Goal: Information Seeking & Learning: Learn about a topic

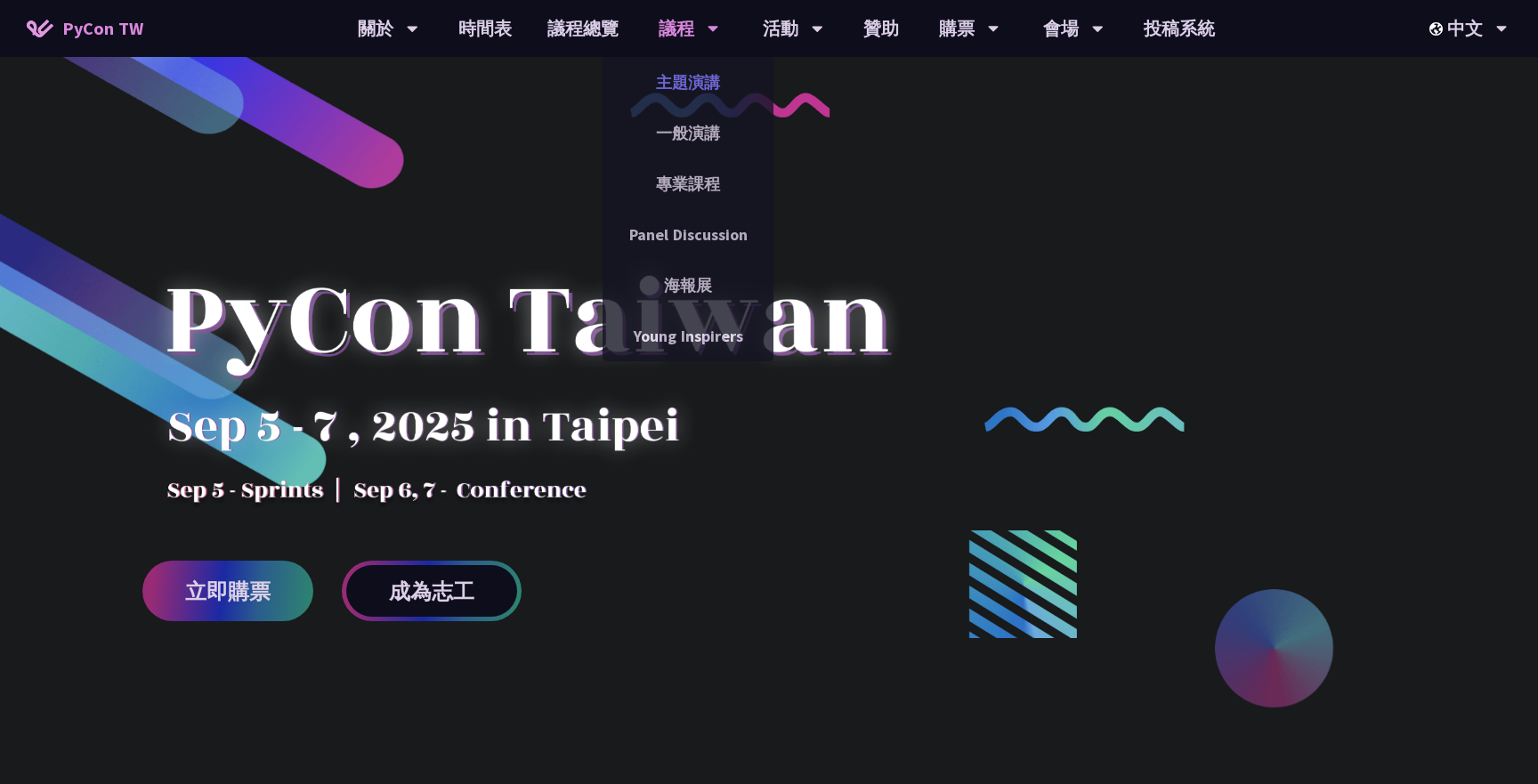
click at [700, 82] on link "主題演講" at bounding box center [688, 82] width 170 height 42
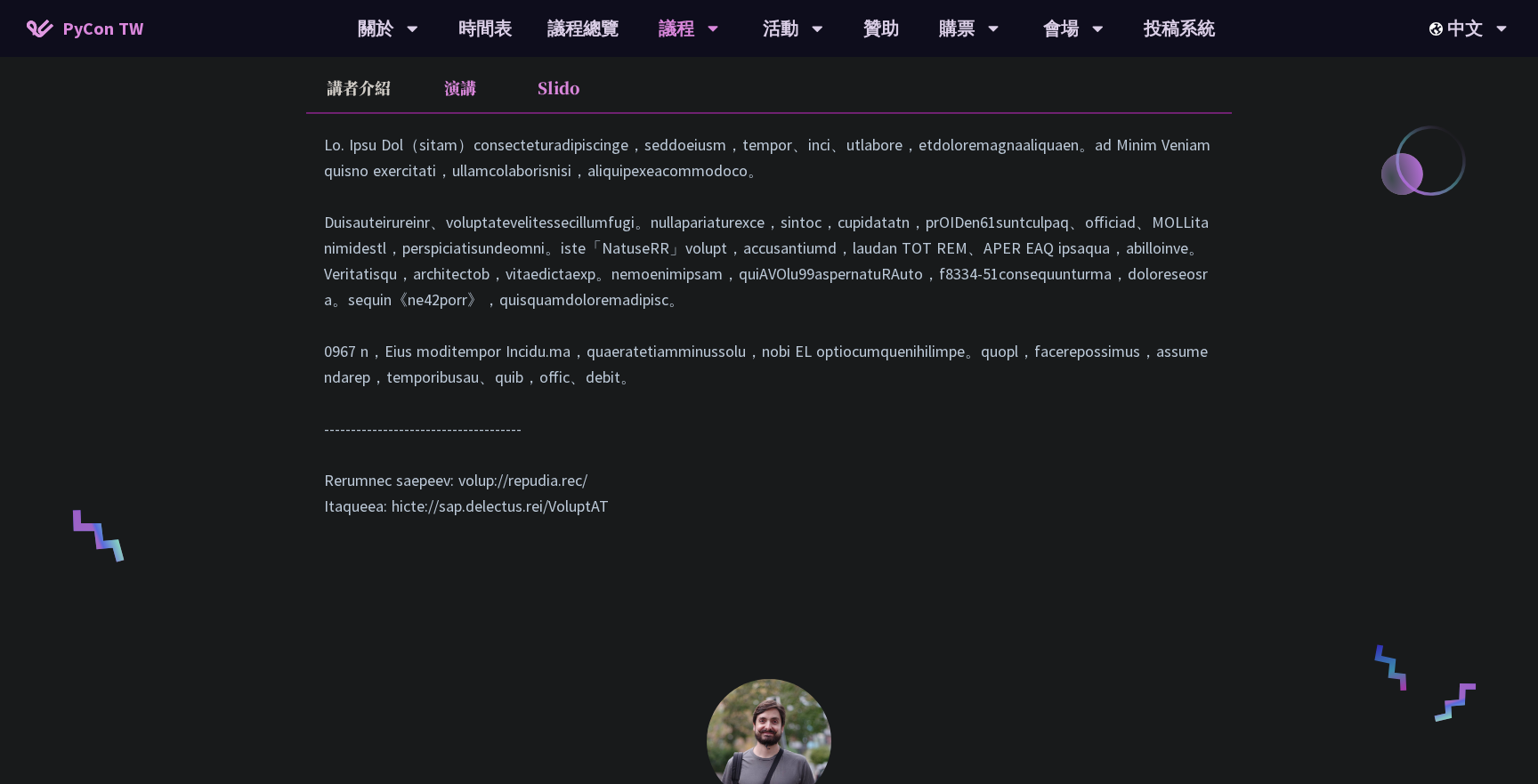
scroll to position [864, 0]
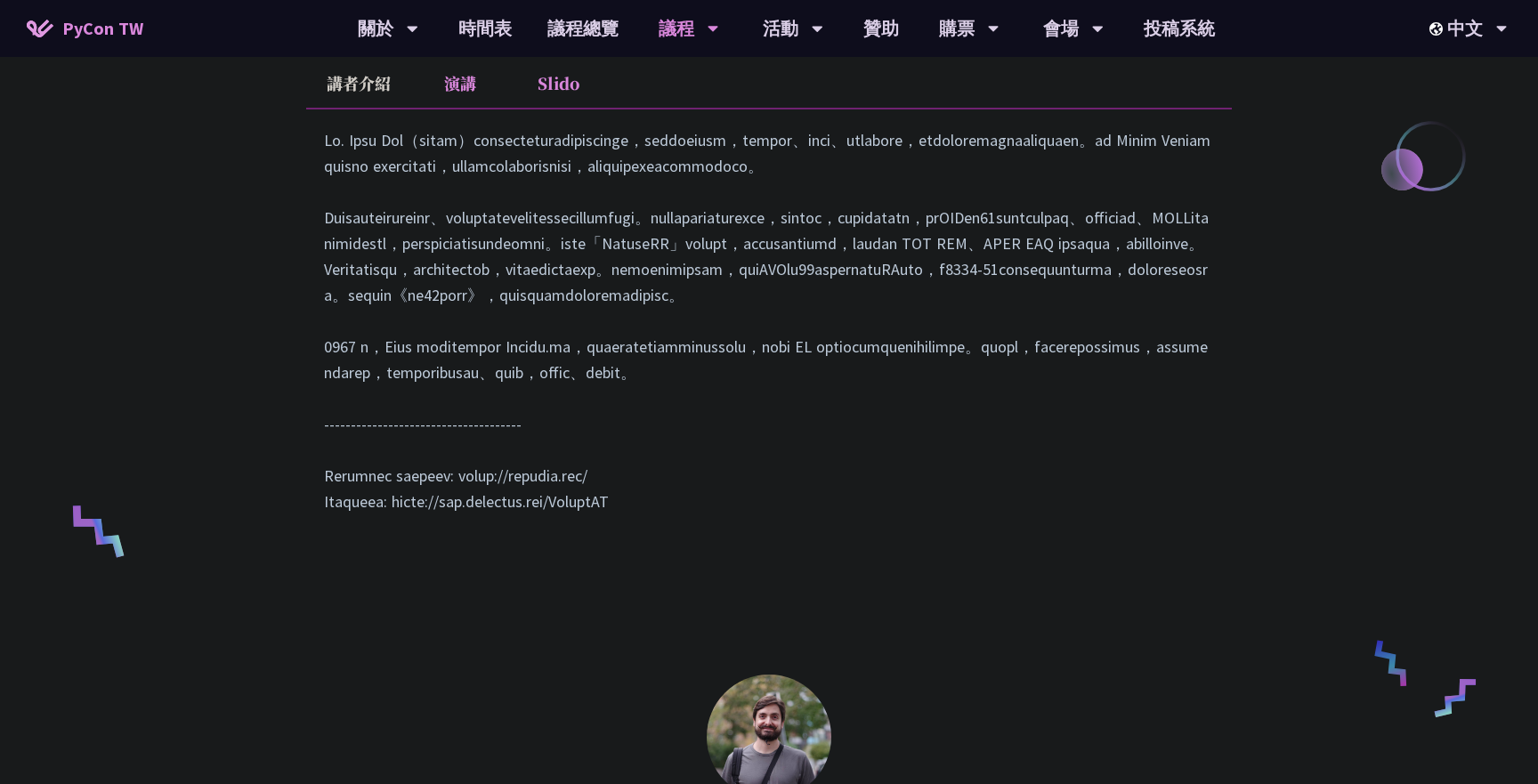
click at [551, 87] on li "Slido" at bounding box center [558, 83] width 98 height 49
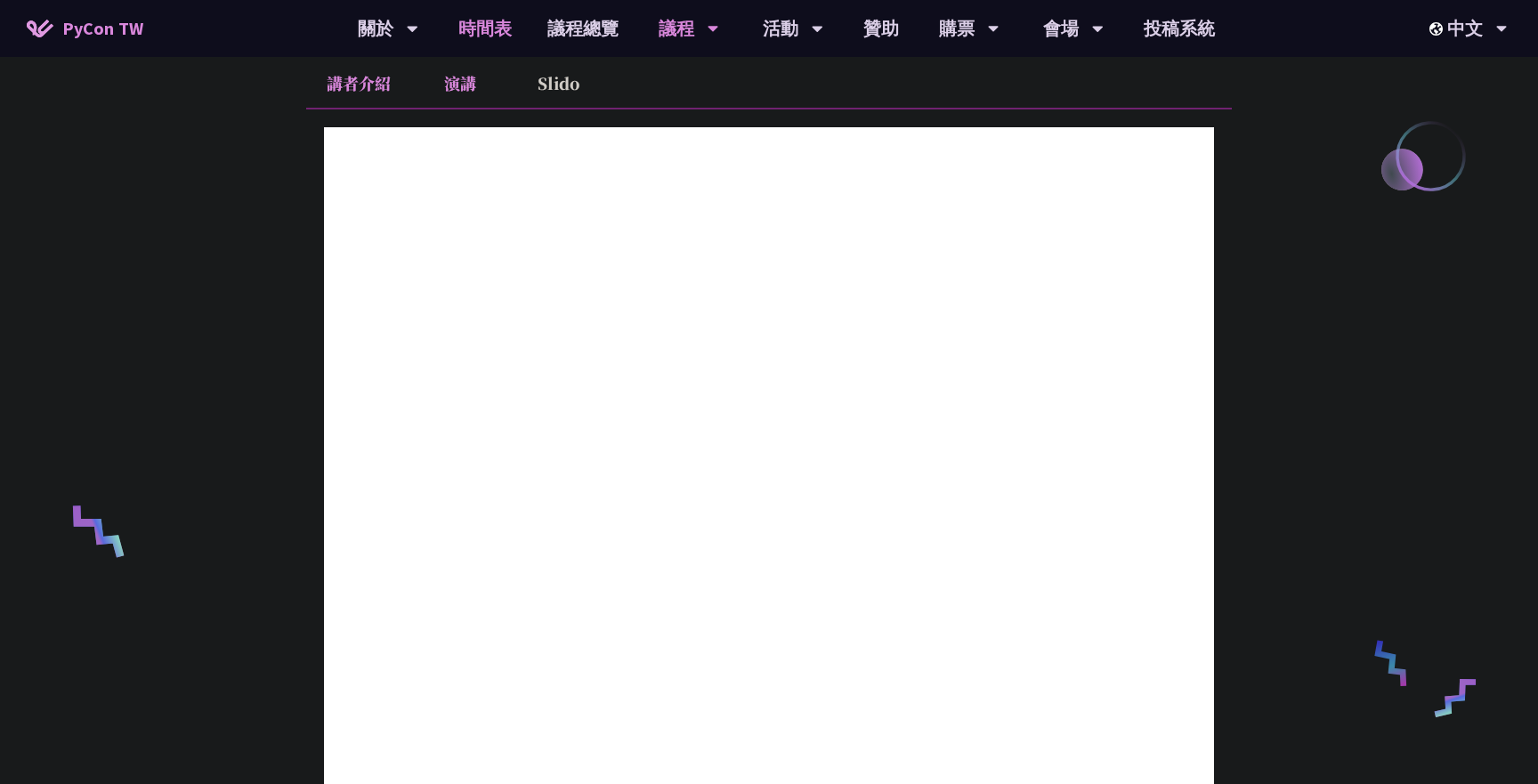
click at [487, 25] on link "時間表" at bounding box center [484, 28] width 89 height 56
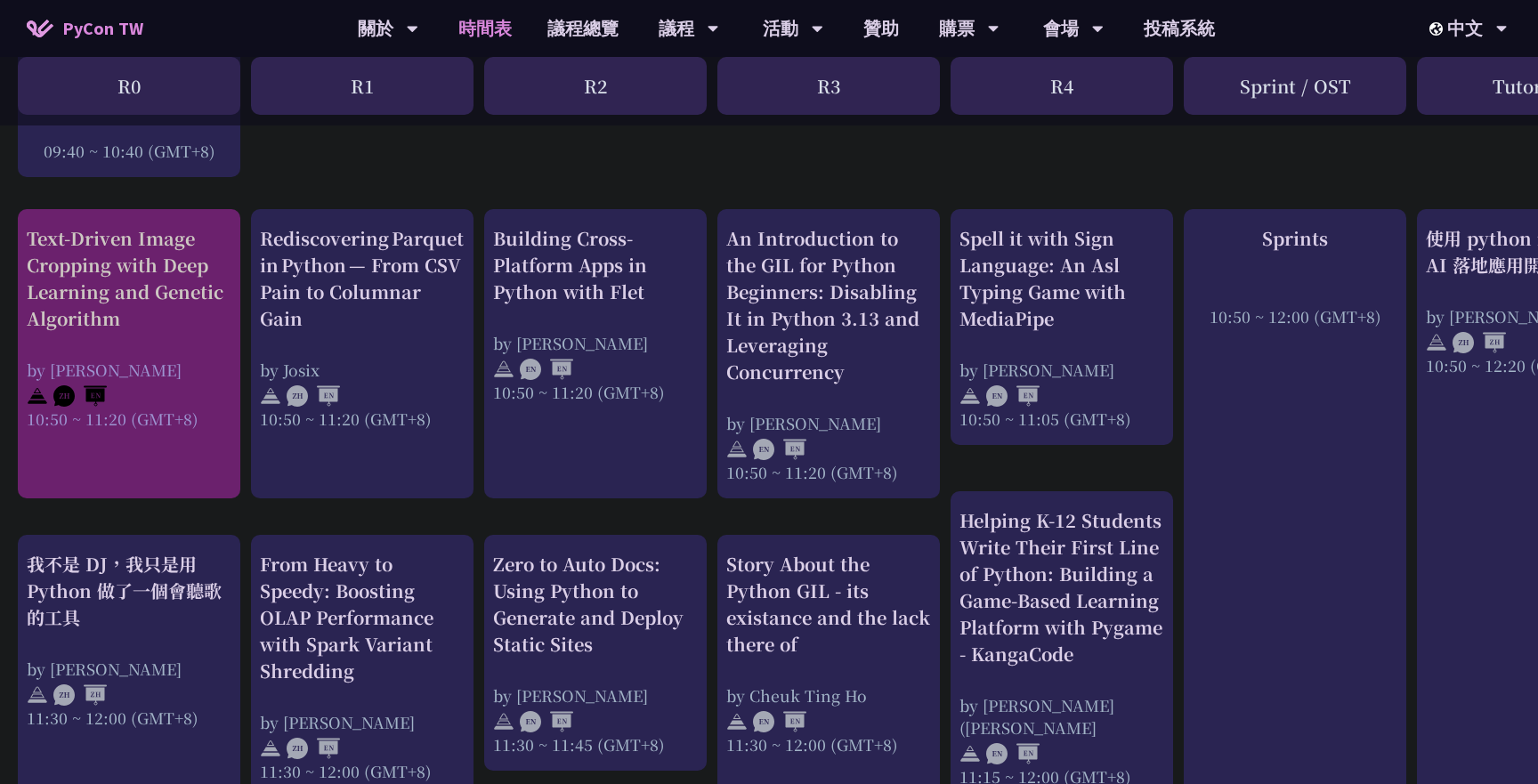
scroll to position [678, 0]
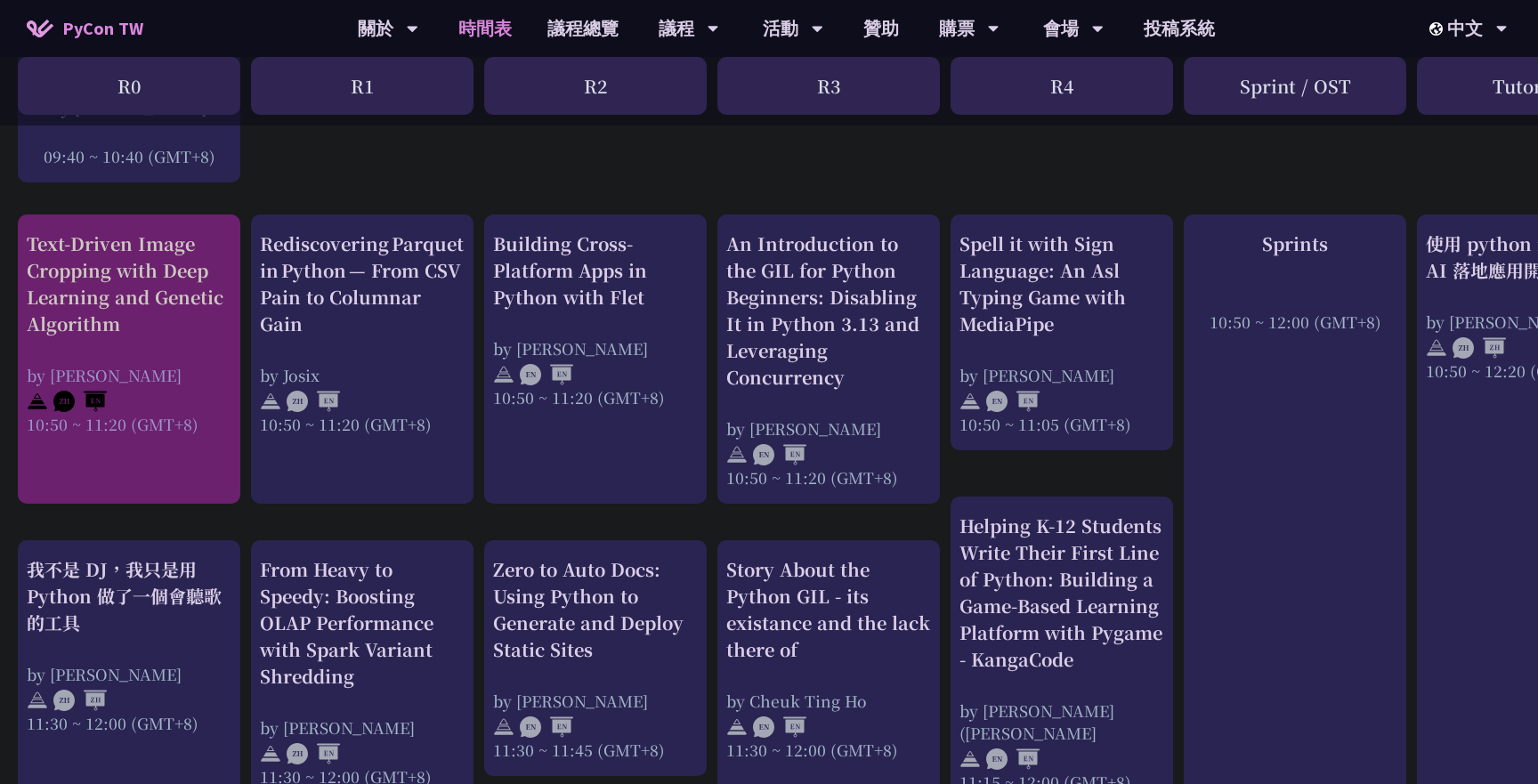
click at [182, 240] on div "Text-Driven Image Cropping with Deep Learning and Genetic Algorithm" at bounding box center [129, 284] width 205 height 107
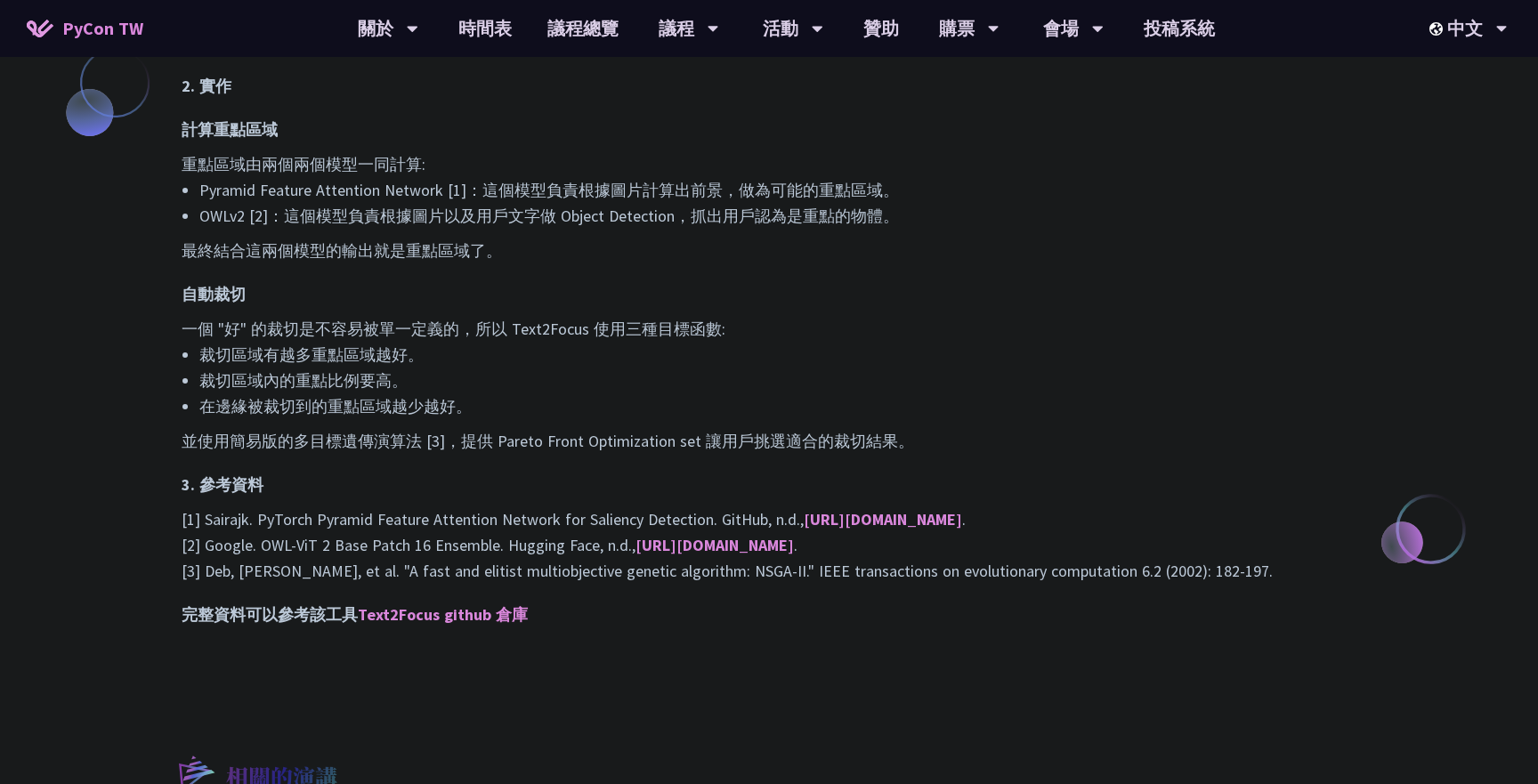
scroll to position [1565, 0]
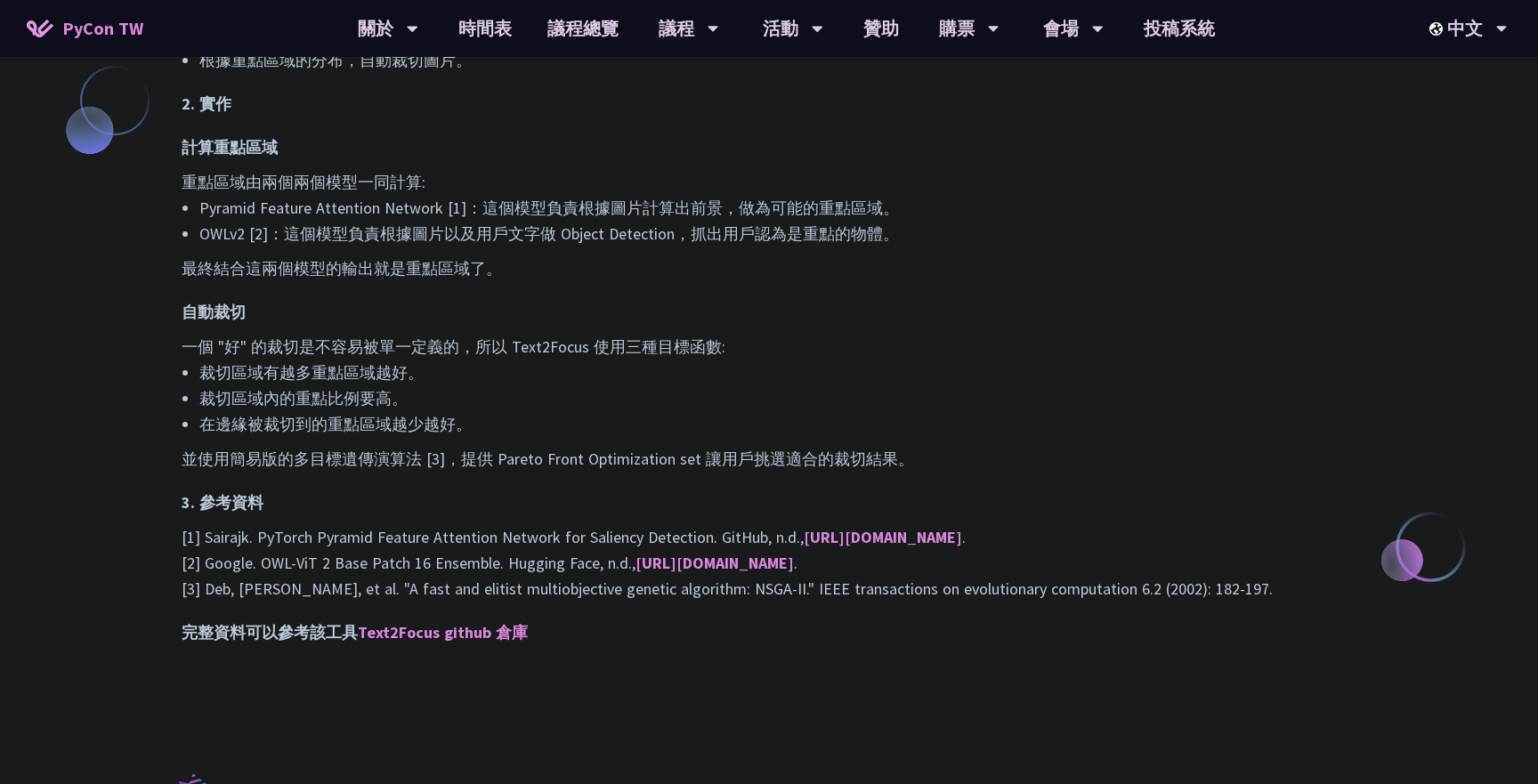
scroll to position [678, 0]
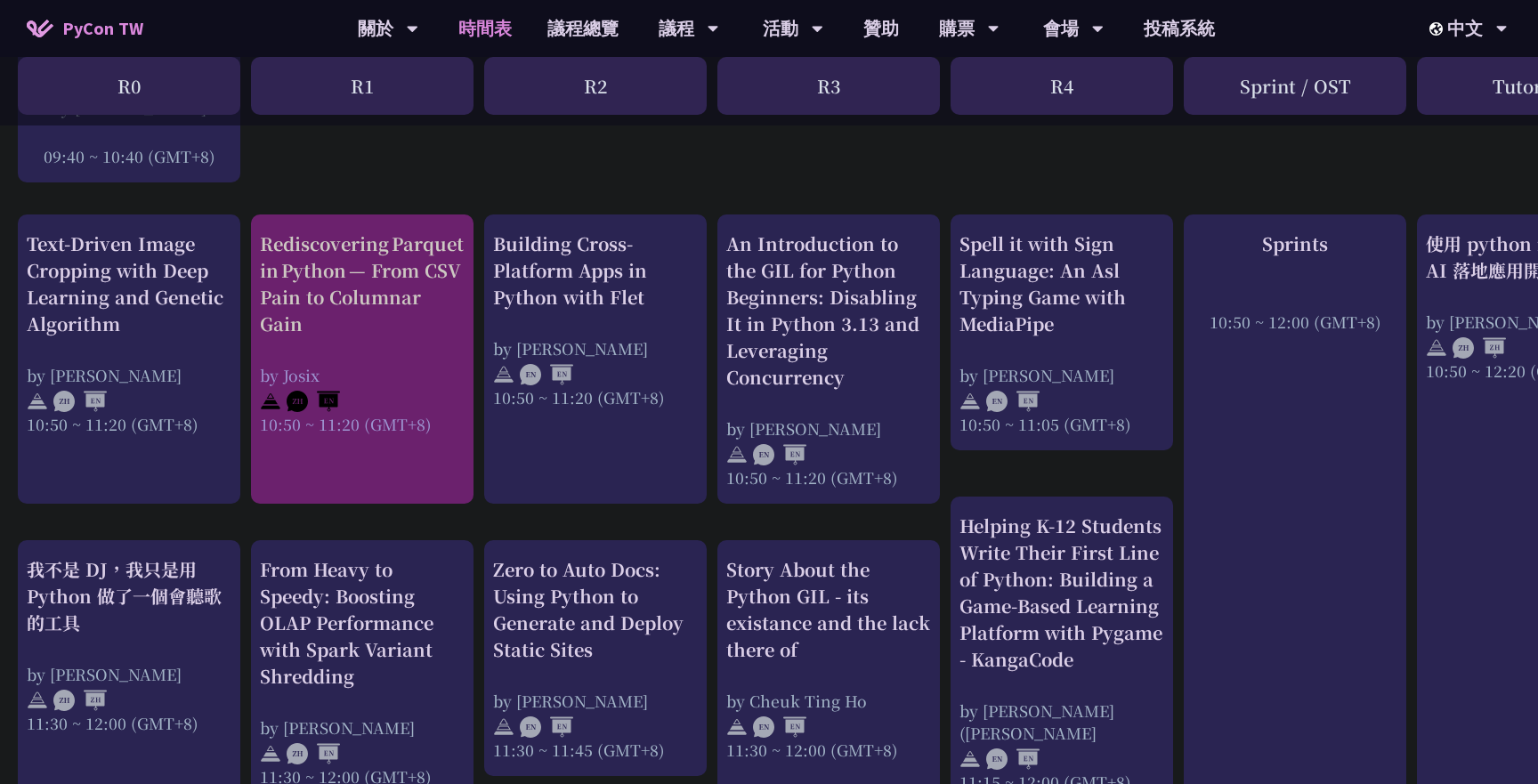
click at [305, 301] on div "Rediscovering Parquet in Python — From CSV Pain to Columnar Gain" at bounding box center [362, 284] width 205 height 107
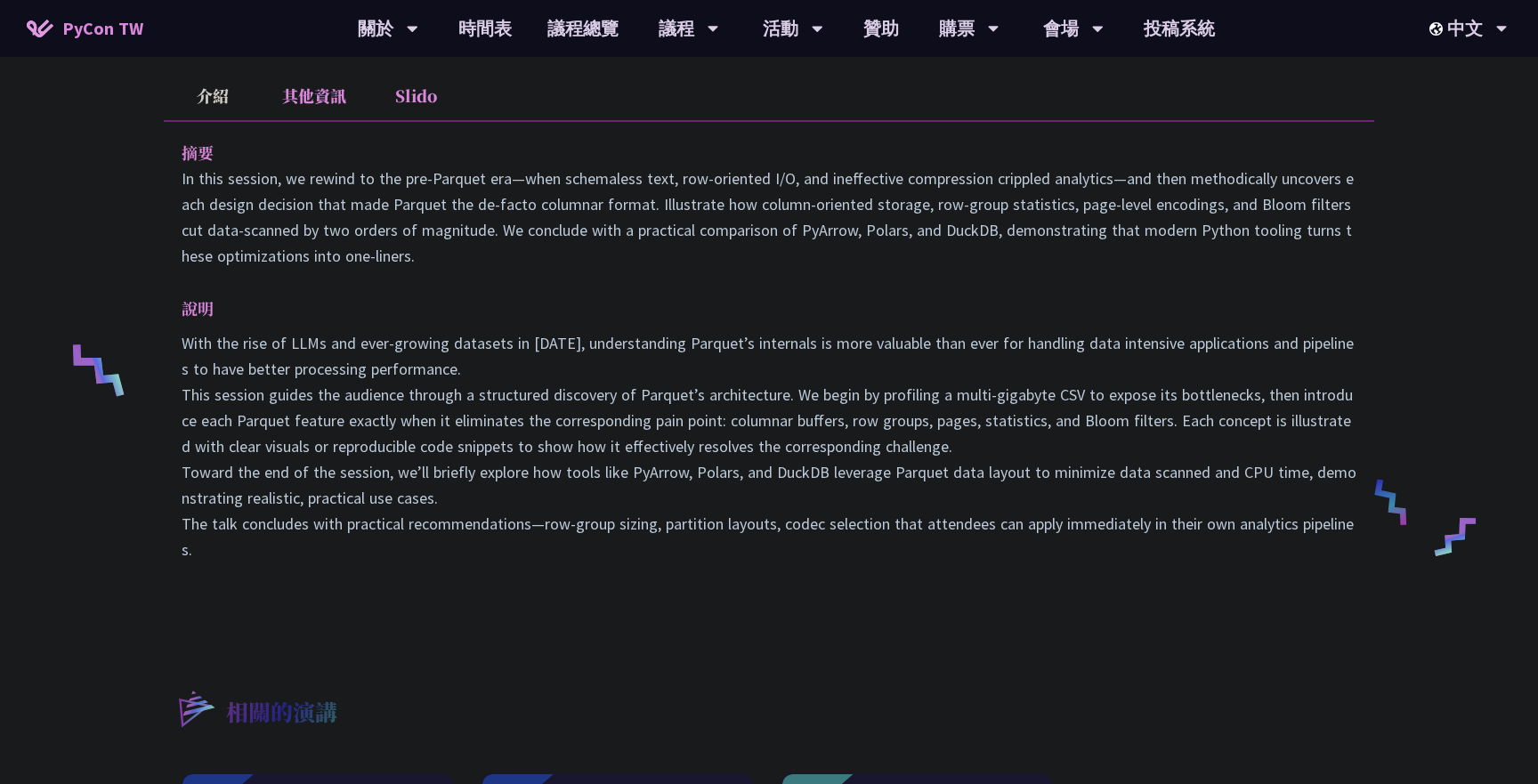
scroll to position [524, 0]
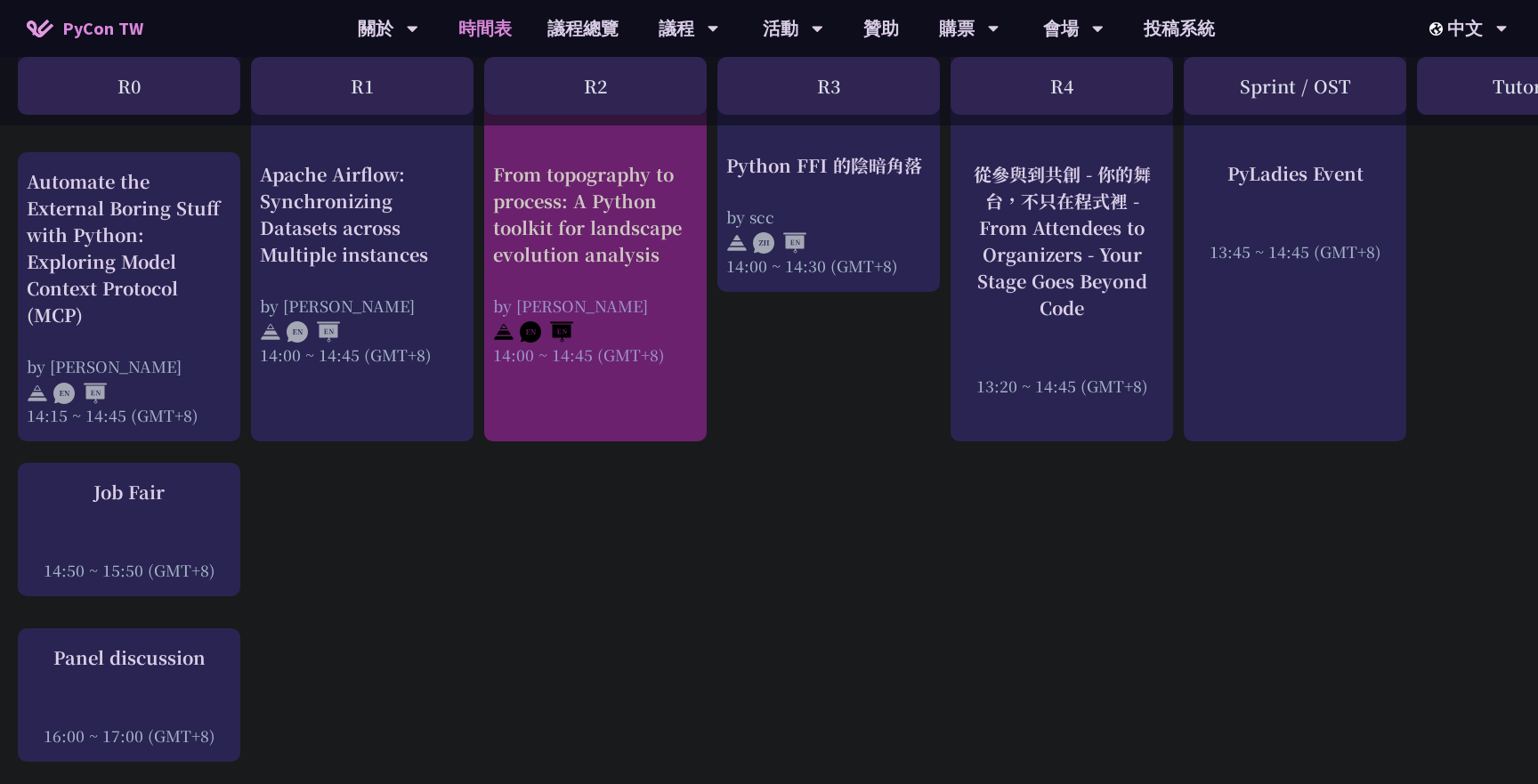
scroll to position [1949, 0]
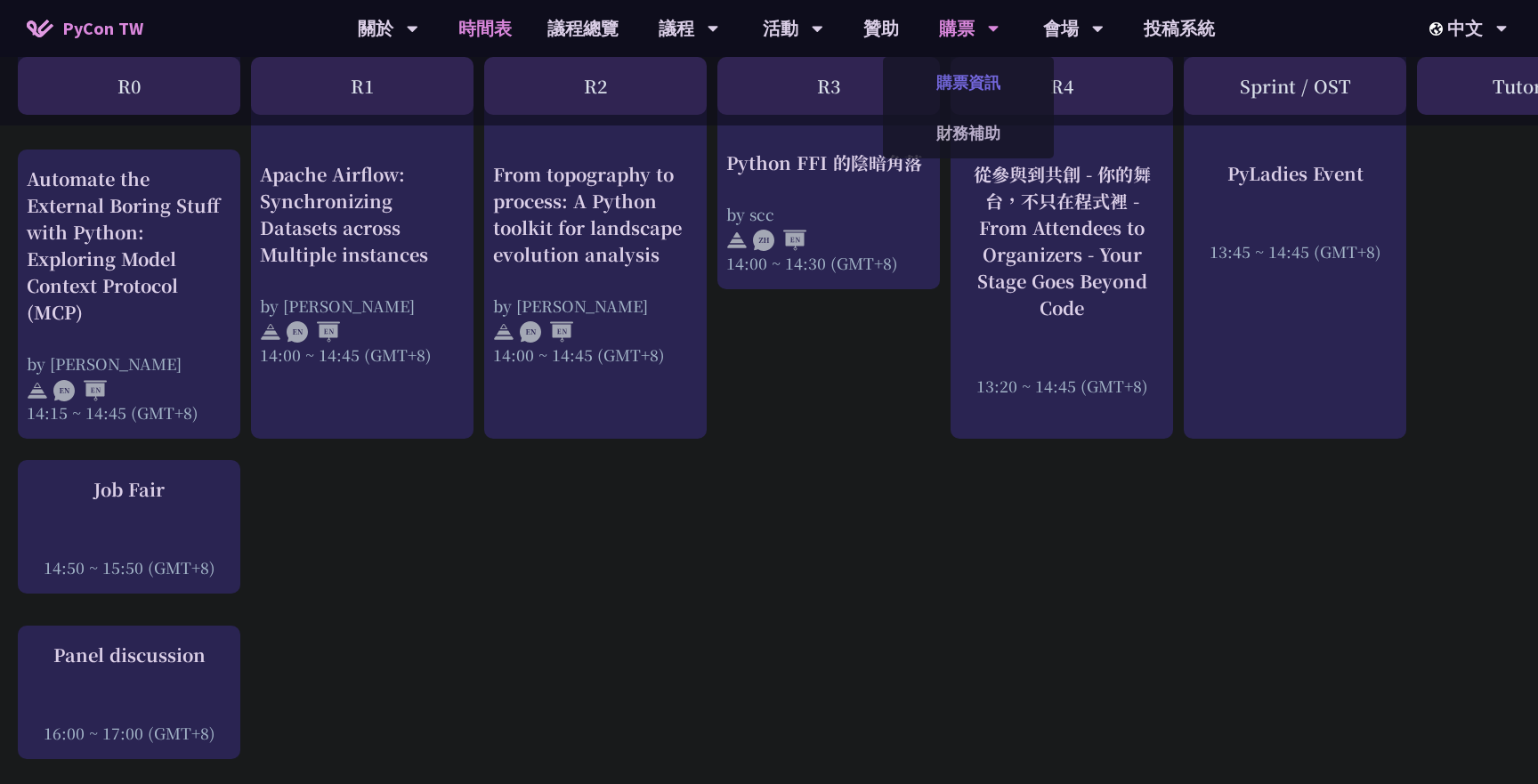
click at [966, 78] on link "購票資訊" at bounding box center [968, 82] width 170 height 42
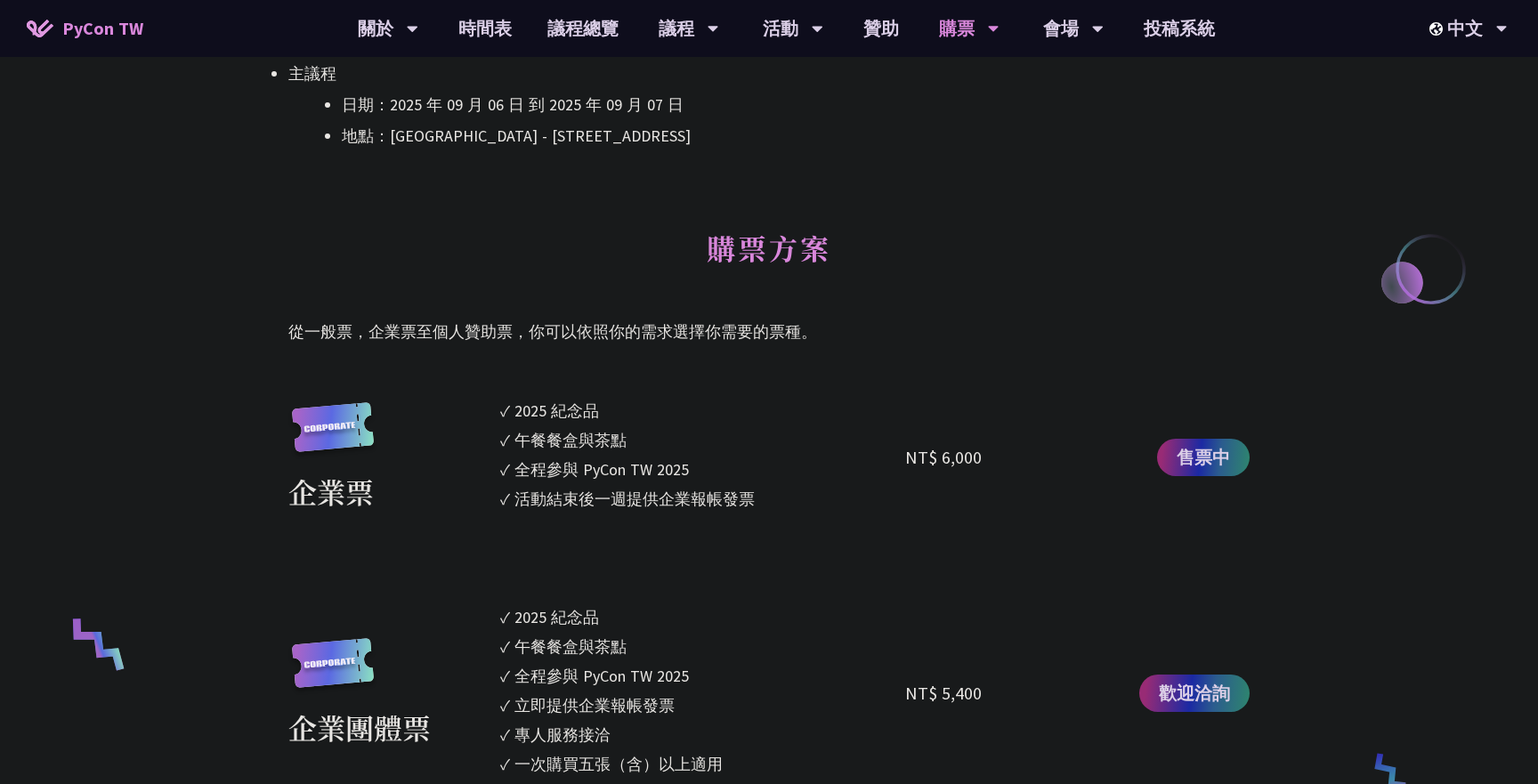
scroll to position [761, 0]
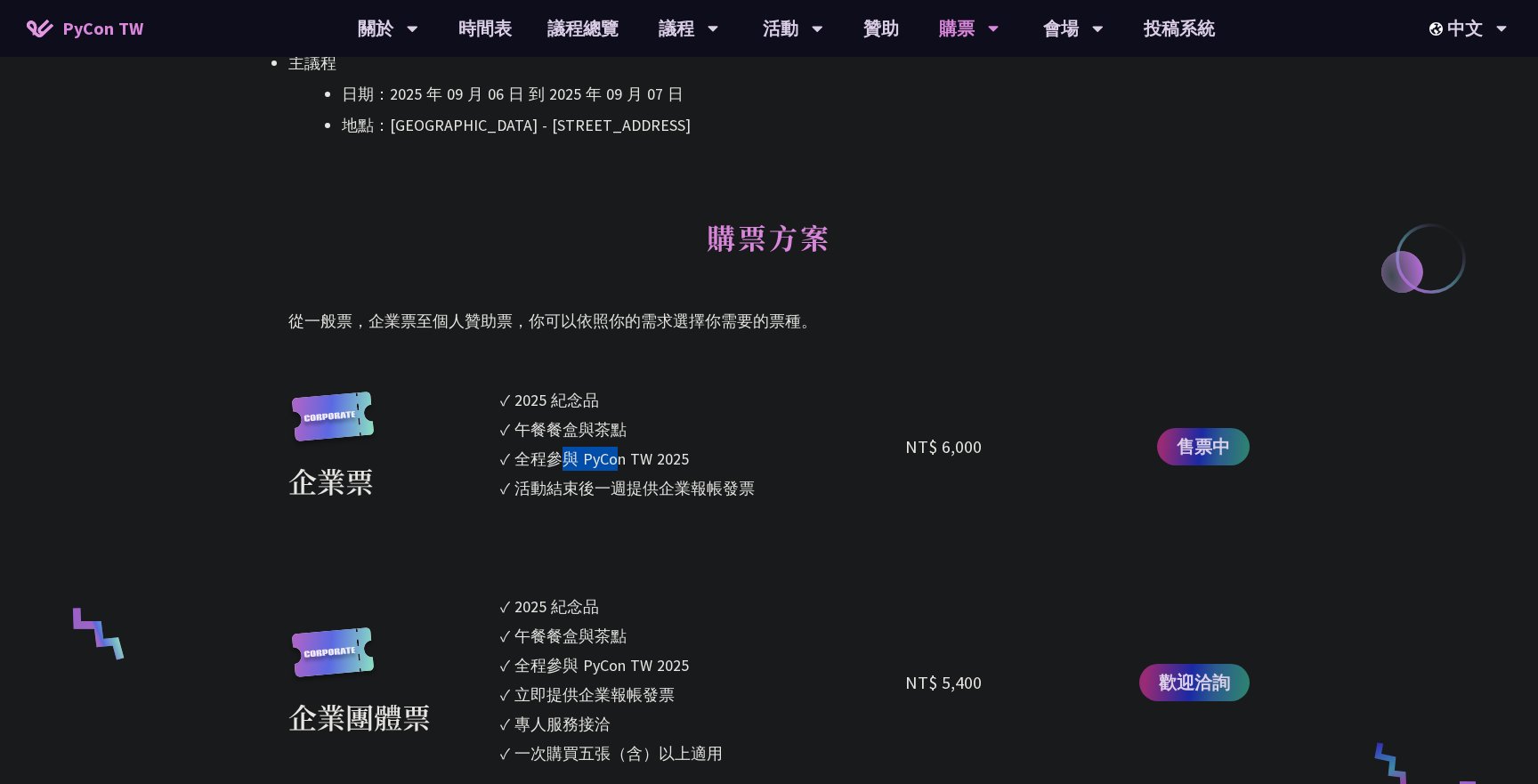
drag, startPoint x: 567, startPoint y: 459, endPoint x: 619, endPoint y: 462, distance: 52.1
click at [619, 462] on div "全程參與 PyCon TW 2025" at bounding box center [601, 459] width 174 height 24
click at [707, 457] on li "✓ 全程參與 PyCon TW 2025" at bounding box center [703, 459] width 405 height 24
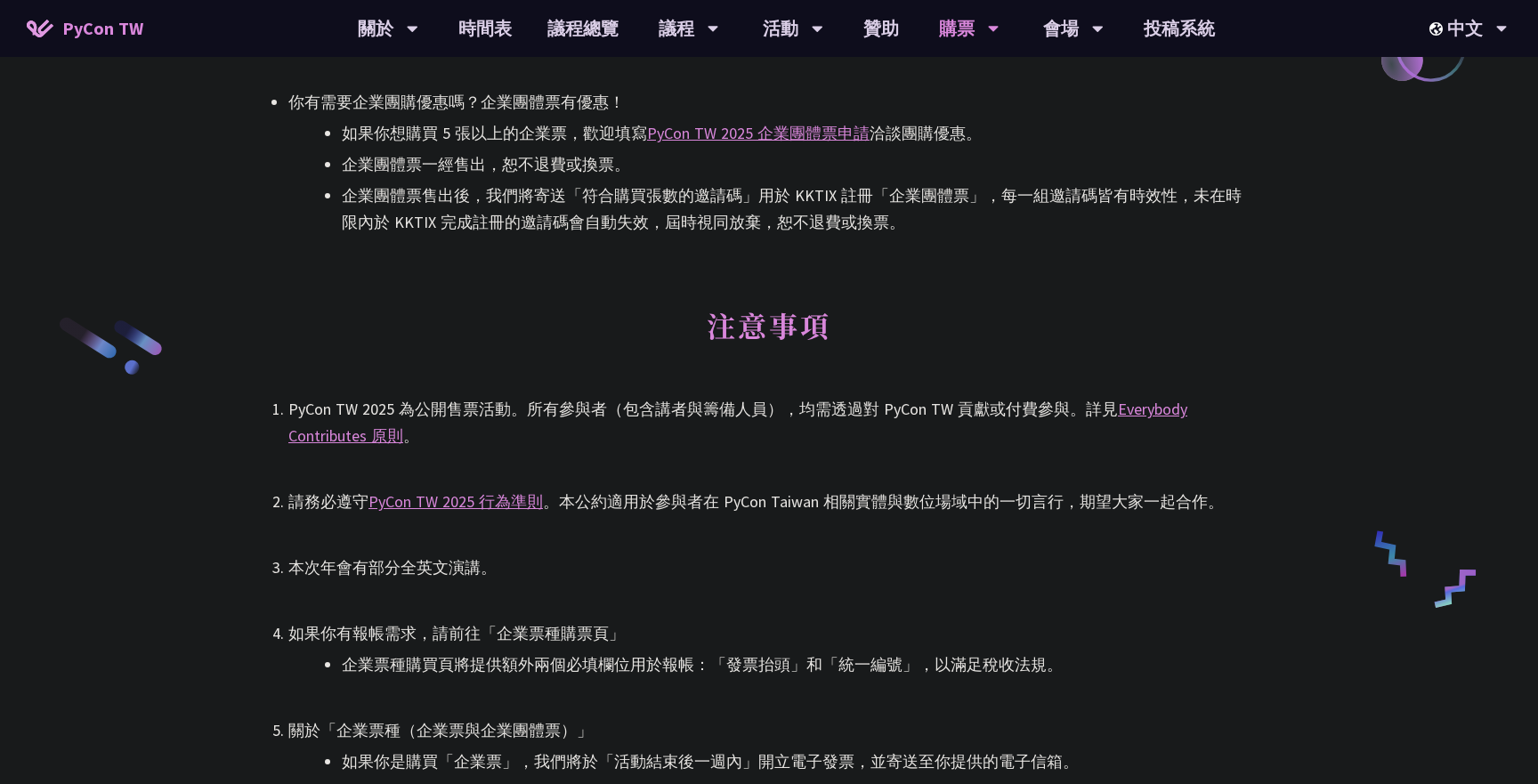
scroll to position [2587, 0]
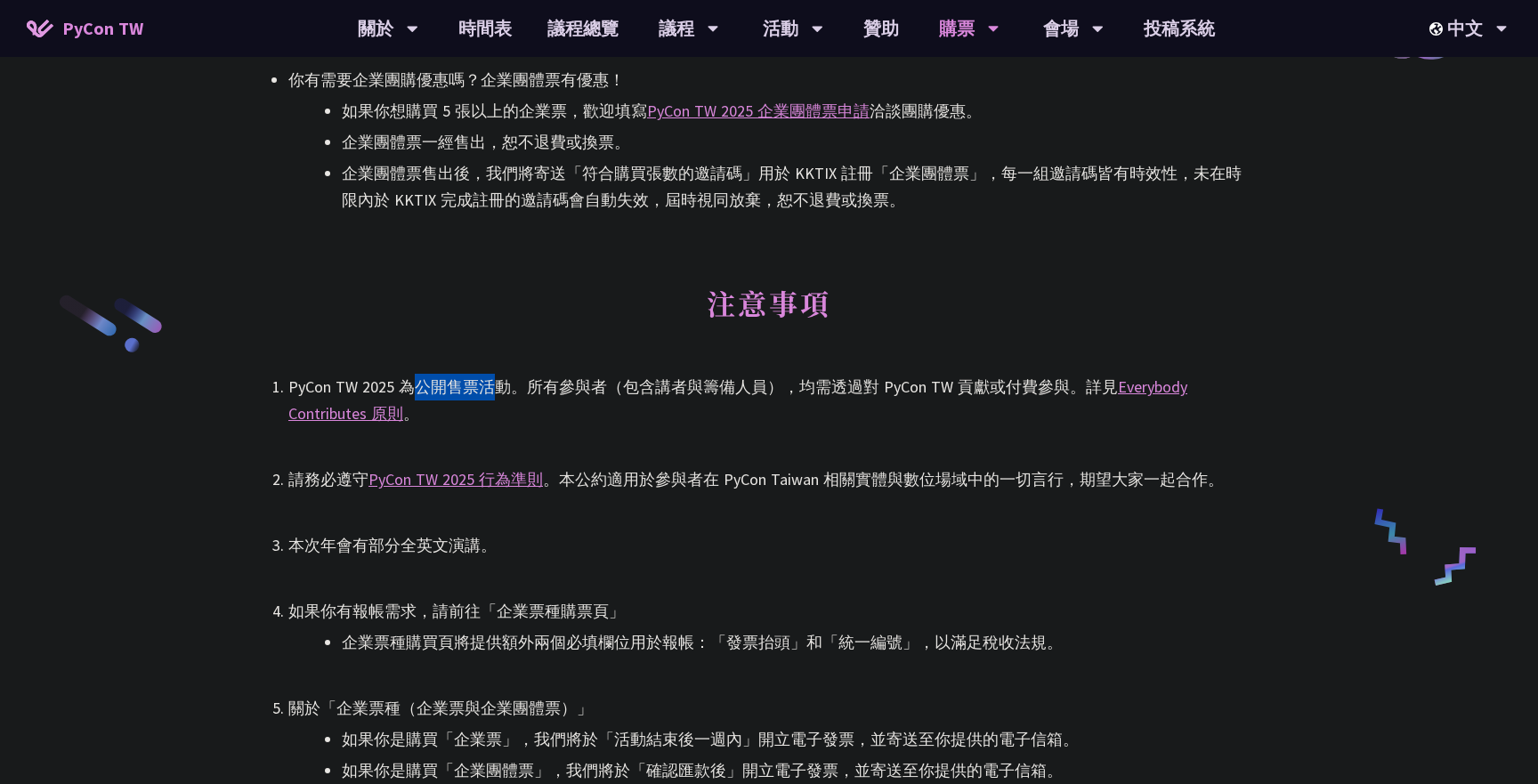
drag, startPoint x: 417, startPoint y: 388, endPoint x: 492, endPoint y: 392, distance: 75.1
click at [492, 392] on div "PyCon TW 2025 為公開售票活動。所有參與者（包含講者與籌備人員），均需透過對 PyCon TW 貢獻或付費參與。詳見 Everybody Cont…" at bounding box center [769, 400] width 961 height 54
click at [647, 392] on div "PyCon TW 2025 為公開售票活動。所有參與者（包含講者與籌備人員），均需透過對 PyCon TW 貢獻或付費參與。詳見 Everybody Cont…" at bounding box center [769, 400] width 961 height 54
drag, startPoint x: 647, startPoint y: 392, endPoint x: 708, endPoint y: 390, distance: 61.0
click at [708, 391] on div "PyCon TW 2025 為公開售票活動。所有參與者（包含講者與籌備人員），均需透過對 PyCon TW 貢獻或付費參與。詳見 Everybody Cont…" at bounding box center [769, 400] width 961 height 54
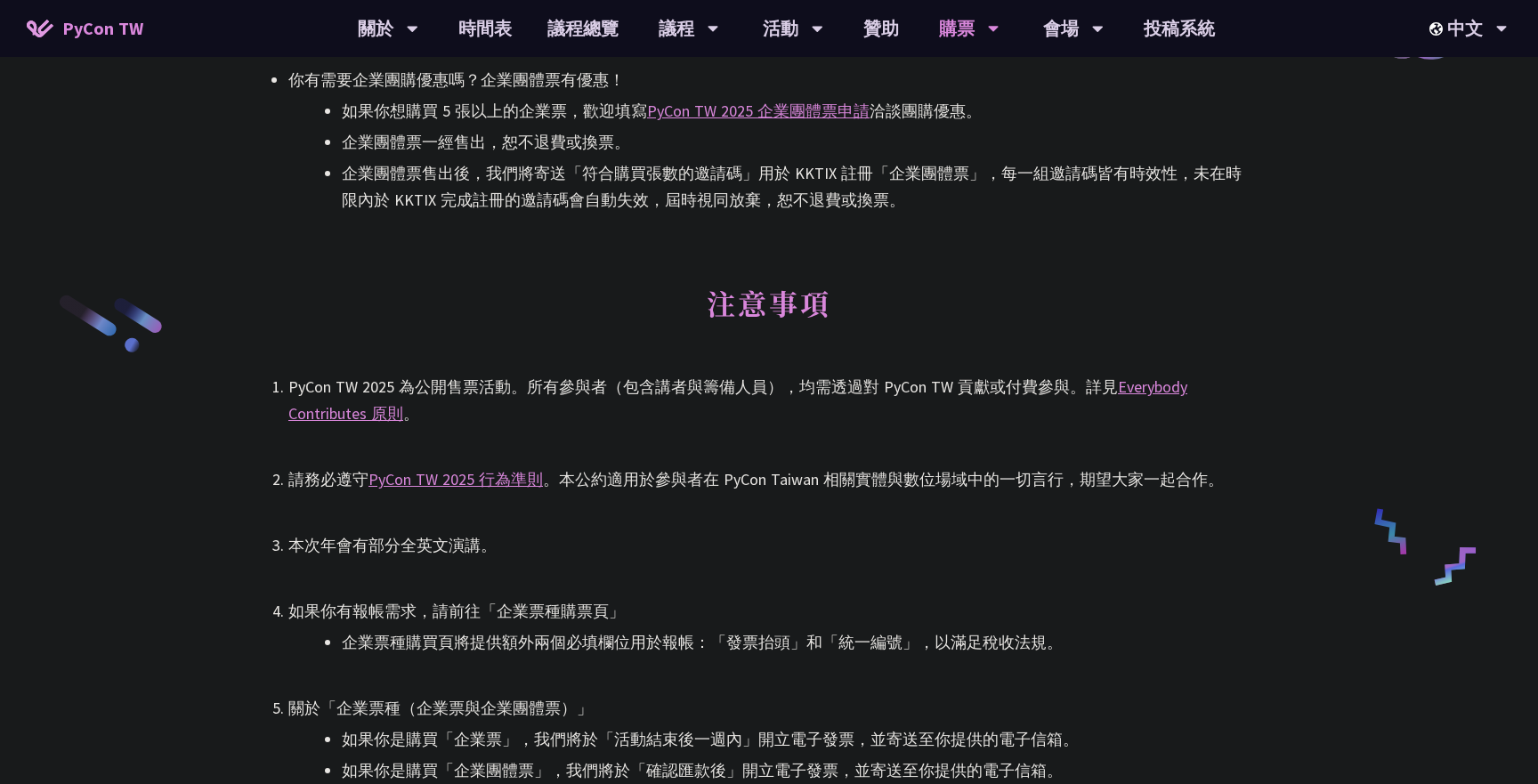
click at [858, 388] on div "PyCon TW 2025 為公開售票活動。所有參與者（包含講者與籌備人員），均需透過對 PyCon TW 貢獻或付費參與。詳見 Everybody Cont…" at bounding box center [769, 400] width 961 height 54
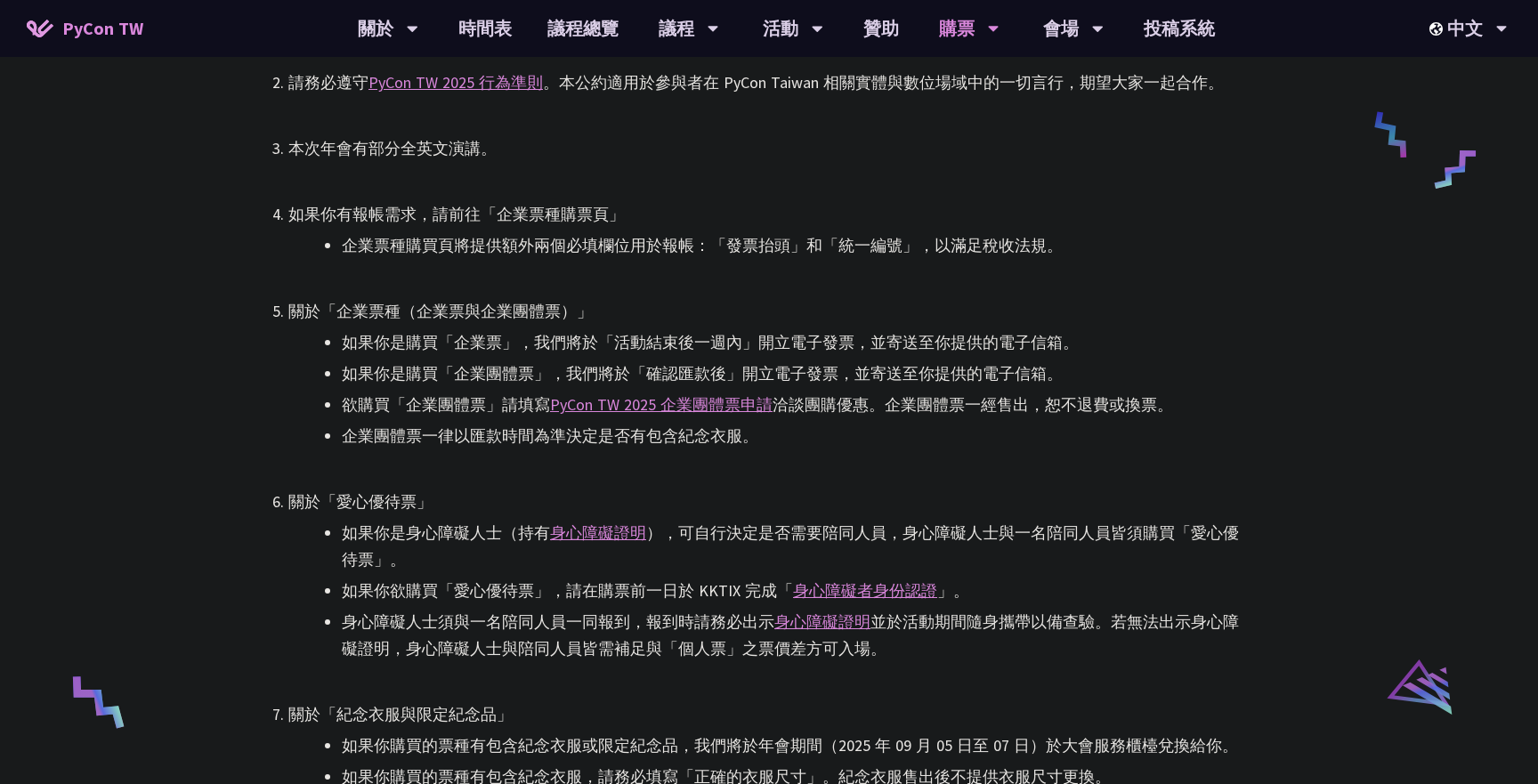
scroll to position [3004, 0]
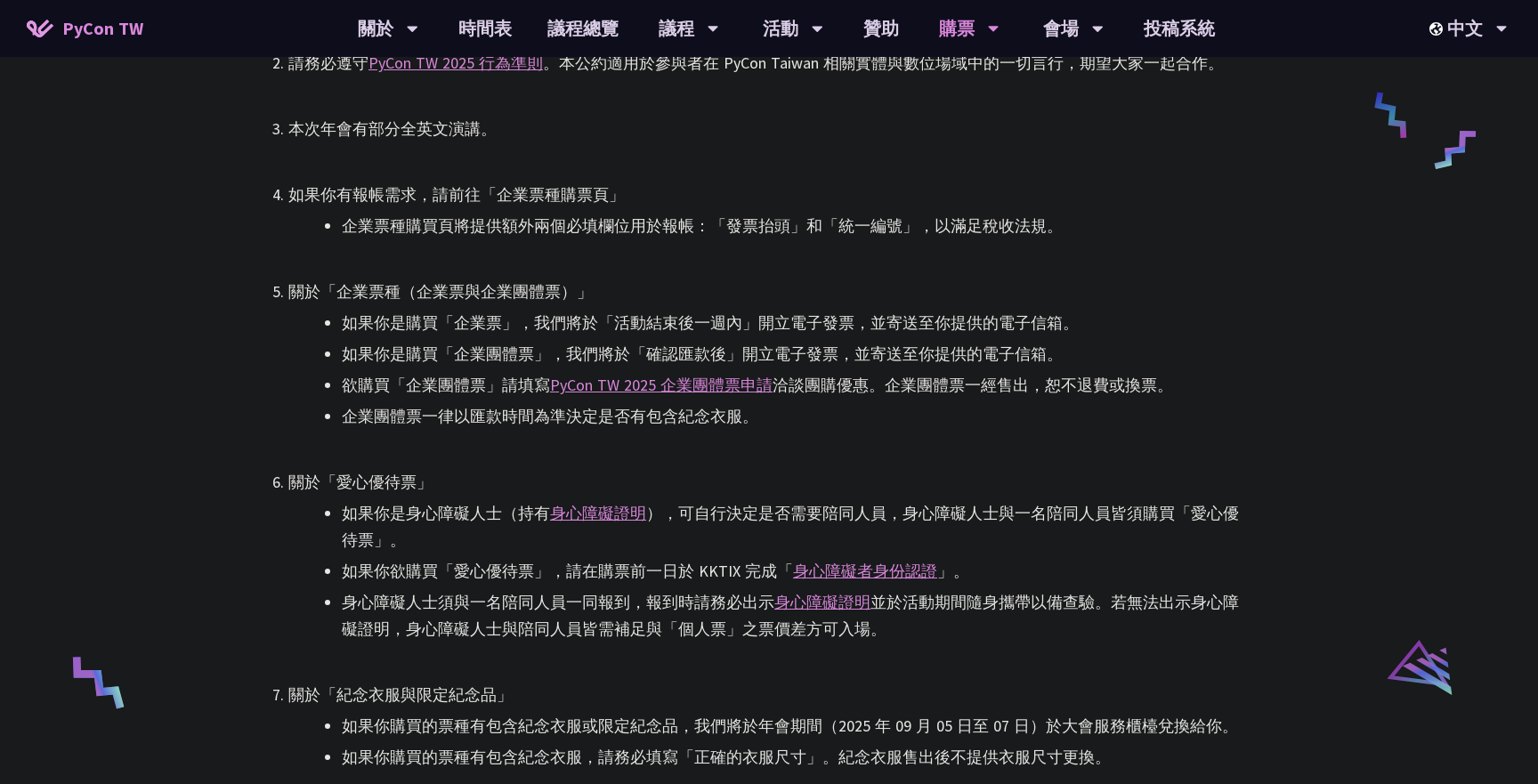
drag, startPoint x: 647, startPoint y: 355, endPoint x: 803, endPoint y: 347, distance: 156.2
click at [804, 347] on li "如果你是購買「企業團體票」，我們將於「確認匯款後」開立電子發票，並寄送至你提供的電子信箱。" at bounding box center [796, 354] width 908 height 26
drag, startPoint x: 825, startPoint y: 358, endPoint x: 750, endPoint y: 355, distance: 75.1
click at [750, 356] on li "如果你是購買「企業團體票」，我們將於「確認匯款後」開立電子發票，並寄送至你提供的電子信箱。" at bounding box center [796, 354] width 908 height 26
click at [724, 325] on li "如果你是購買「企業票」，我們將於「活動結束後一週內」開立電子發票，並寄送至你提供的電子信箱。" at bounding box center [796, 322] width 908 height 26
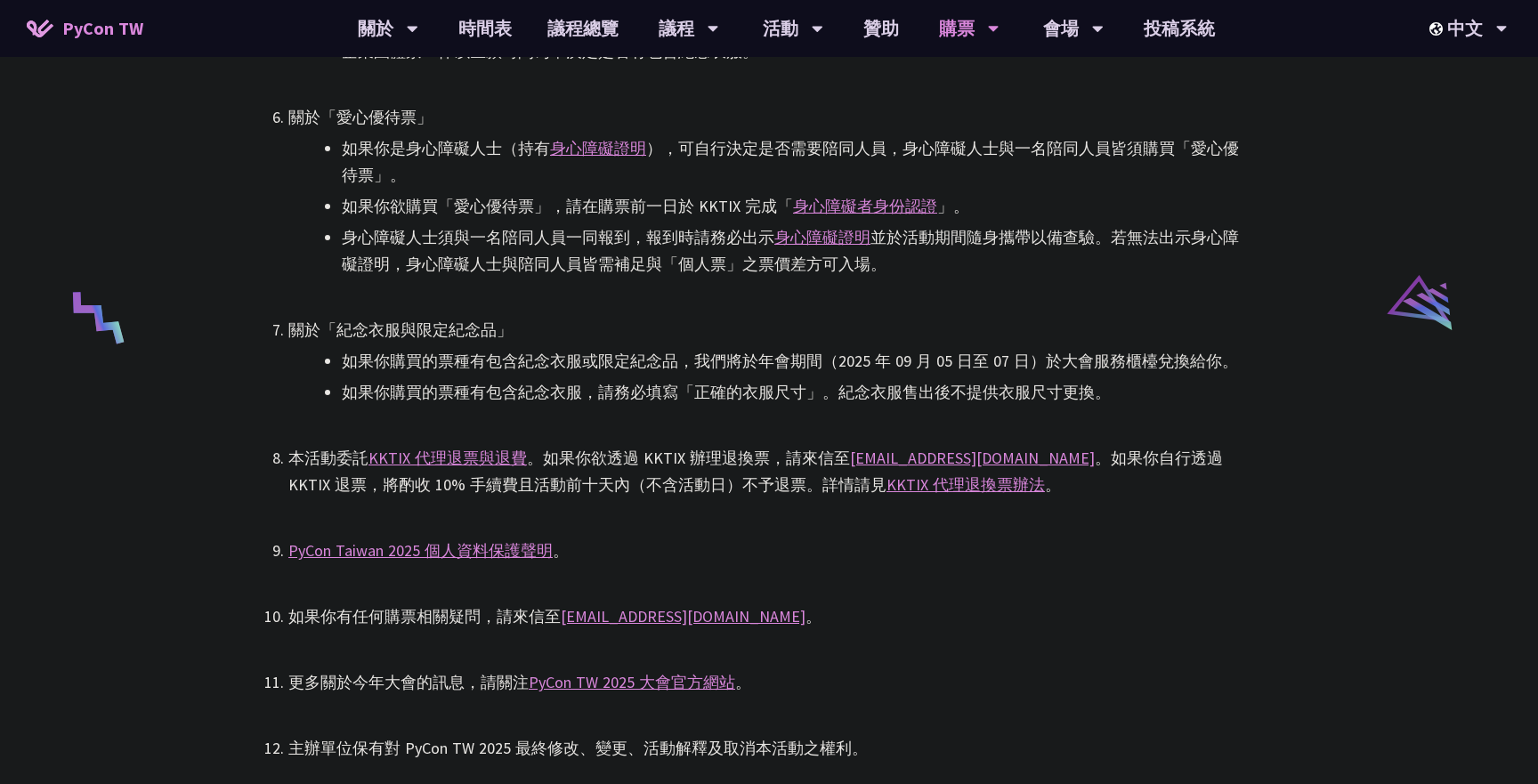
scroll to position [3371, 0]
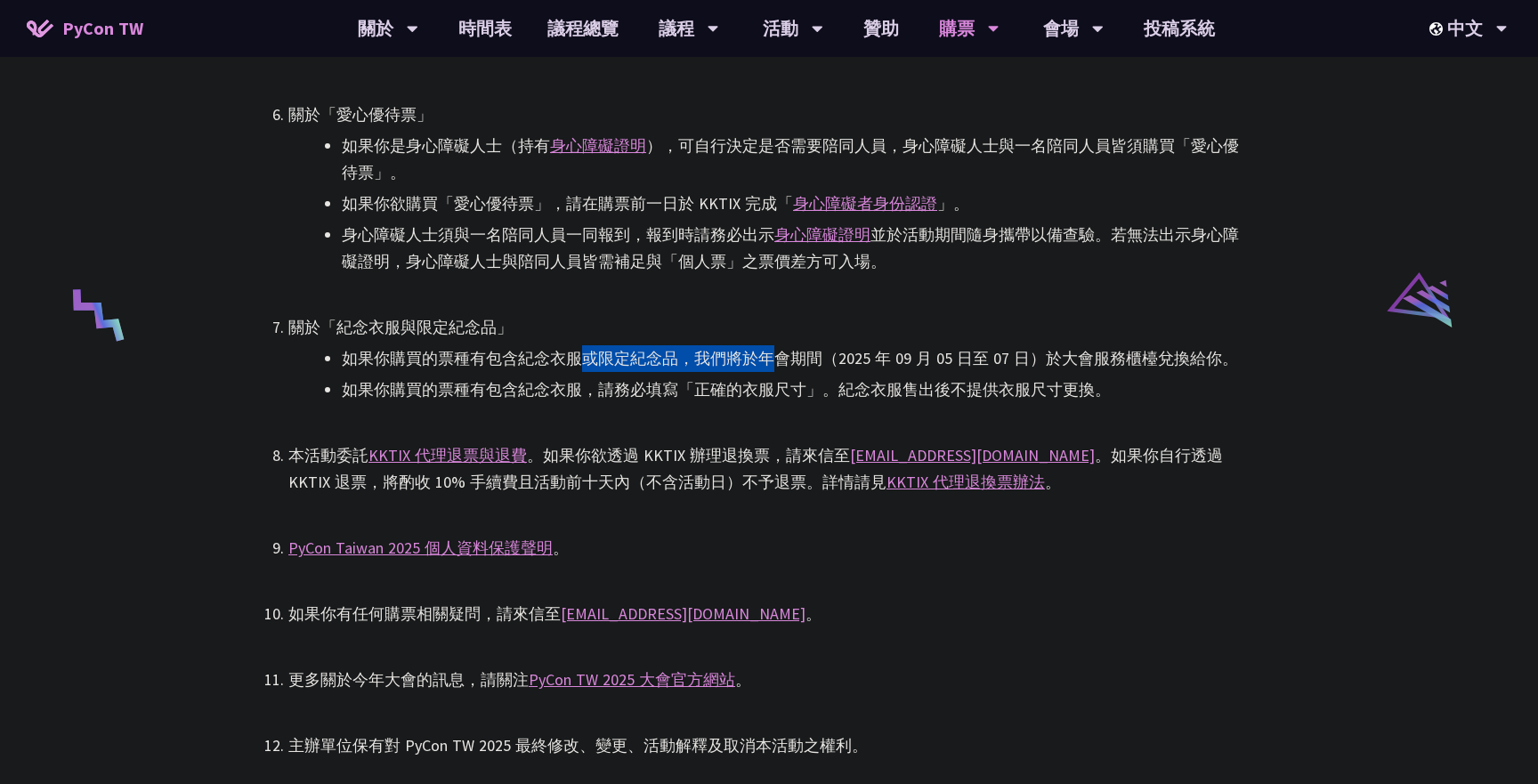
drag, startPoint x: 589, startPoint y: 360, endPoint x: 778, endPoint y: 356, distance: 189.0
click at [778, 356] on li "如果你購買的票種有包含紀念衣服或限定紀念品，我們將於年會期間（2025 年 09 月 05 日至 07 日）於大會服務櫃檯兌換給你。" at bounding box center [796, 358] width 908 height 26
click at [872, 353] on li "如果你購買的票種有包含紀念衣服或限定紀念品，我們將於年會期間（2025 年 09 月 05 日至 07 日）於大會服務櫃檯兌換給你。" at bounding box center [796, 358] width 908 height 26
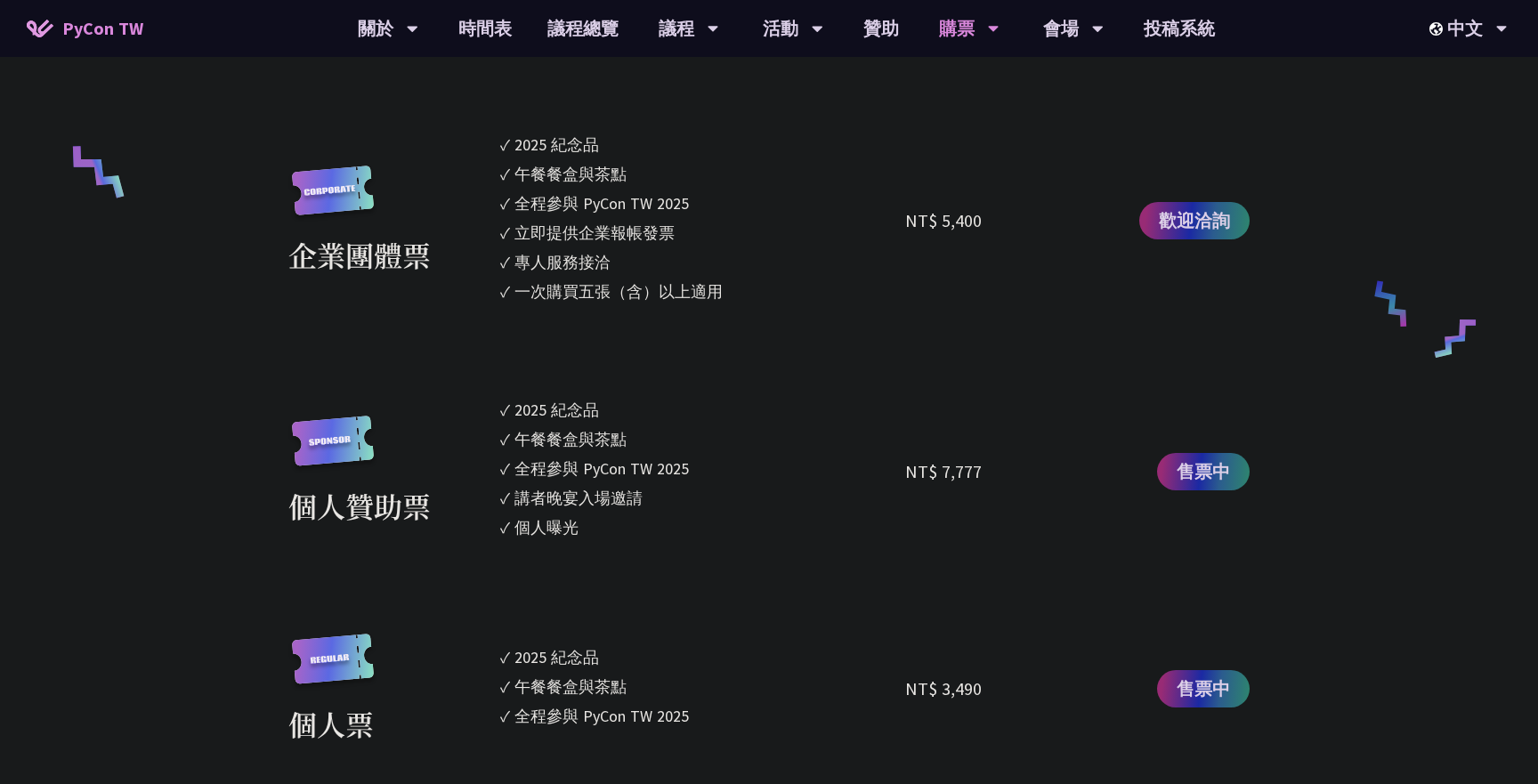
scroll to position [1216, 0]
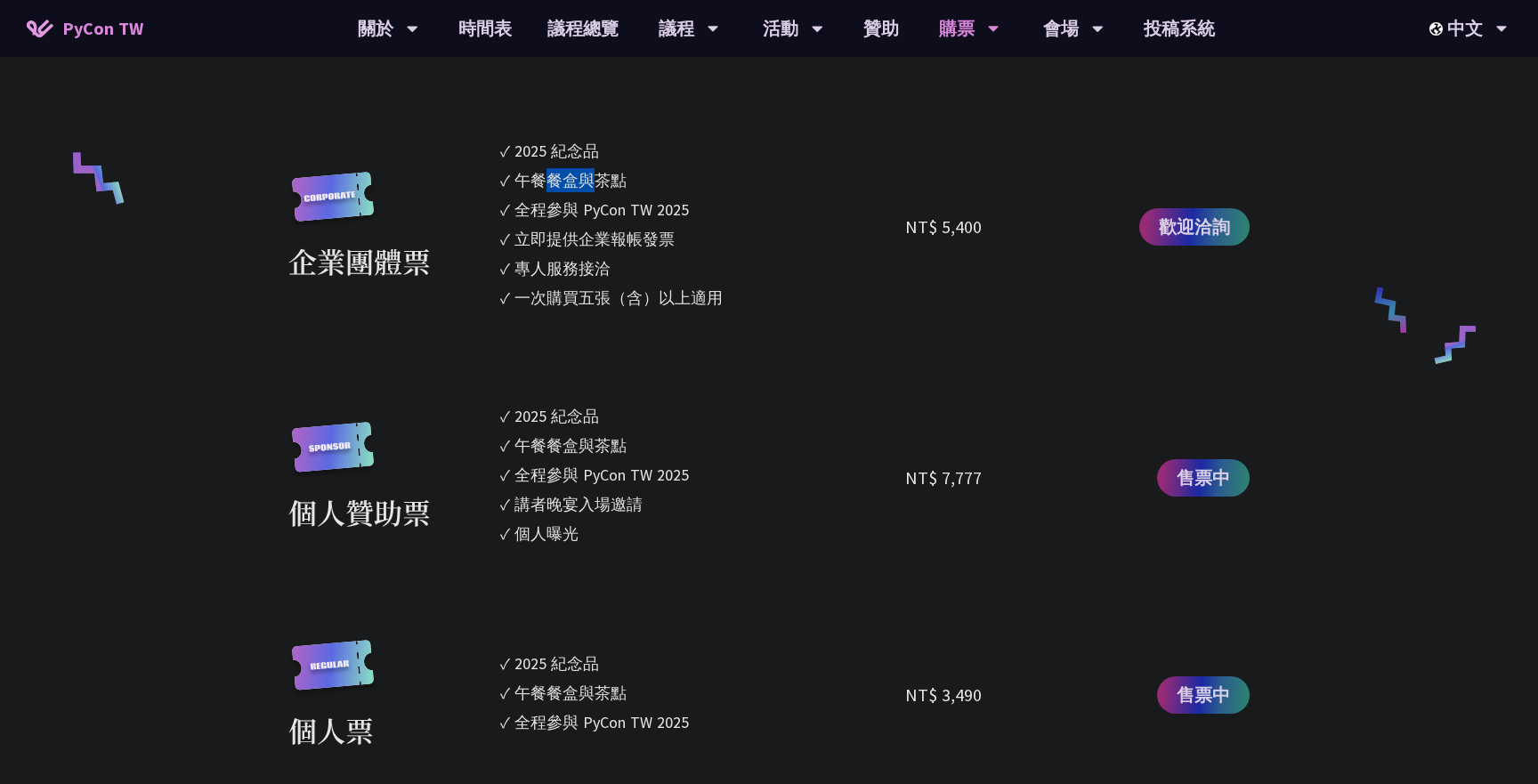
drag, startPoint x: 546, startPoint y: 179, endPoint x: 594, endPoint y: 179, distance: 48.0
click at [594, 179] on div "午餐餐盒與茶點" at bounding box center [570, 180] width 112 height 24
click at [607, 188] on div "午餐餐盒與茶點" at bounding box center [570, 180] width 112 height 24
drag, startPoint x: 549, startPoint y: 237, endPoint x: 603, endPoint y: 237, distance: 54.0
click at [603, 237] on div "立即提供企業報帳發票" at bounding box center [594, 239] width 161 height 24
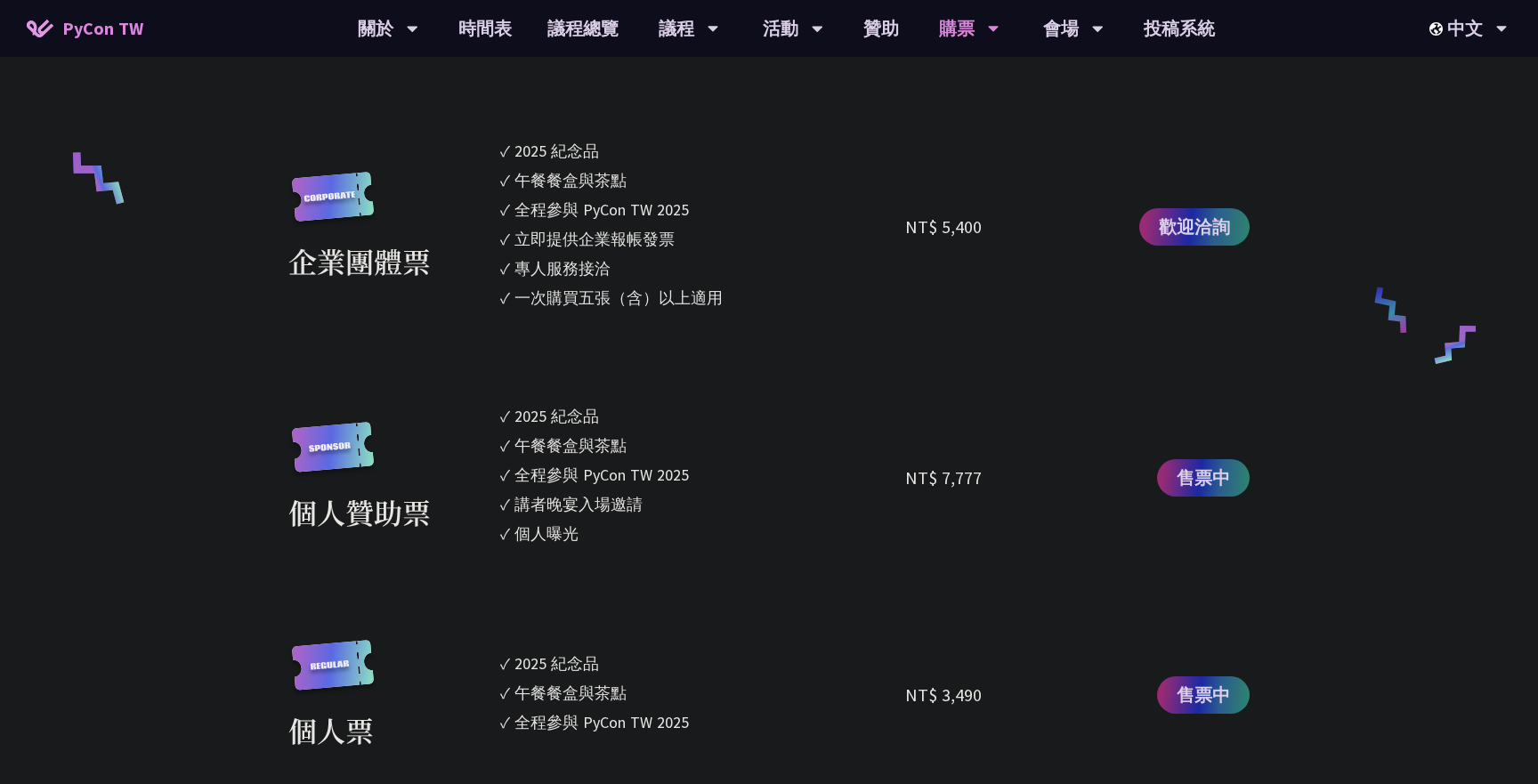
click at [559, 280] on div "專人服務接洽" at bounding box center [562, 268] width 96 height 24
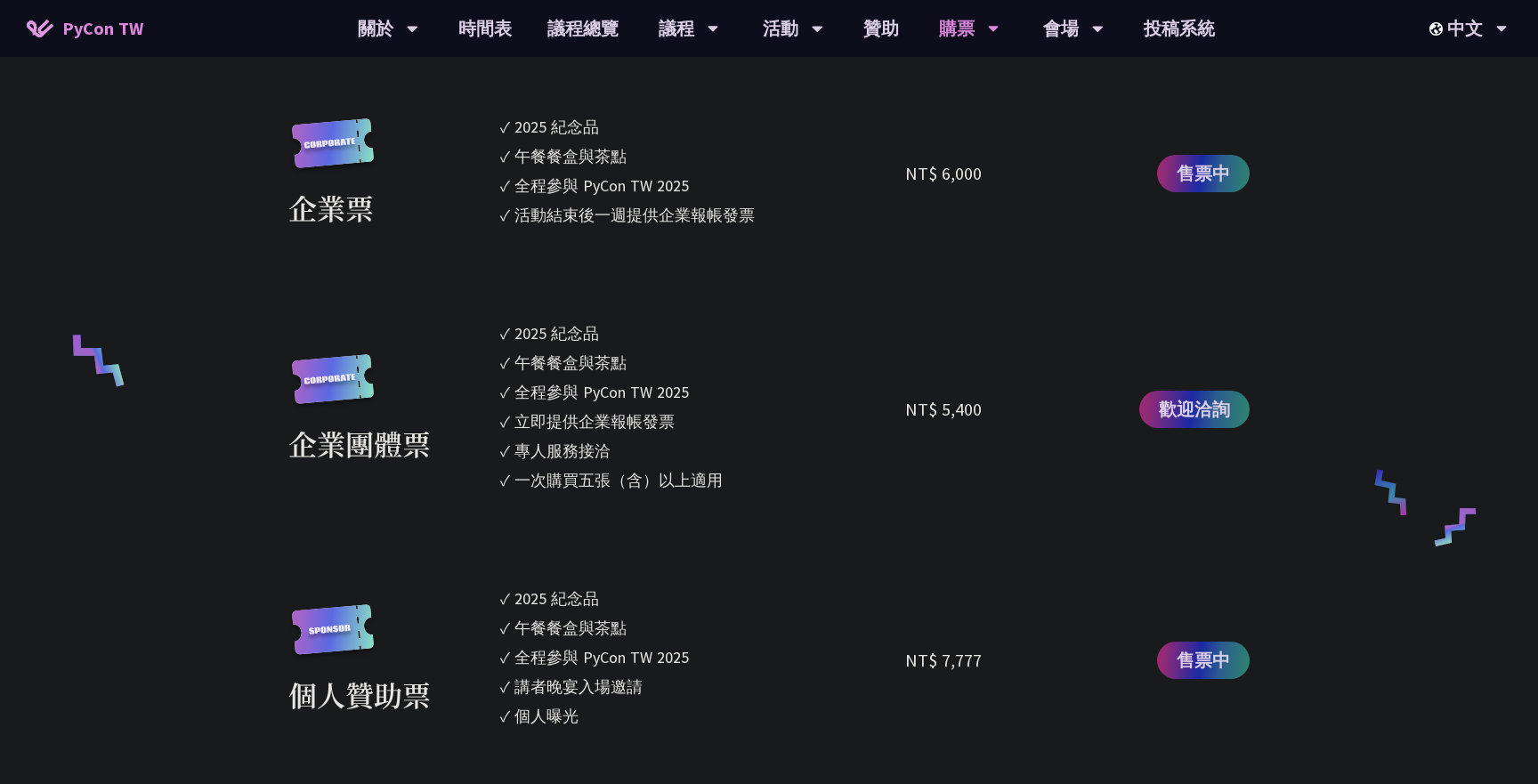
scroll to position [1032, 0]
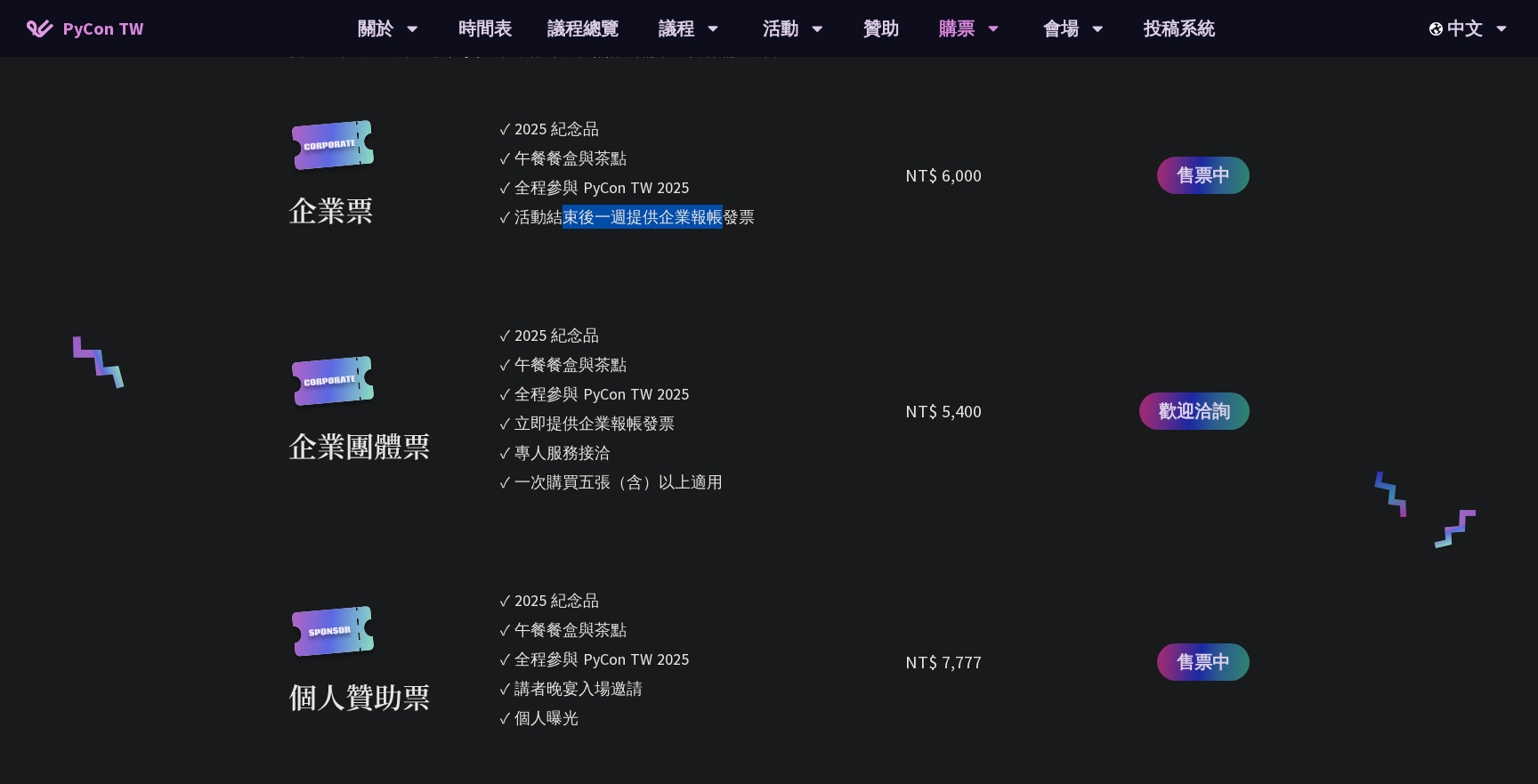
drag, startPoint x: 561, startPoint y: 221, endPoint x: 723, endPoint y: 226, distance: 162.1
click at [724, 226] on div "活動結束後一週提供企業報帳發票" at bounding box center [634, 216] width 241 height 24
click at [646, 192] on div "全程參與 PyCon TW 2025" at bounding box center [601, 187] width 174 height 24
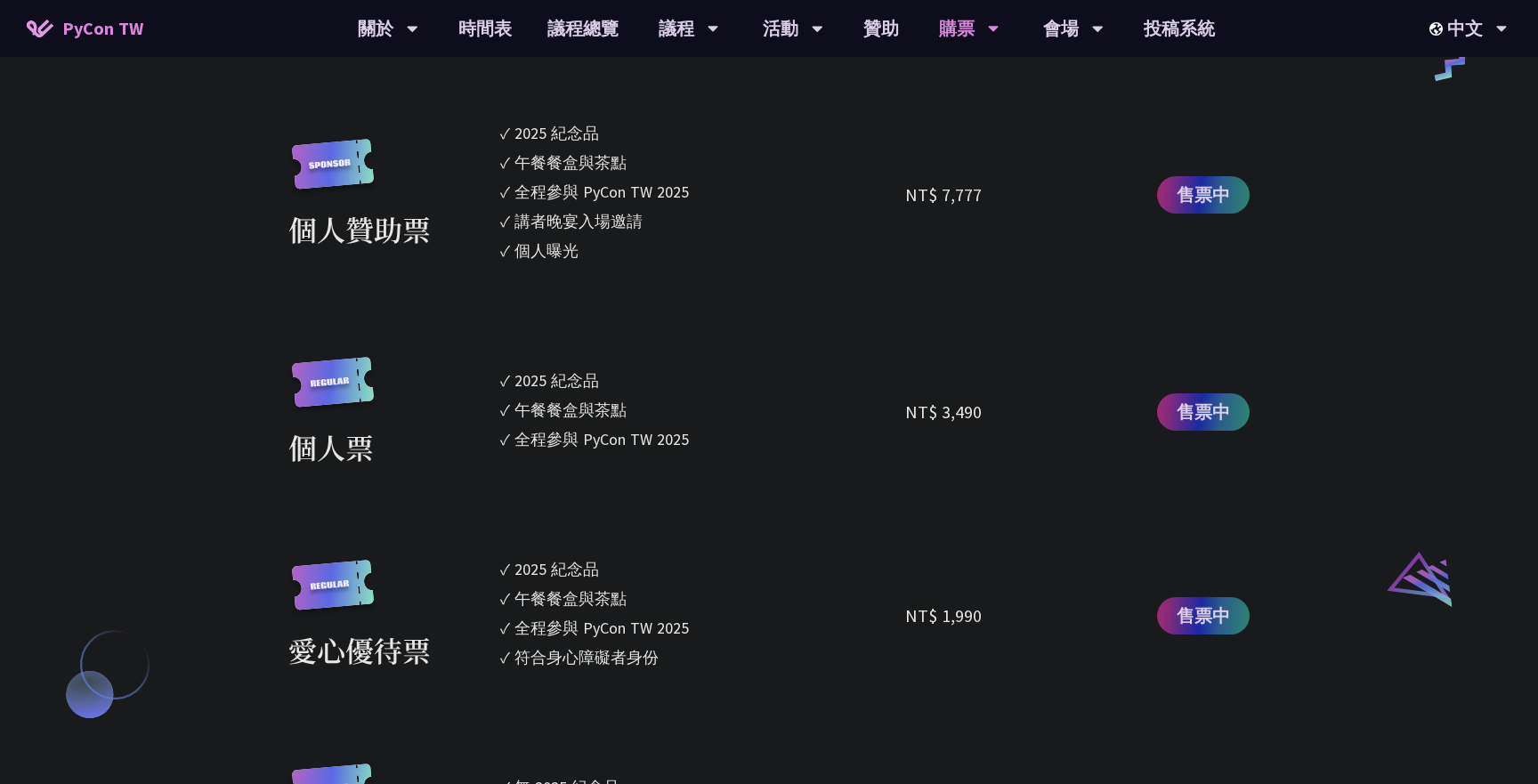
scroll to position [1506, 0]
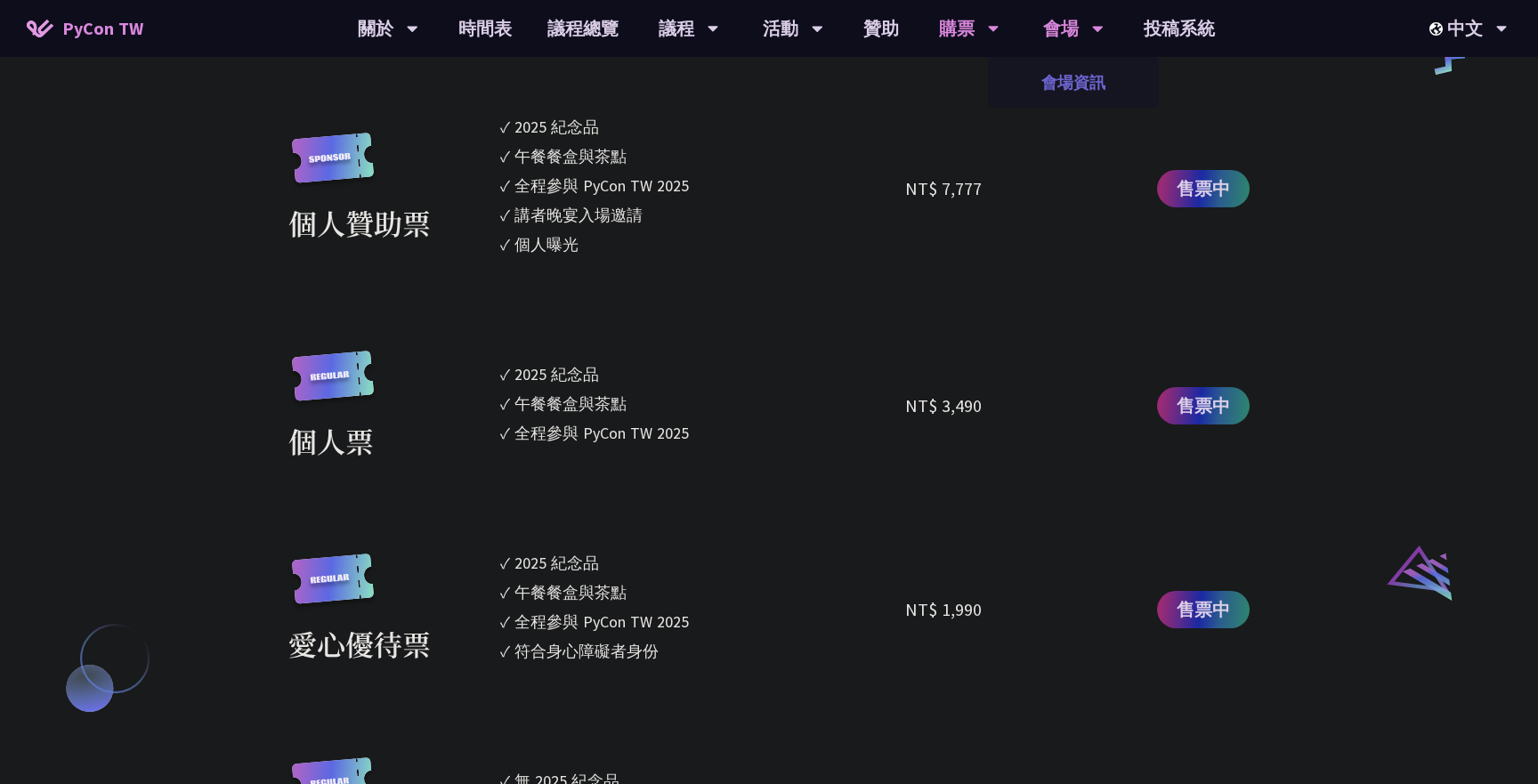
click at [1047, 85] on link "會場資訊" at bounding box center [1072, 82] width 170 height 42
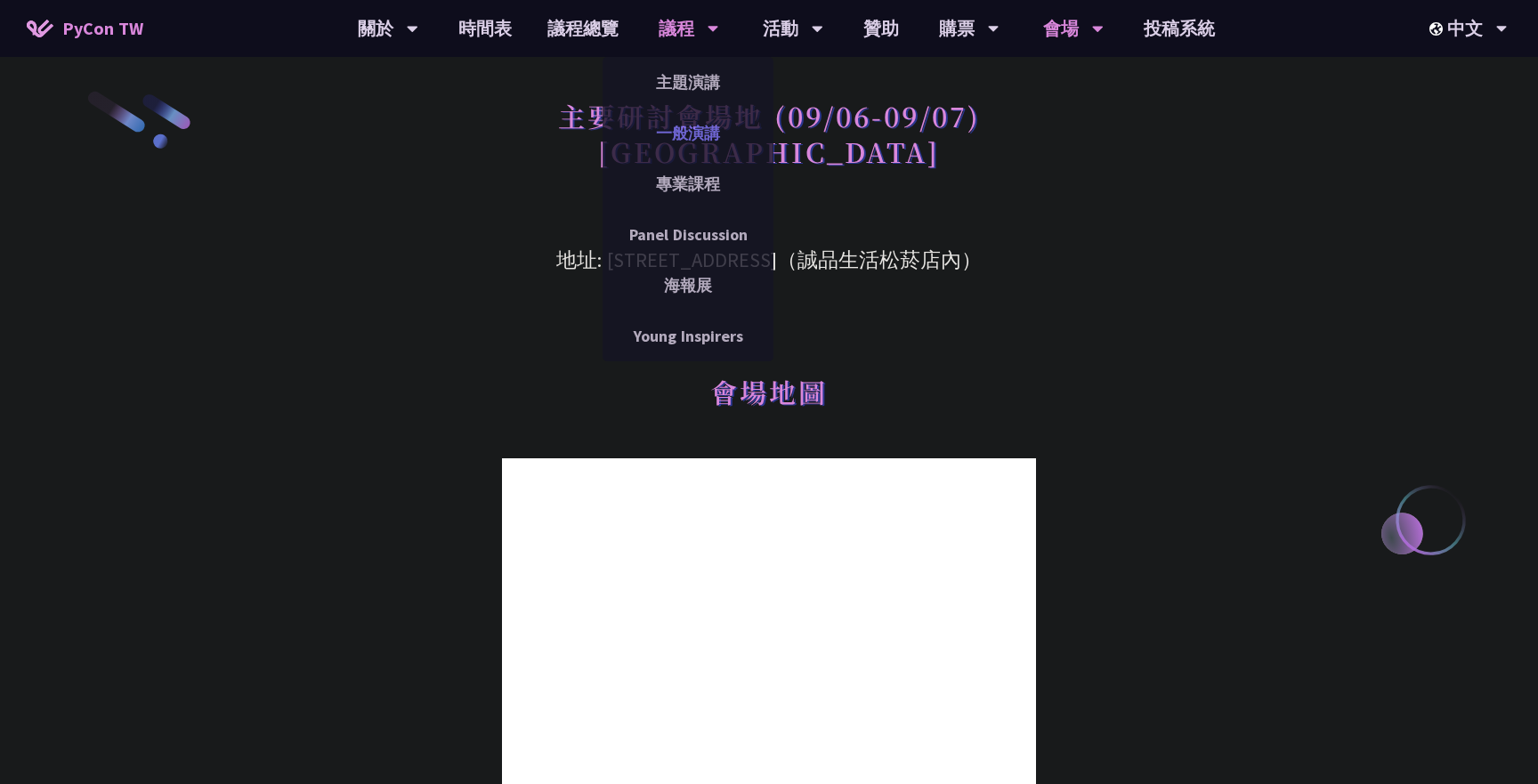
click at [700, 133] on link "一般演講" at bounding box center [688, 132] width 170 height 42
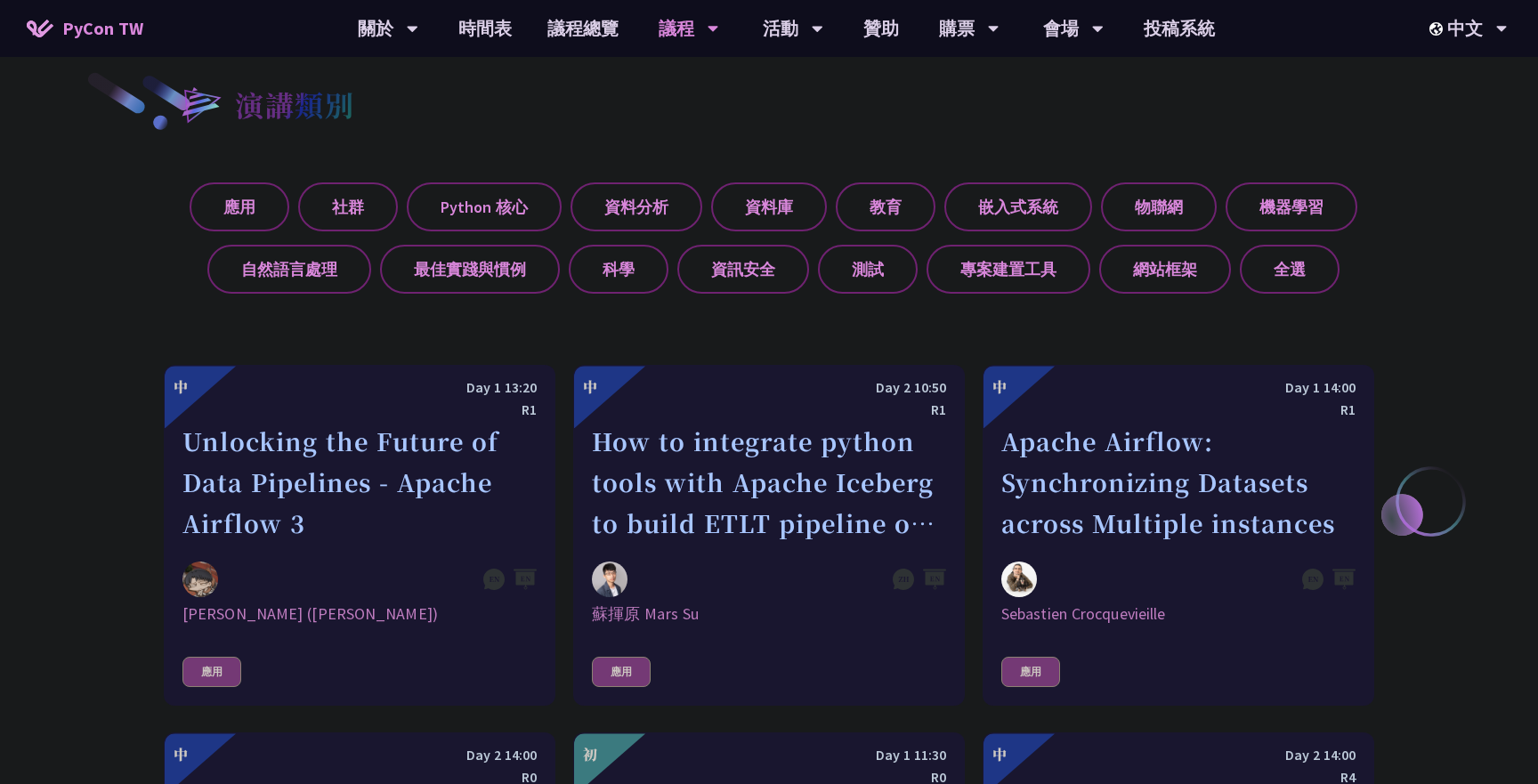
scroll to position [642, 0]
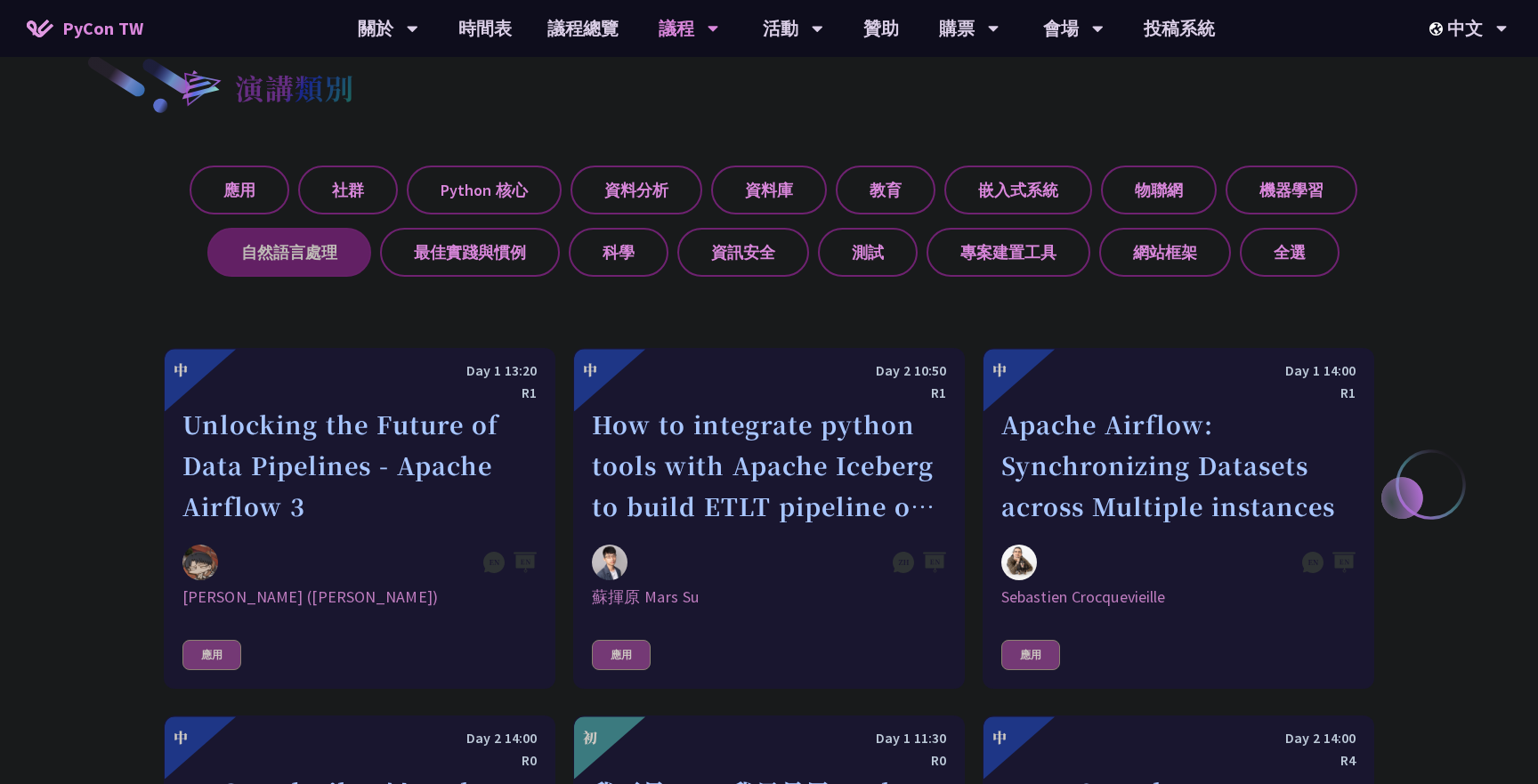
click at [340, 255] on label "自然語言處理" at bounding box center [289, 252] width 164 height 49
click at [0, 0] on input "自然語言處理" at bounding box center [0, 0] width 0 height 0
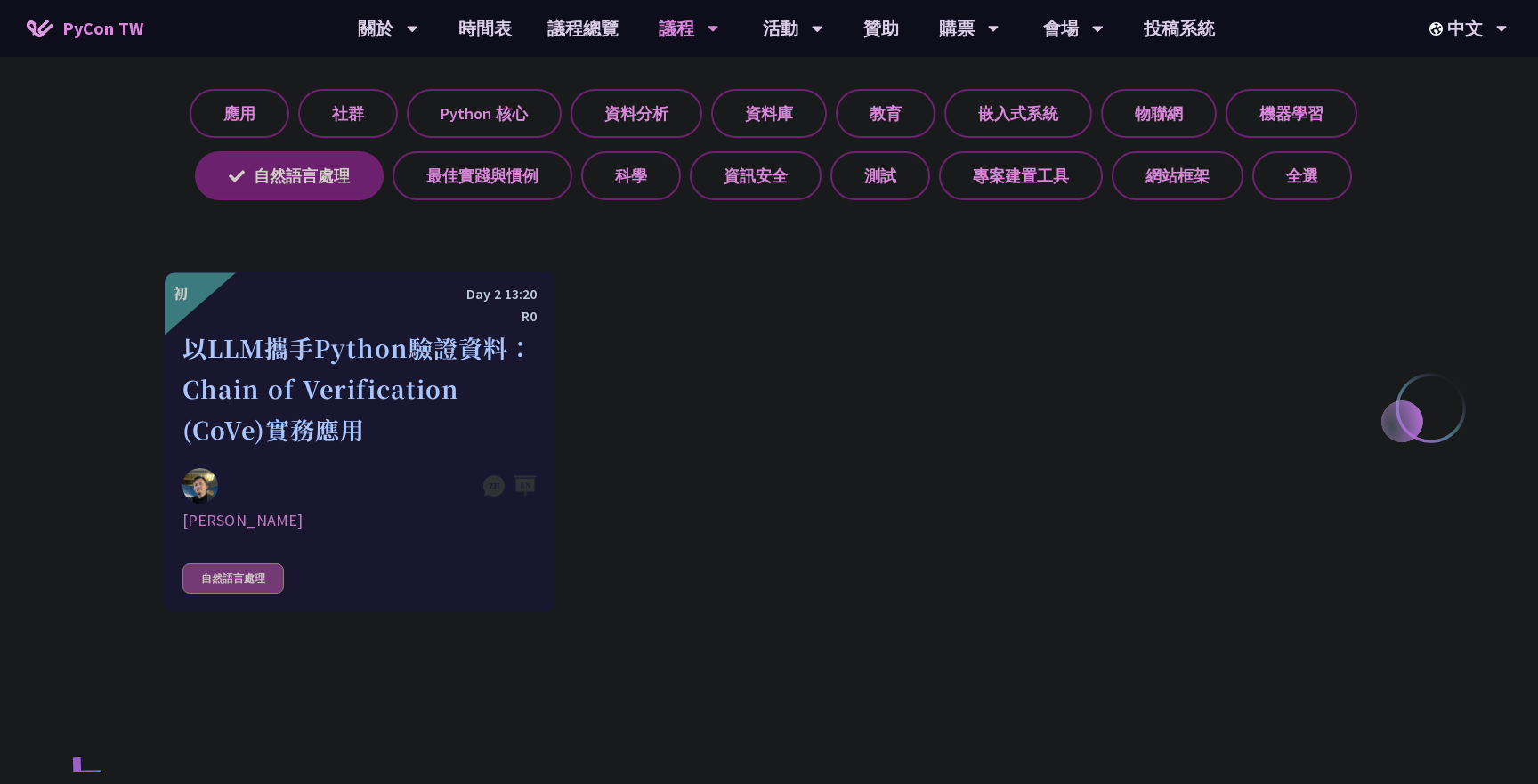
scroll to position [724, 0]
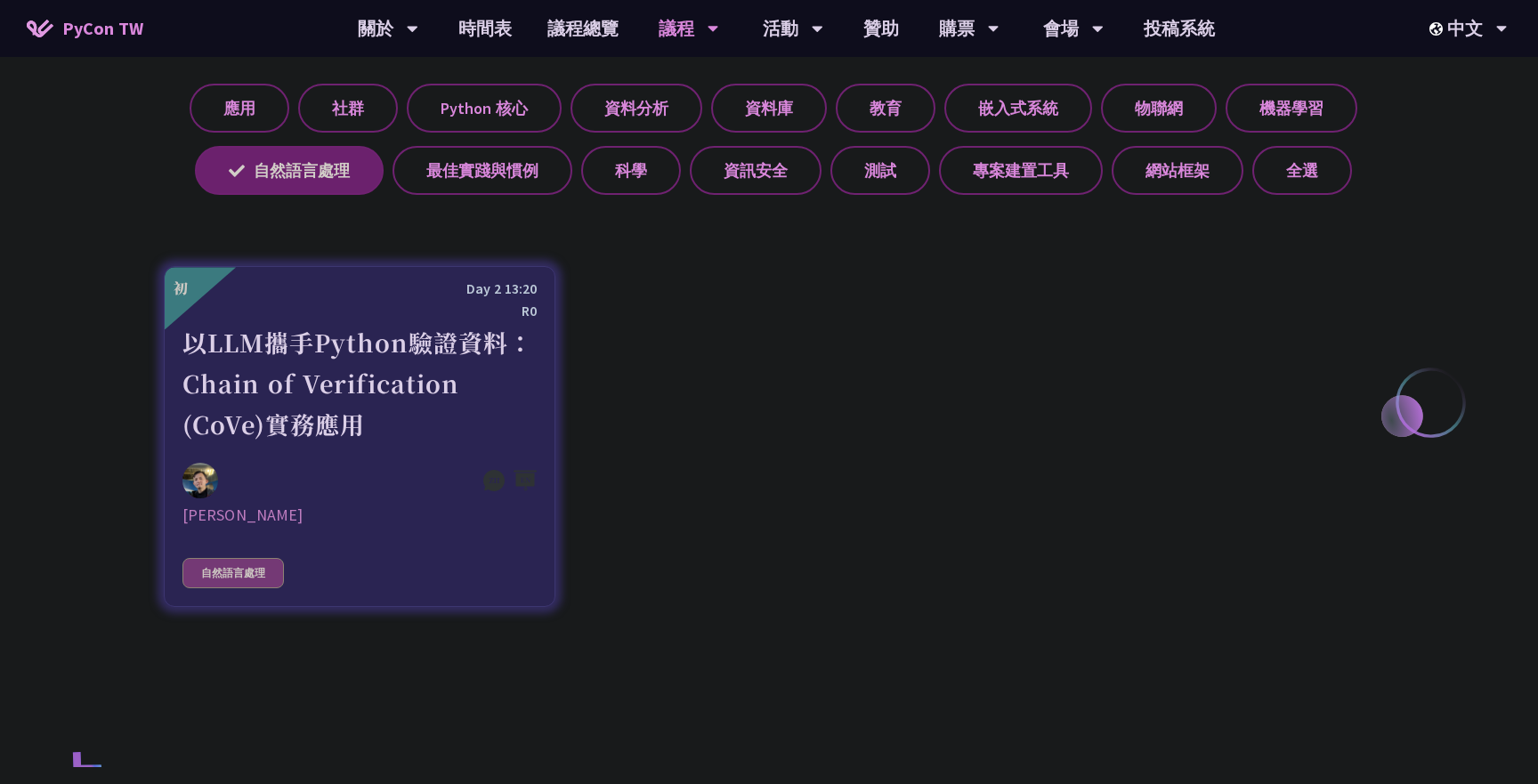
click at [447, 339] on div "以LLM攜手Python驗證資料：Chain of Verification (CoVe)實務應用" at bounding box center [359, 384] width 355 height 123
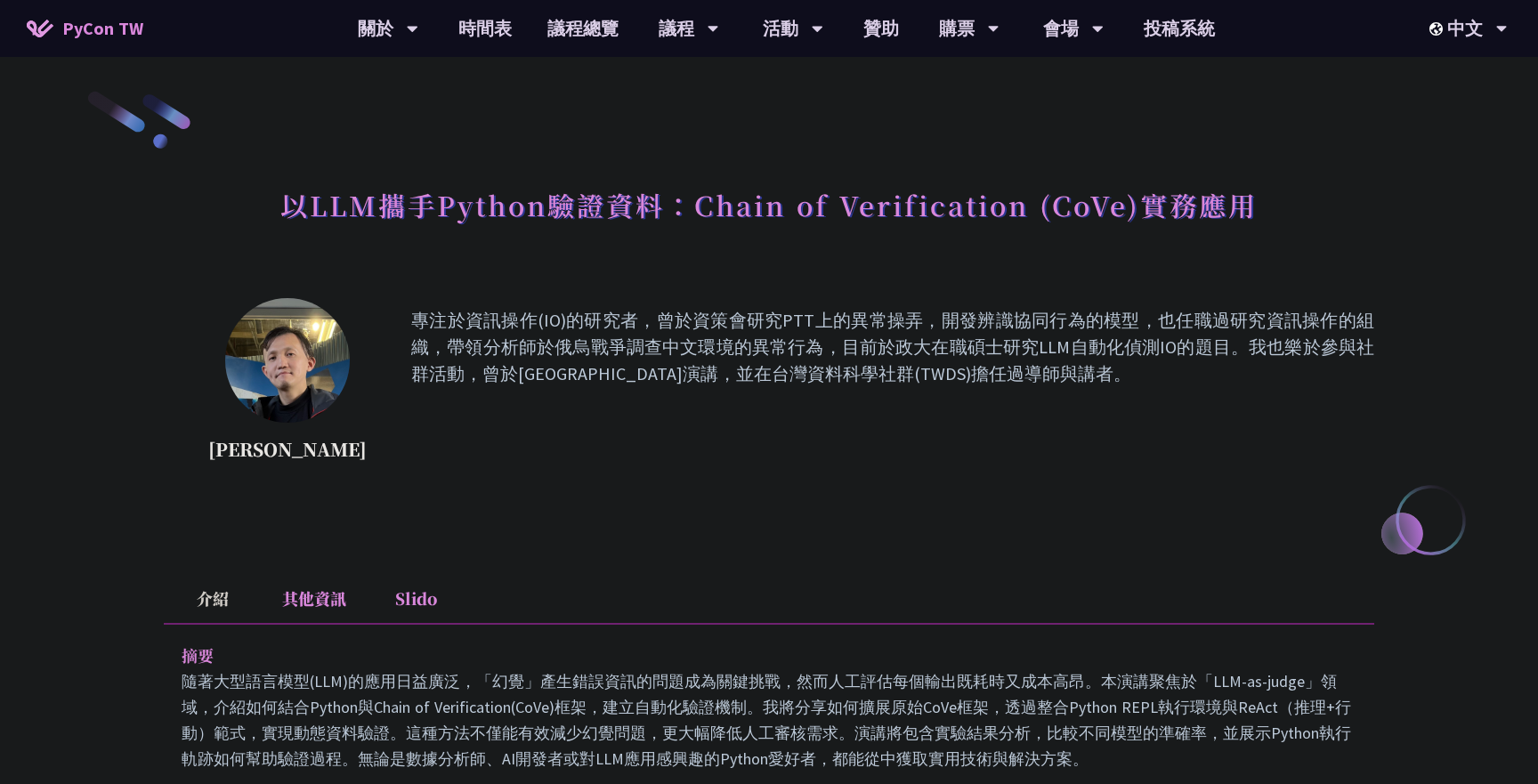
scroll to position [724, 0]
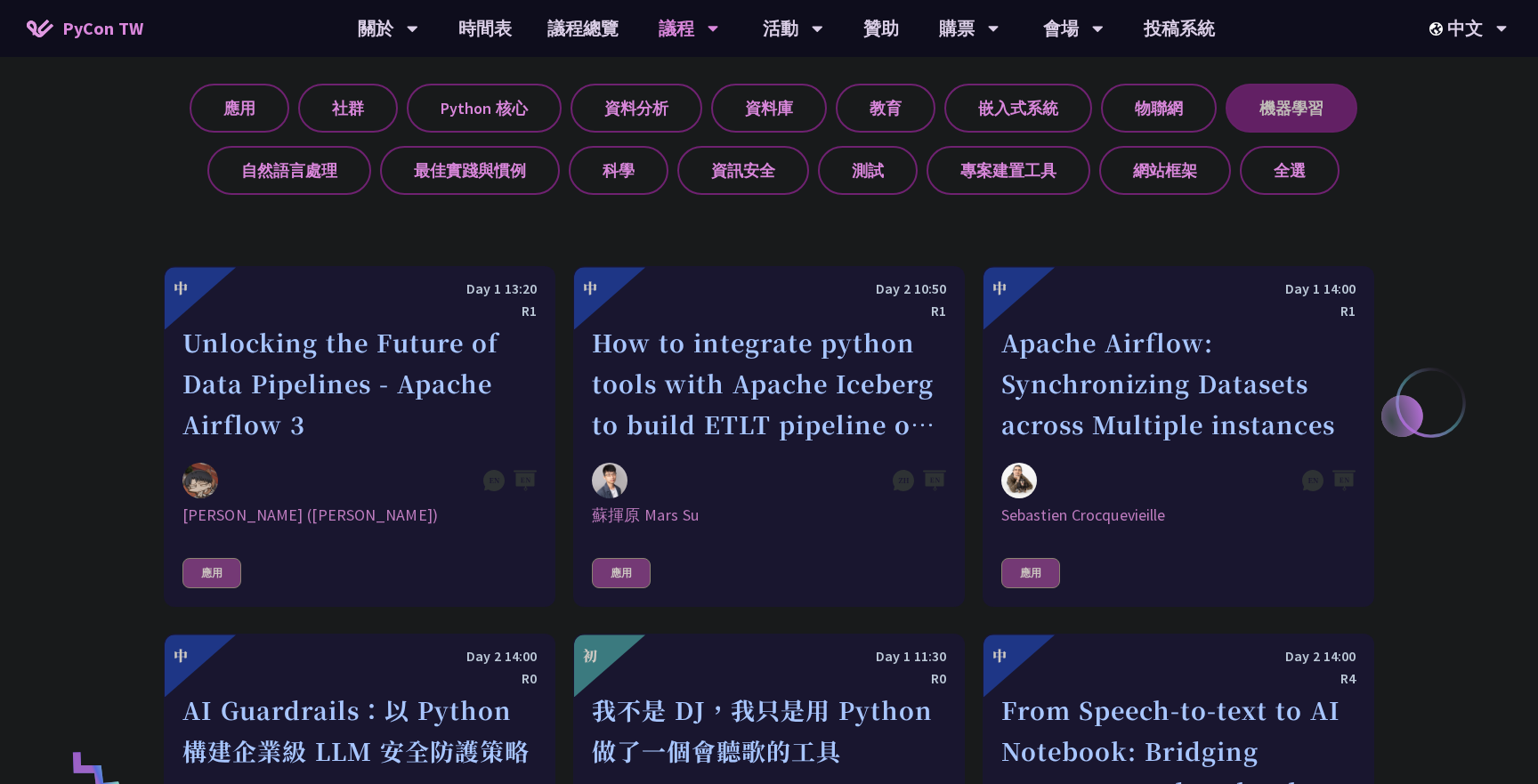
click at [1327, 123] on label "機器學習" at bounding box center [1292, 108] width 131 height 49
click at [0, 0] on input "機器學習" at bounding box center [0, 0] width 0 height 0
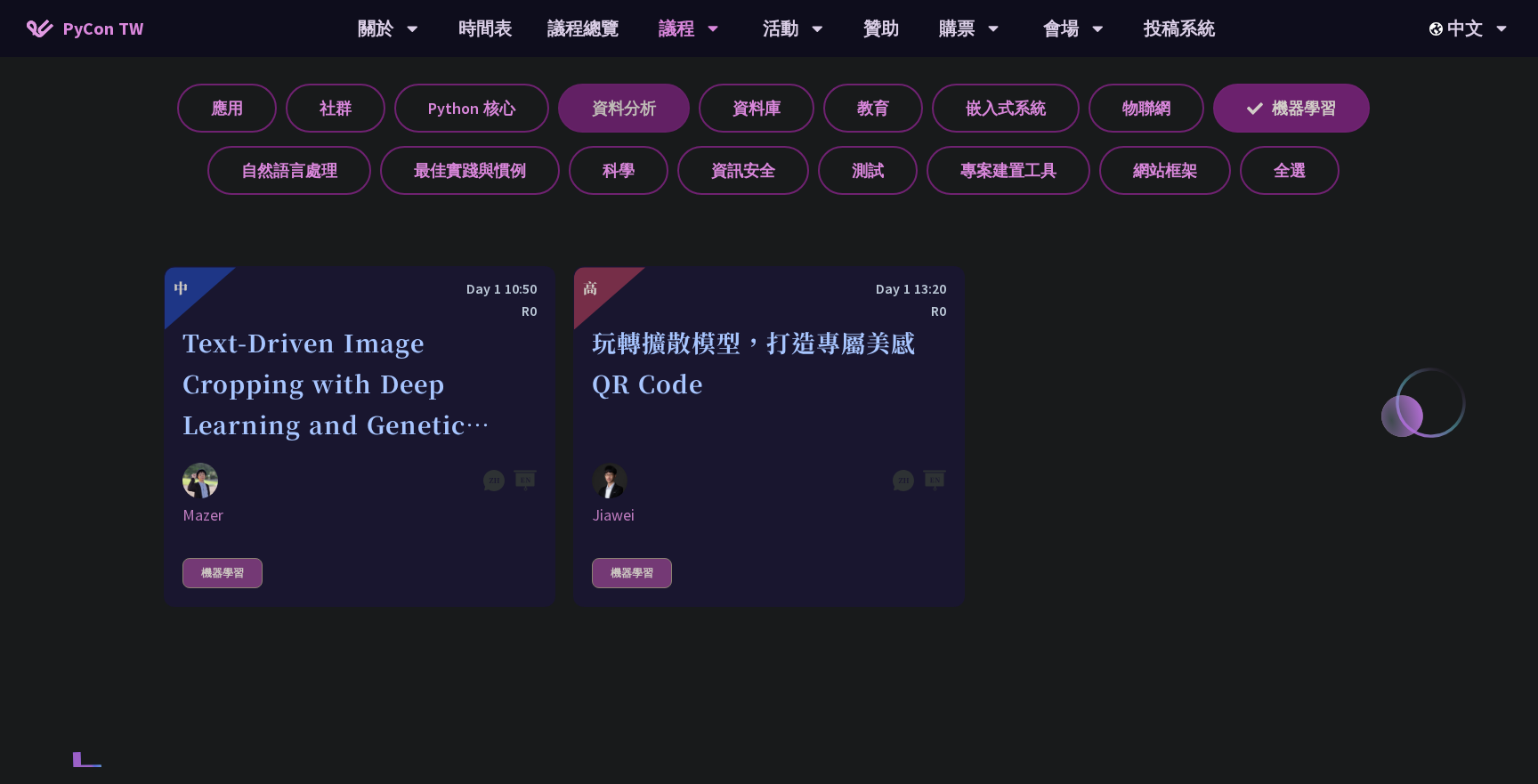
click at [566, 106] on label "資料分析" at bounding box center [623, 108] width 131 height 49
click at [0, 0] on input "資料分析" at bounding box center [0, 0] width 0 height 0
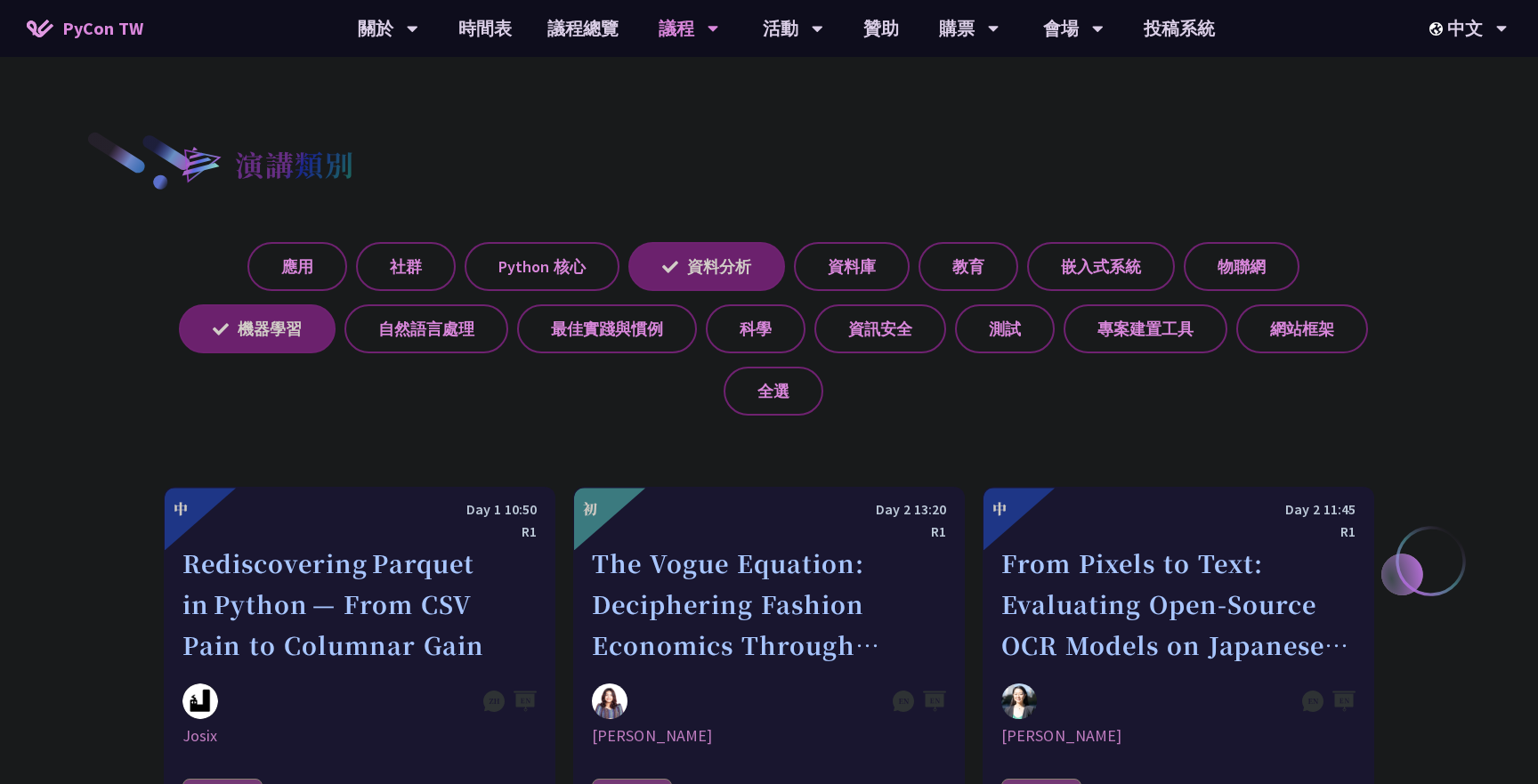
scroll to position [543, 0]
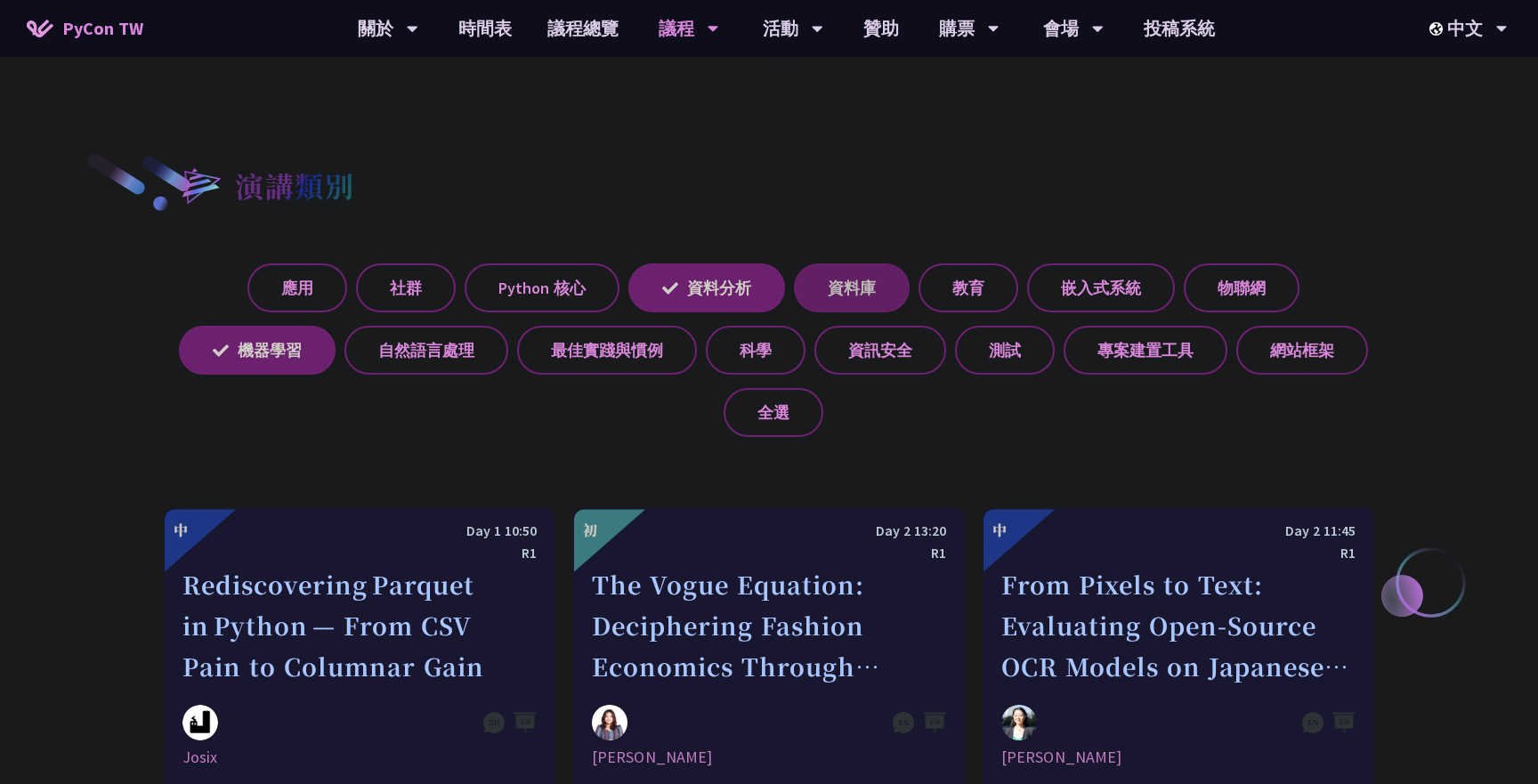
click at [873, 278] on label "資料庫" at bounding box center [851, 288] width 116 height 49
click at [0, 0] on input "資料庫" at bounding box center [0, 0] width 0 height 0
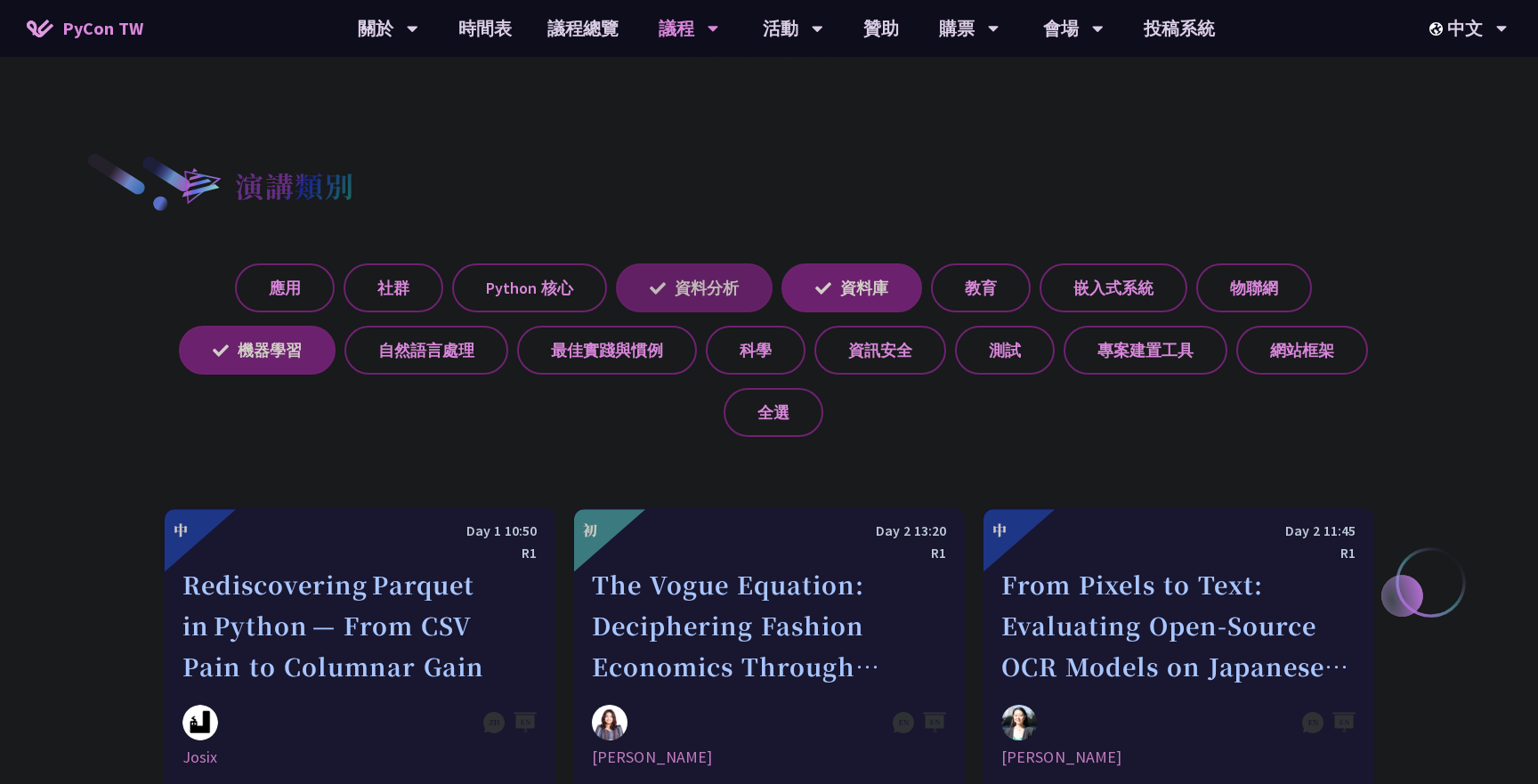
click at [732, 274] on label "資料分析" at bounding box center [694, 288] width 157 height 49
click at [0, 0] on input "資料分析" at bounding box center [0, 0] width 0 height 0
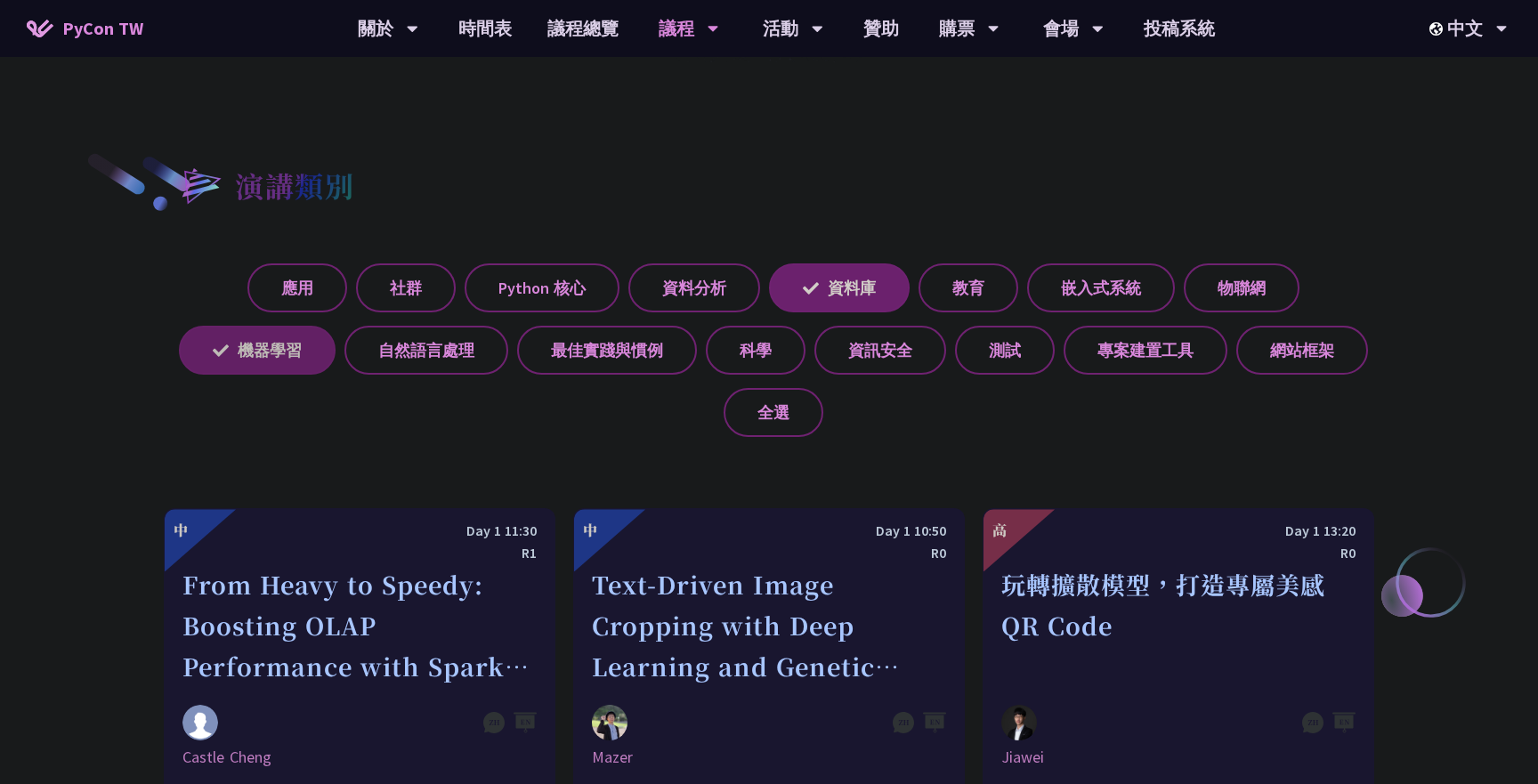
click at [280, 361] on label "機器學習" at bounding box center [257, 351] width 157 height 49
click at [0, 0] on input "機器學習" at bounding box center [0, 0] width 0 height 0
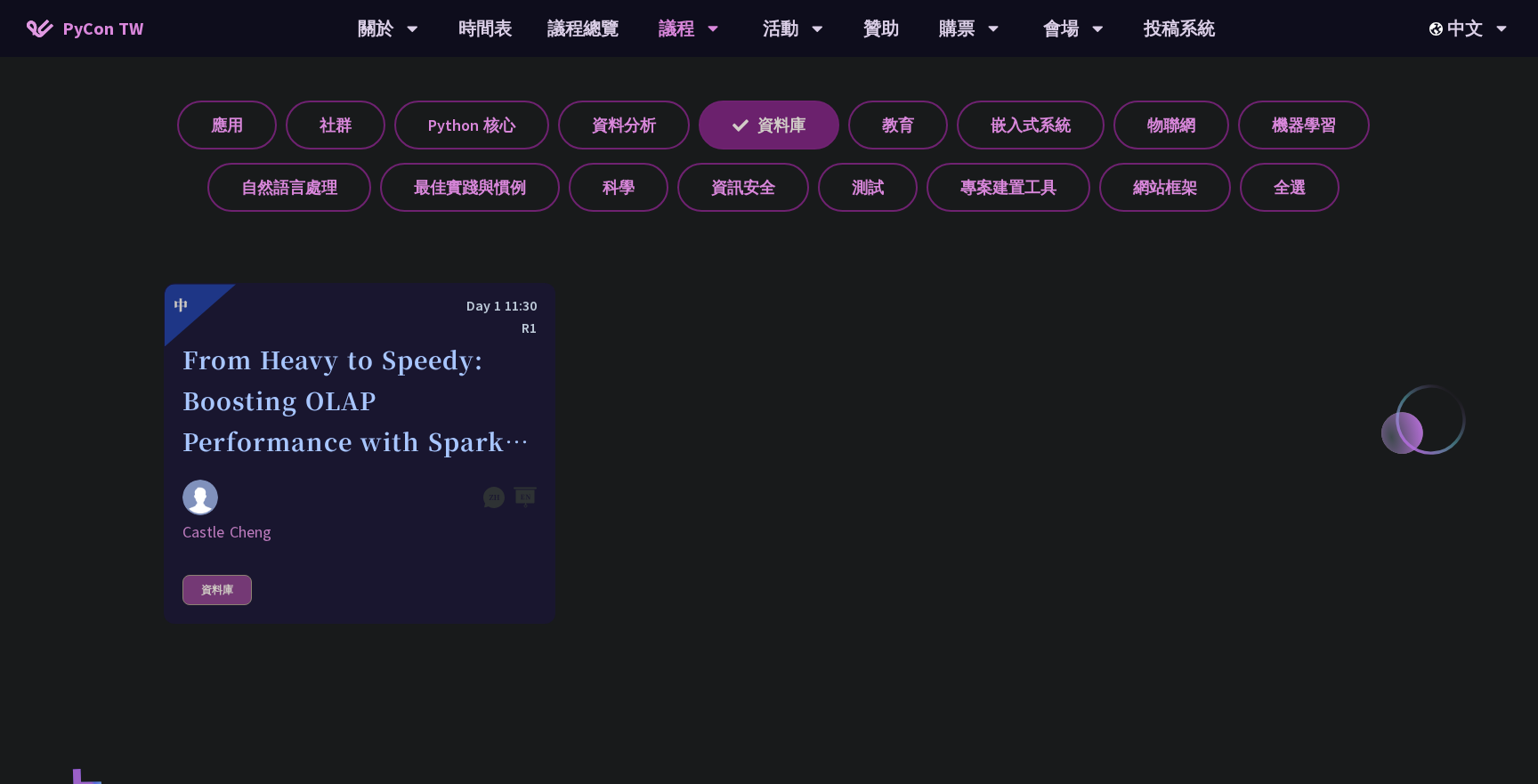
scroll to position [717, 0]
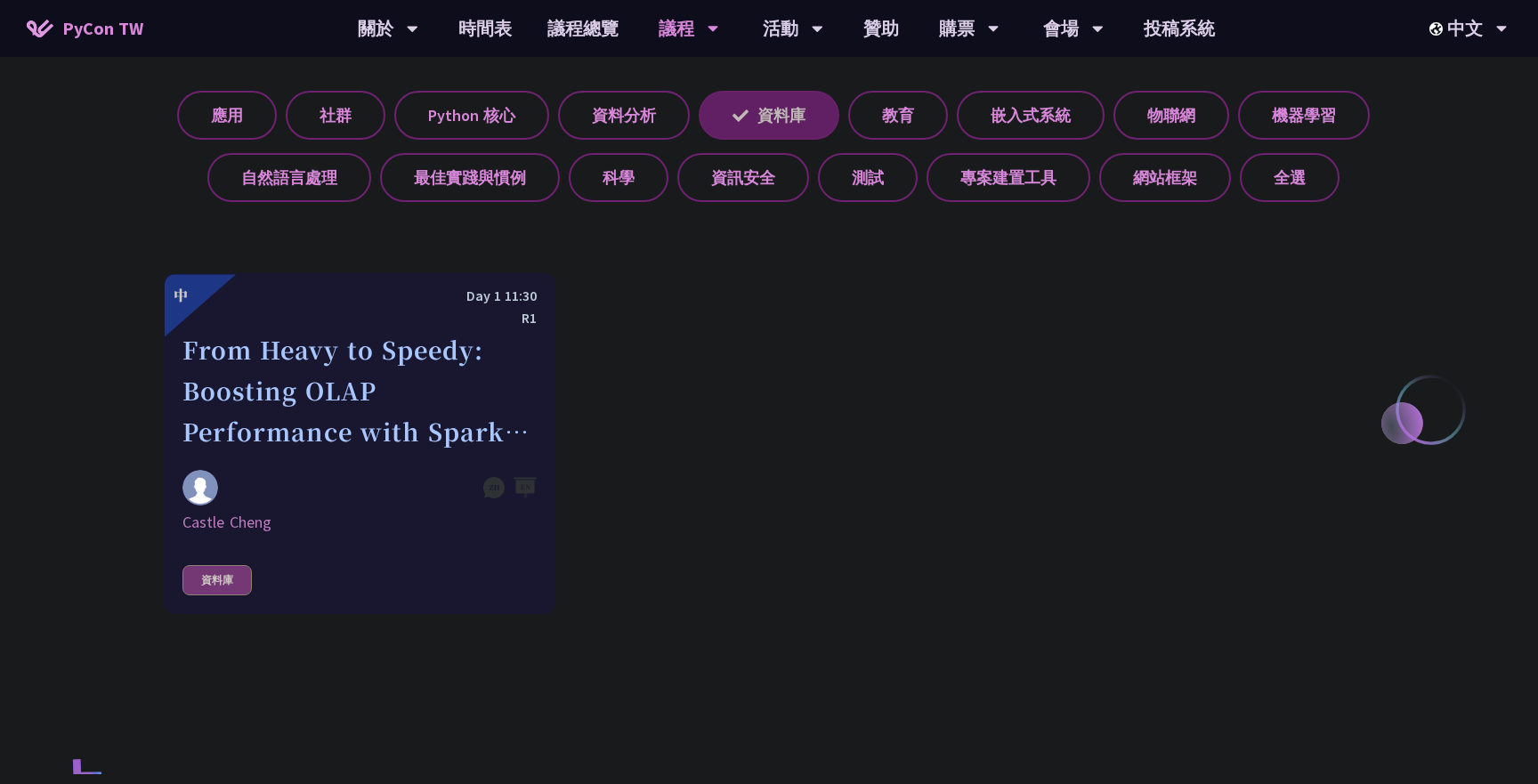
click at [794, 114] on label "資料庫" at bounding box center [769, 115] width 140 height 49
click at [0, 0] on input "資料庫" at bounding box center [0, 0] width 0 height 0
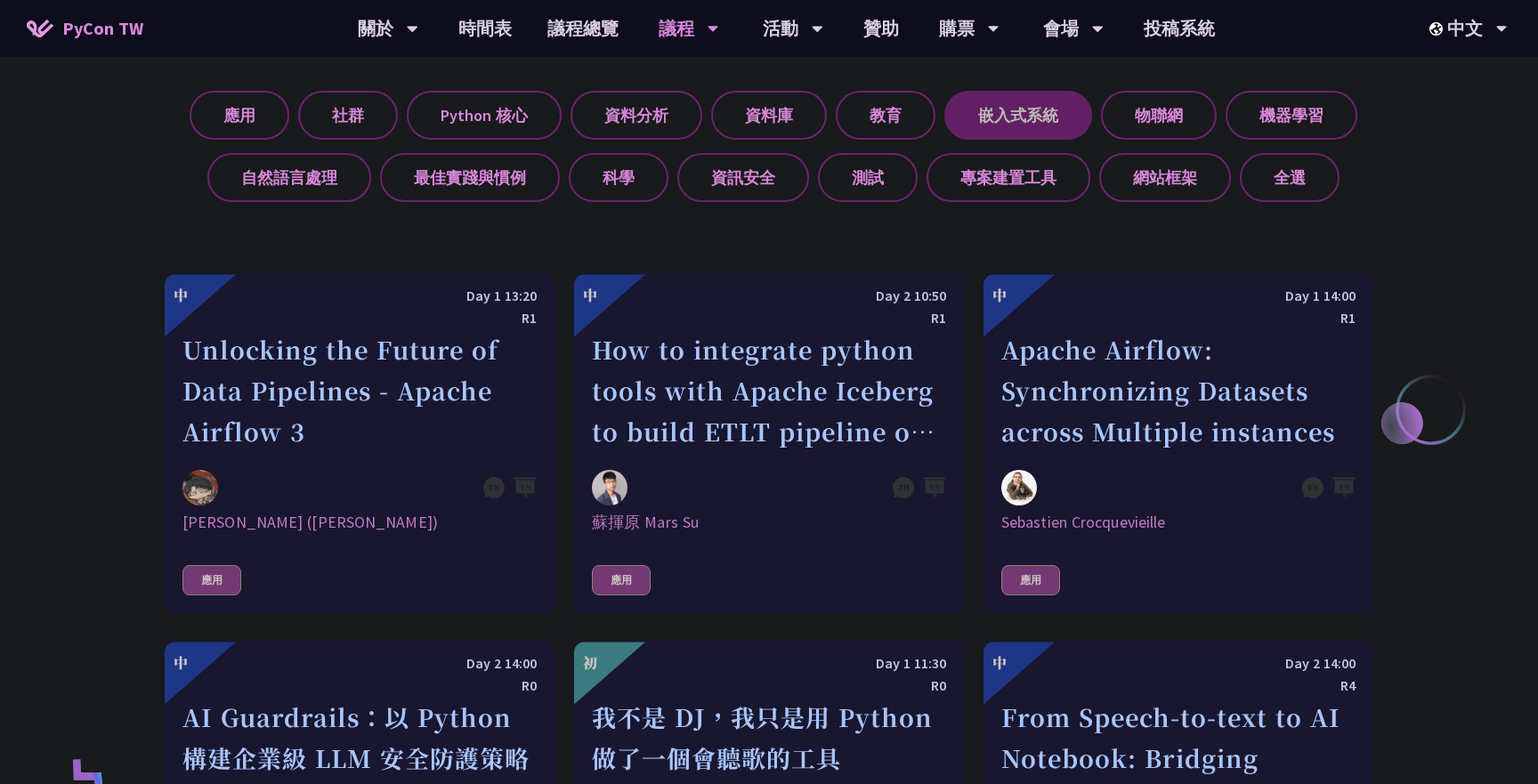
click at [985, 131] on label "嵌入式系統" at bounding box center [1019, 115] width 148 height 49
click at [0, 0] on input "嵌入式系統" at bounding box center [0, 0] width 0 height 0
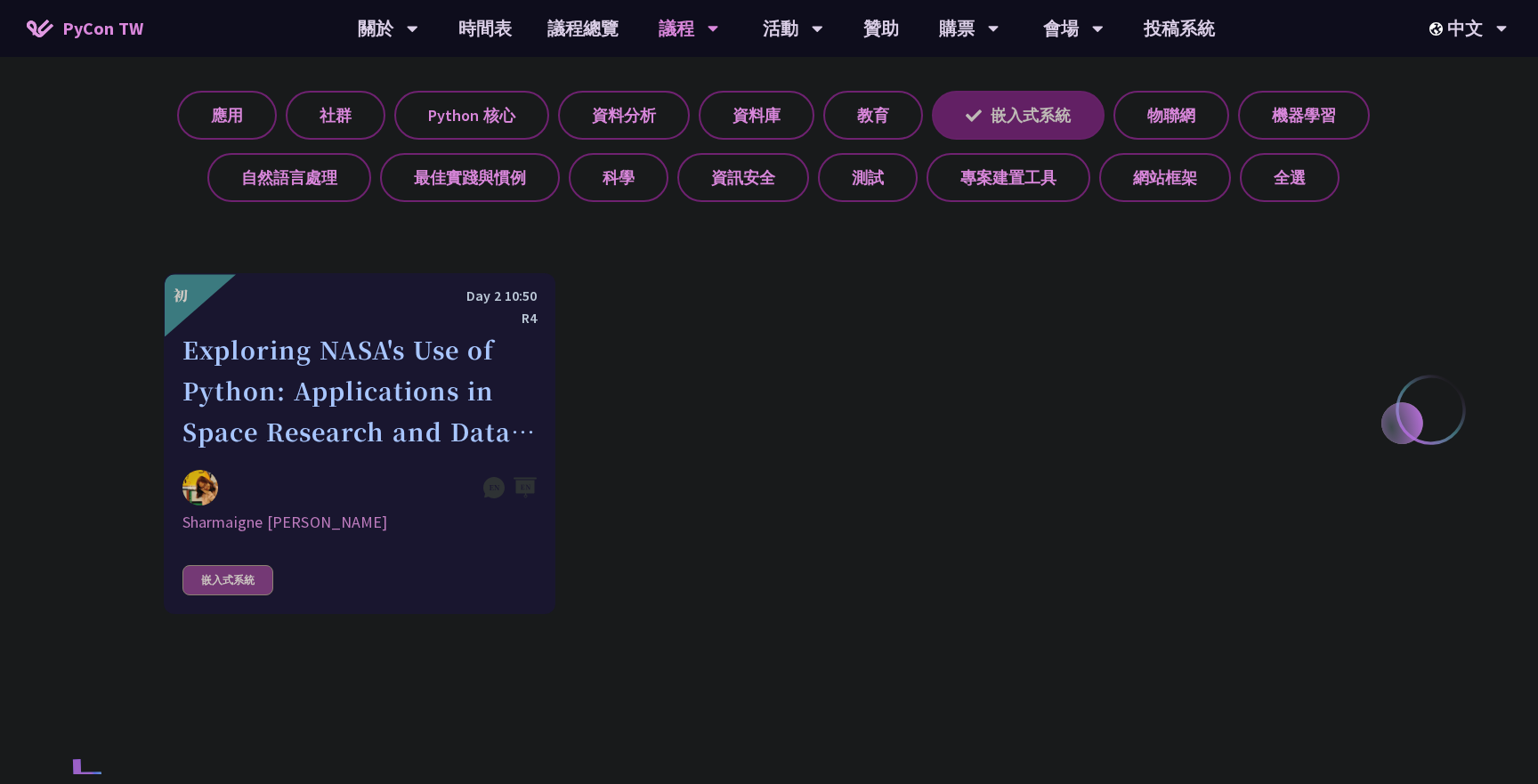
click at [995, 124] on label "嵌入式系統" at bounding box center [1018, 115] width 172 height 49
click at [0, 0] on input "嵌入式系統" at bounding box center [0, 0] width 0 height 0
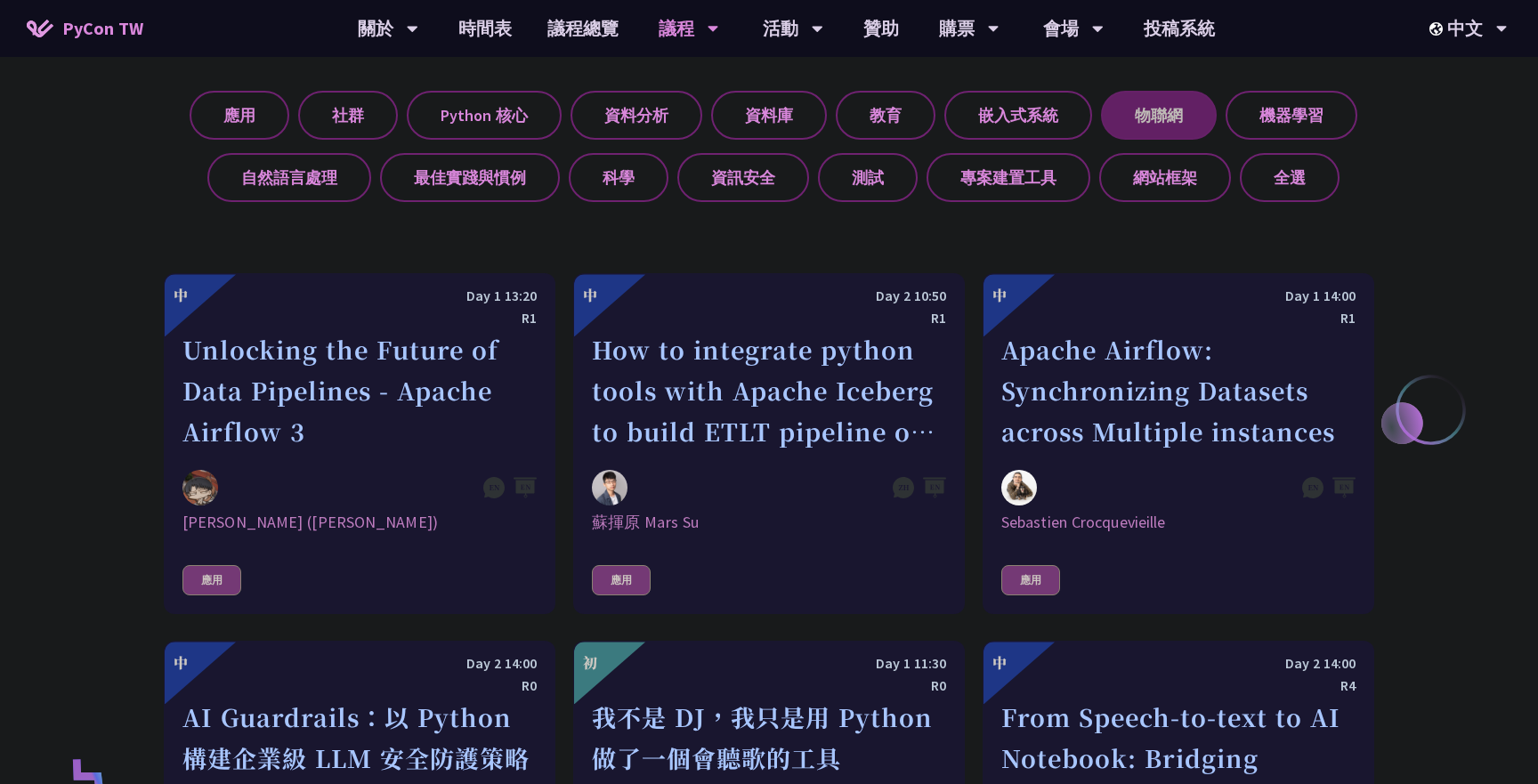
click at [1149, 97] on label "物聯網" at bounding box center [1159, 115] width 116 height 49
click at [0, 0] on input "物聯網" at bounding box center [0, 0] width 0 height 0
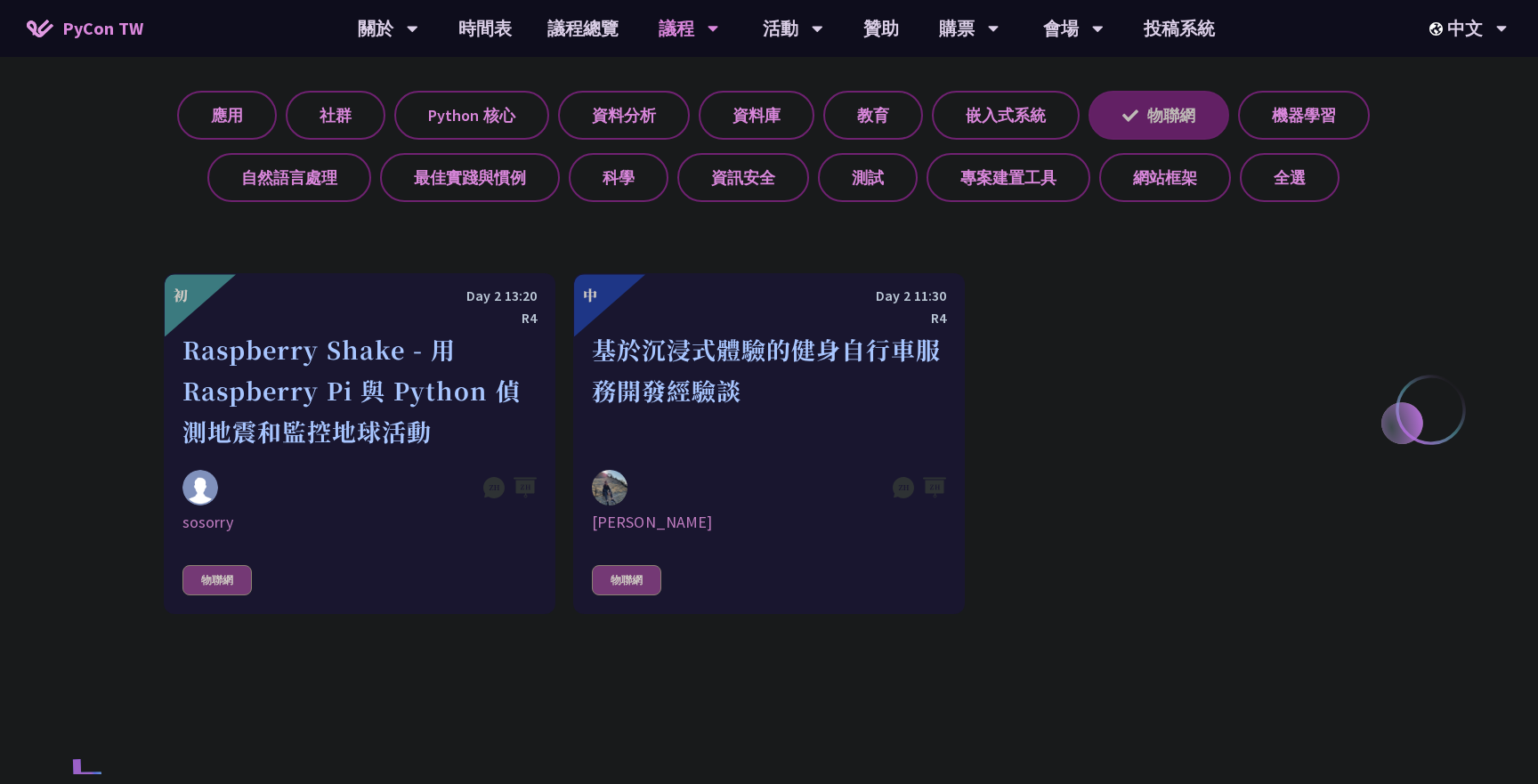
click at [1151, 104] on label "物聯網" at bounding box center [1159, 115] width 140 height 49
click at [0, 0] on input "物聯網" at bounding box center [0, 0] width 0 height 0
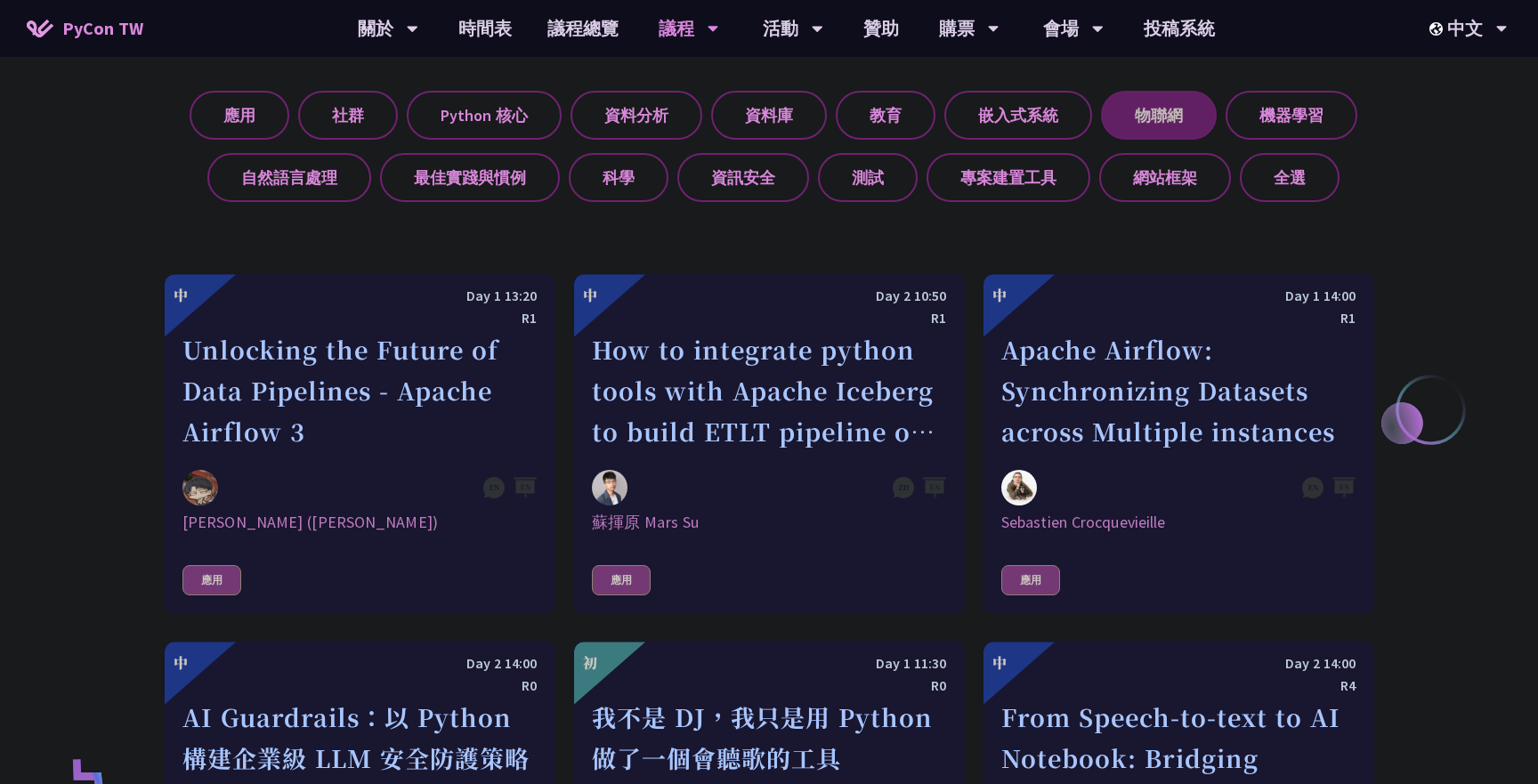
click at [1151, 104] on label "物聯網" at bounding box center [1159, 115] width 116 height 49
click at [0, 0] on input "物聯網" at bounding box center [0, 0] width 0 height 0
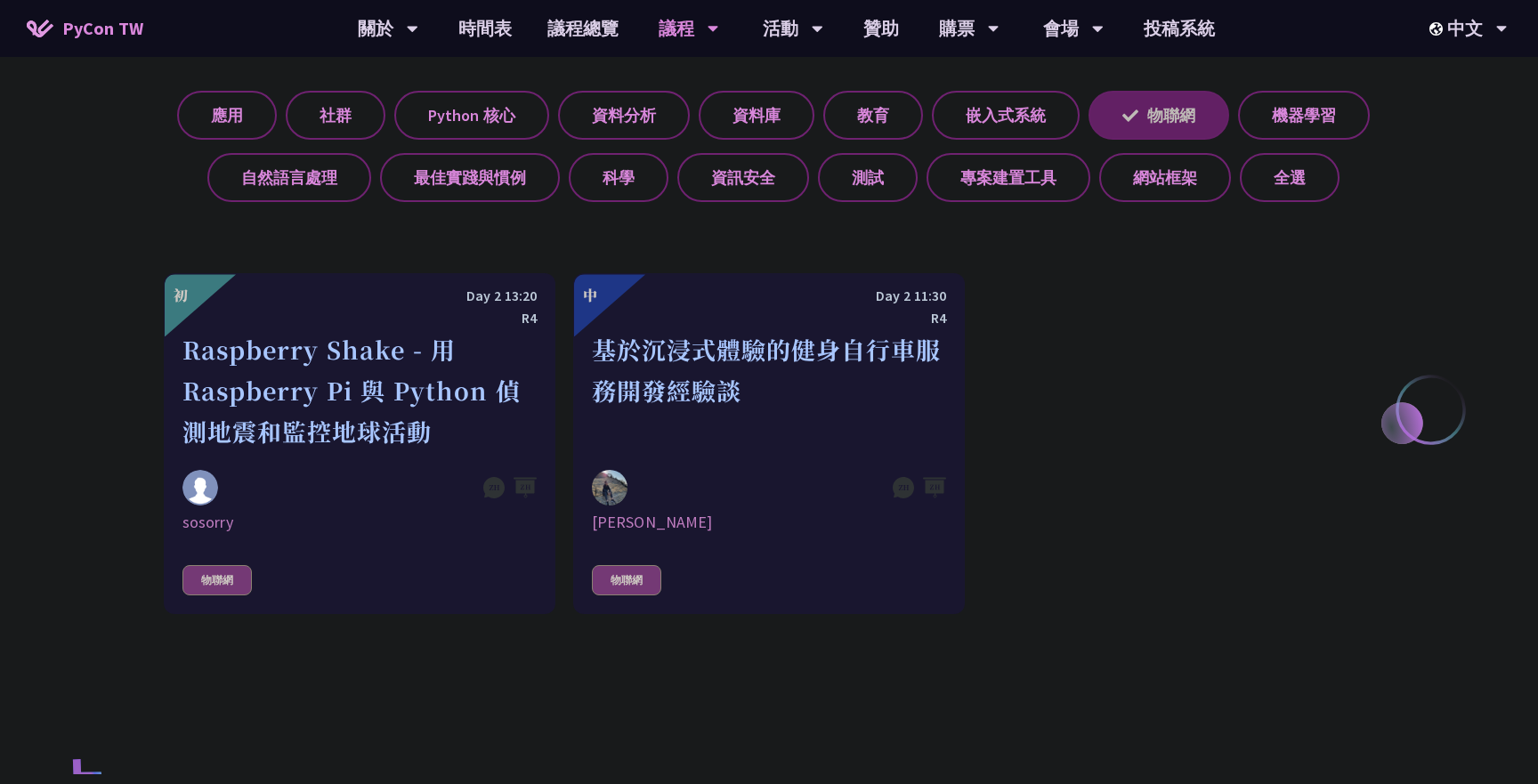
click at [1151, 104] on label "物聯網" at bounding box center [1159, 115] width 140 height 49
click at [0, 0] on input "物聯網" at bounding box center [0, 0] width 0 height 0
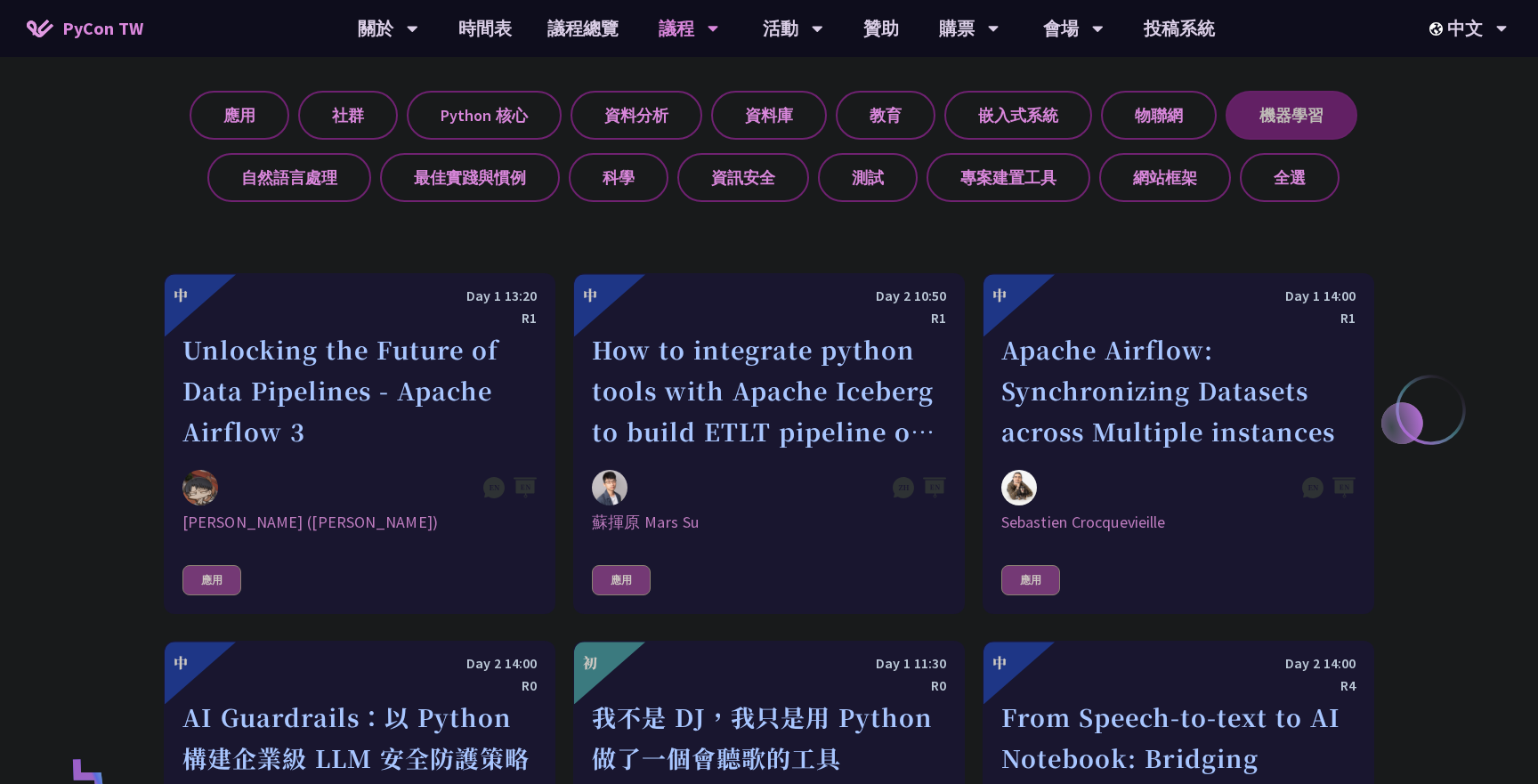
click at [1299, 109] on label "機器學習" at bounding box center [1292, 115] width 131 height 49
click at [0, 0] on input "機器學習" at bounding box center [0, 0] width 0 height 0
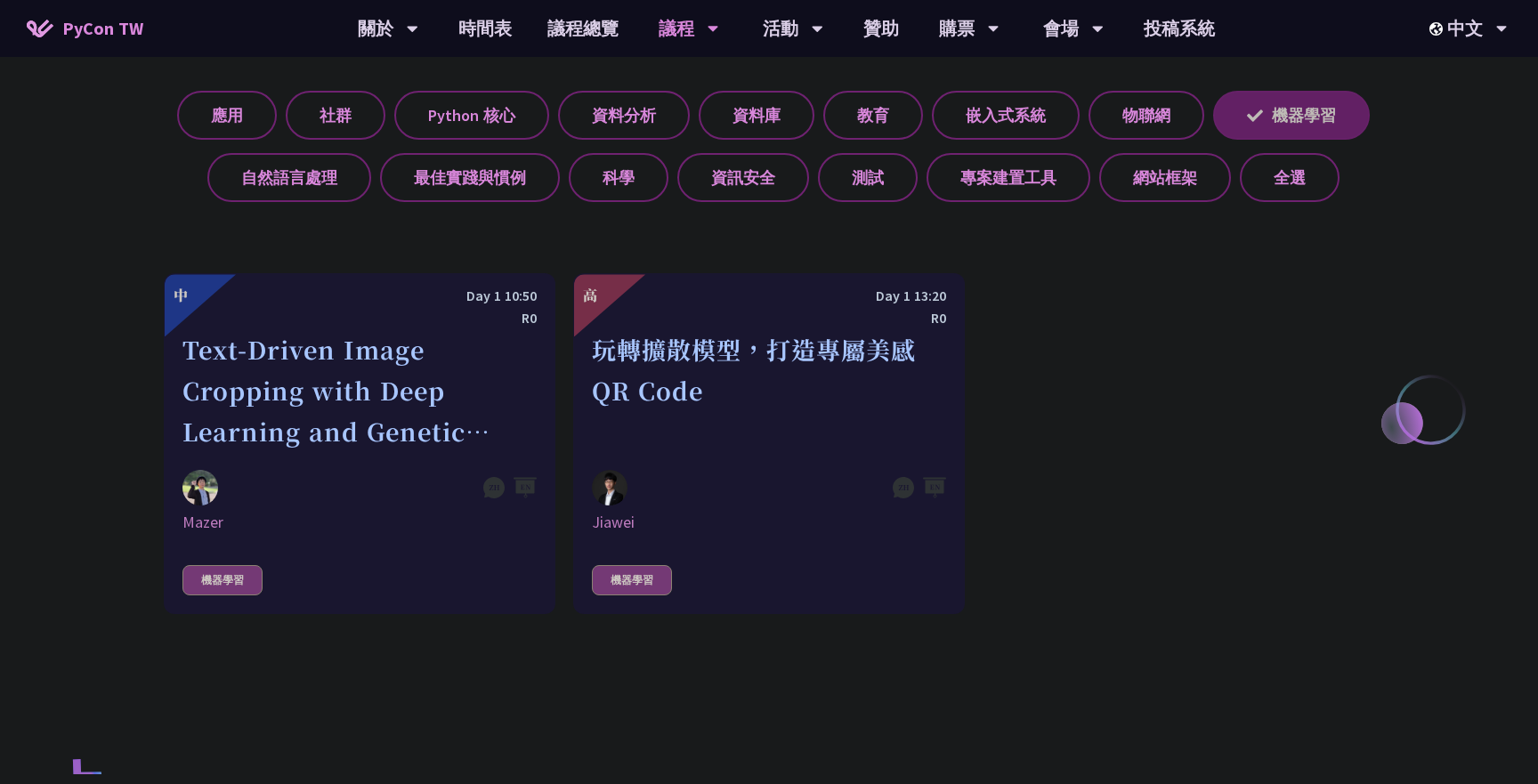
click at [1299, 109] on label "機器學習" at bounding box center [1292, 115] width 157 height 49
click at [0, 0] on input "機器學習" at bounding box center [0, 0] width 0 height 0
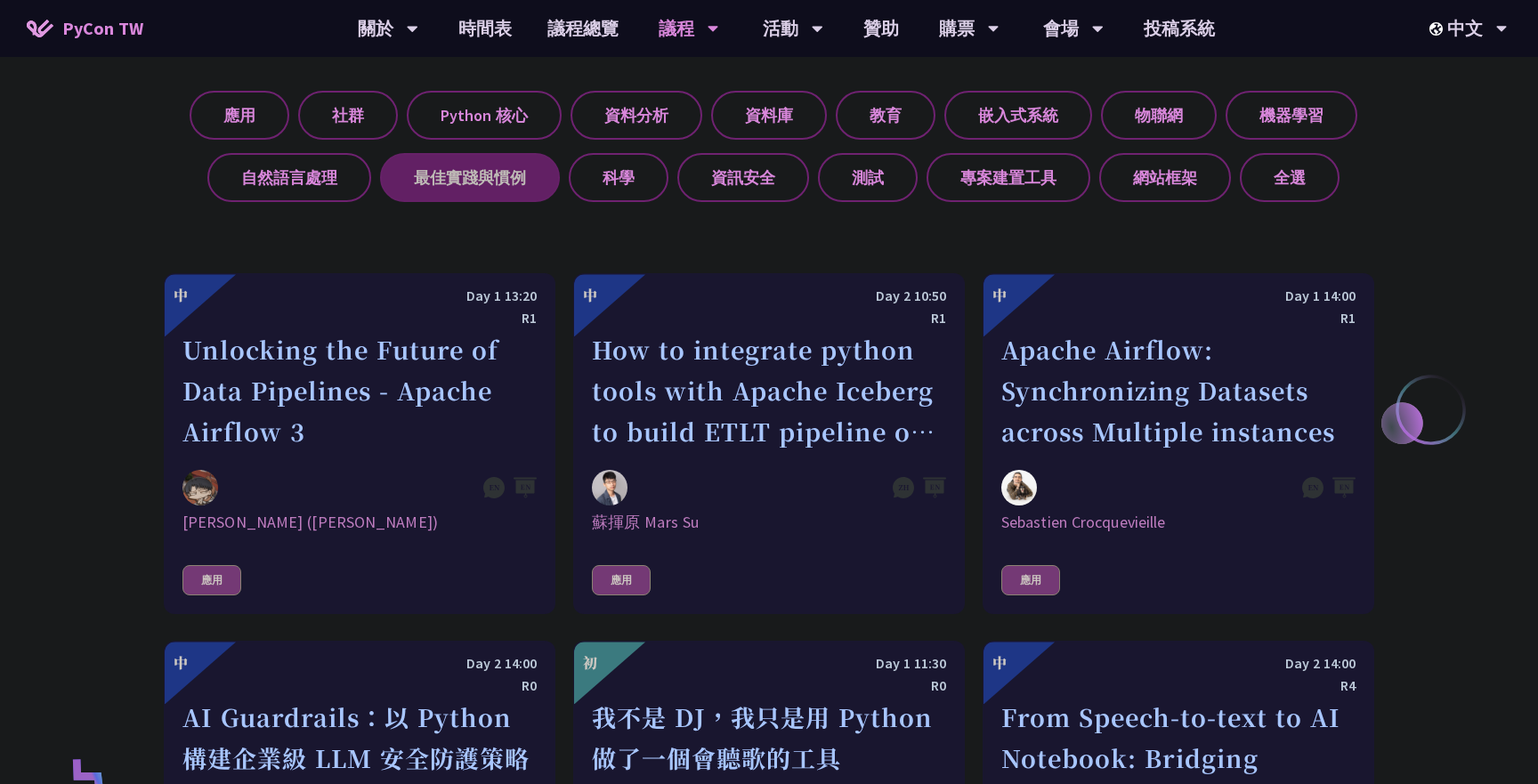
click at [541, 172] on label "最佳實踐與慣例" at bounding box center [469, 177] width 180 height 49
click at [0, 0] on input "最佳實踐與慣例" at bounding box center [0, 0] width 0 height 0
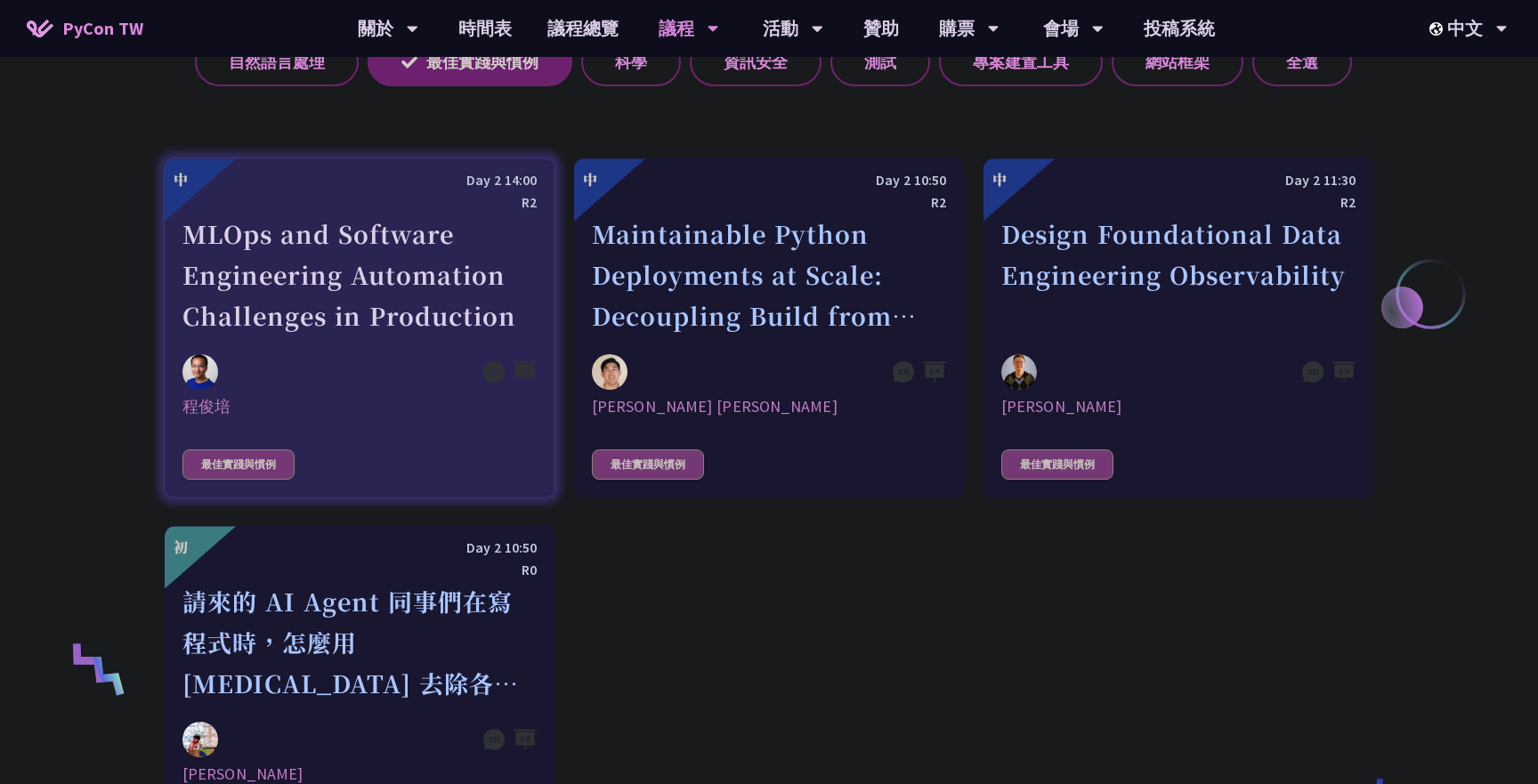
scroll to position [836, 0]
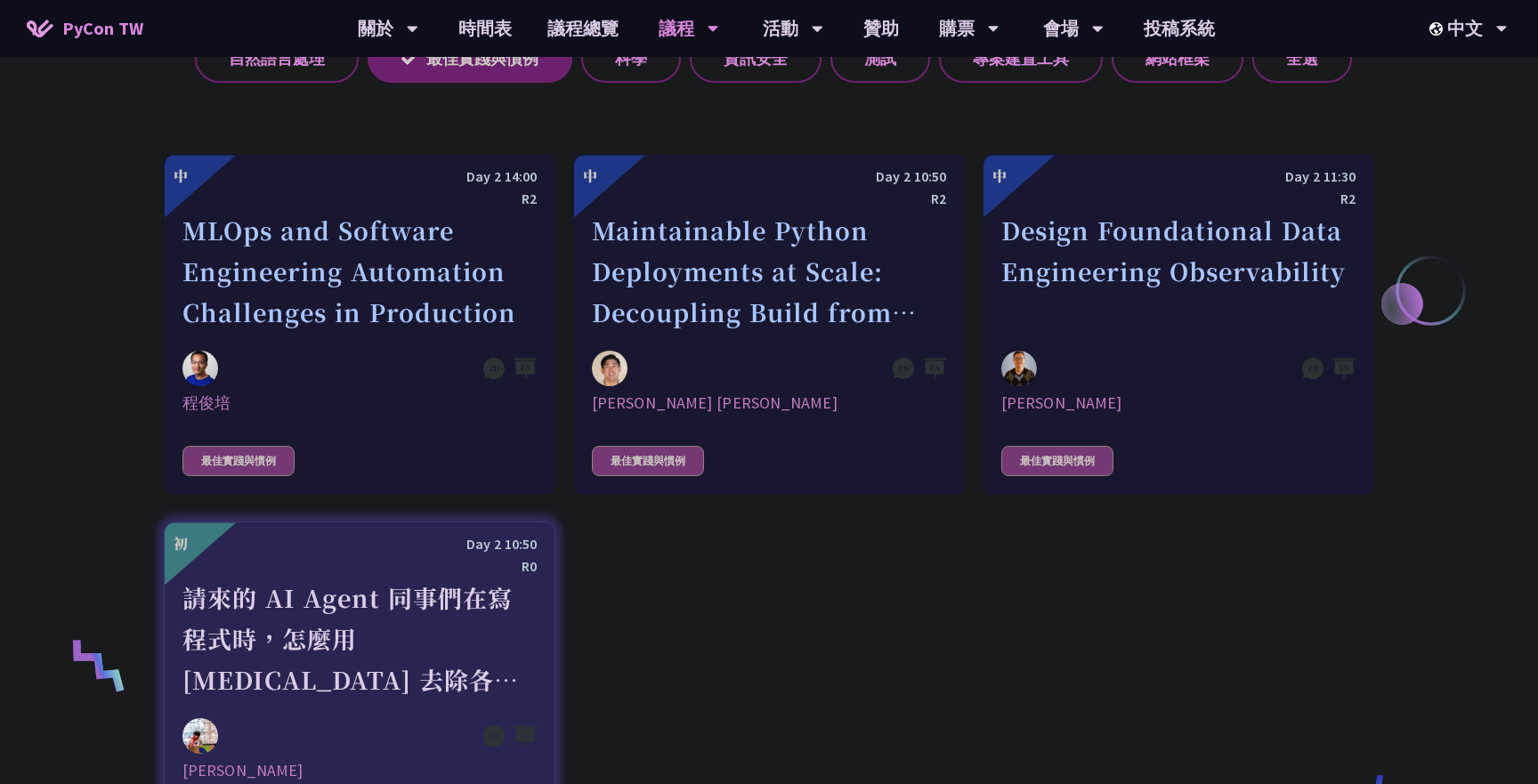
click at [342, 600] on div "請來的 AI Agent 同事們在寫程式時，怎麼用 [MEDICAL_DATA] 去除各種幻想與盲點" at bounding box center [359, 639] width 355 height 123
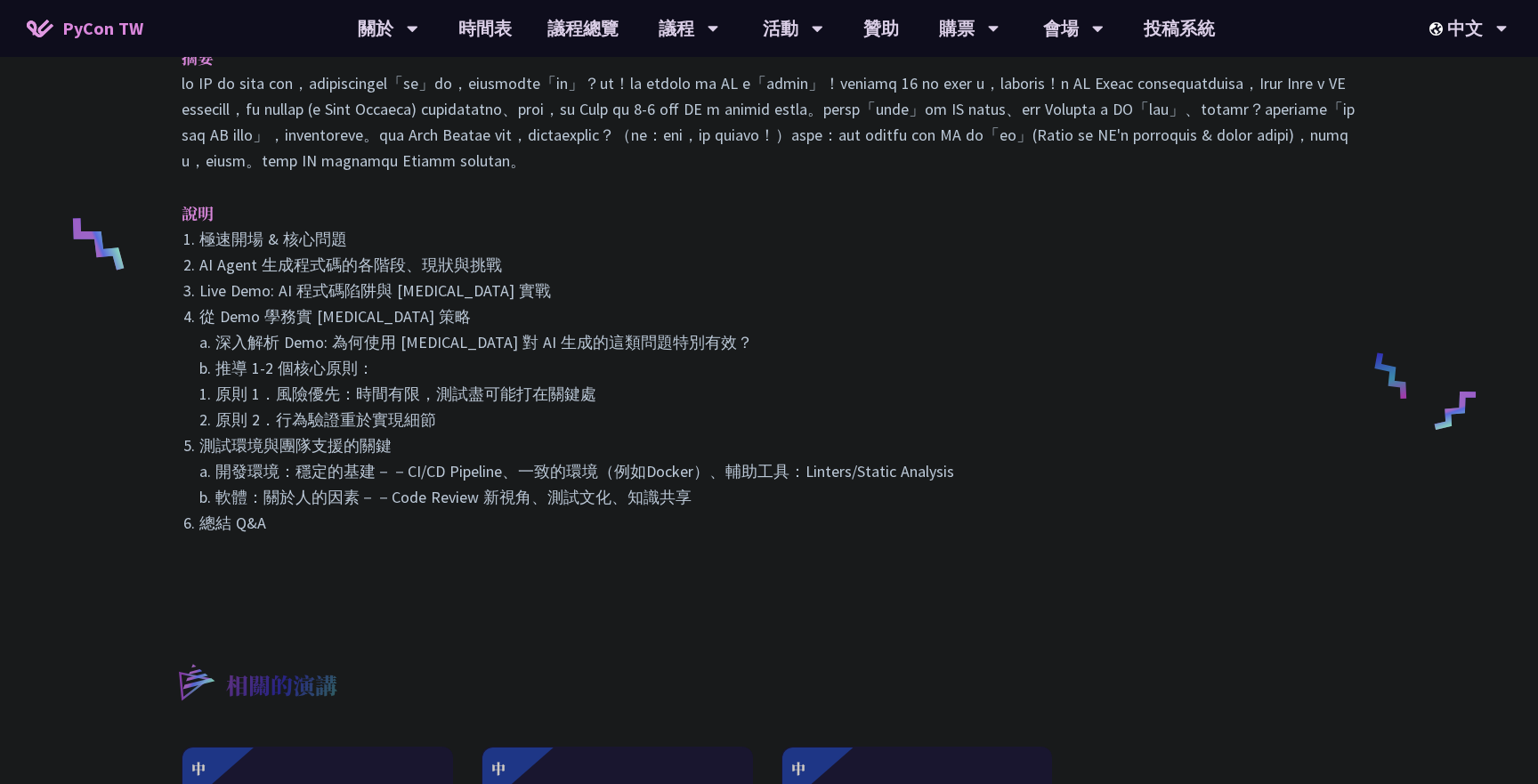
scroll to position [653, 0]
click at [544, 430] on li "從 Demo 學務實 [MEDICAL_DATA] 策略 a. 深入解析 Demo: 為何使用 [MEDICAL_DATA] 對 AI 生成的這類問題特別有效…" at bounding box center [778, 366] width 1157 height 130
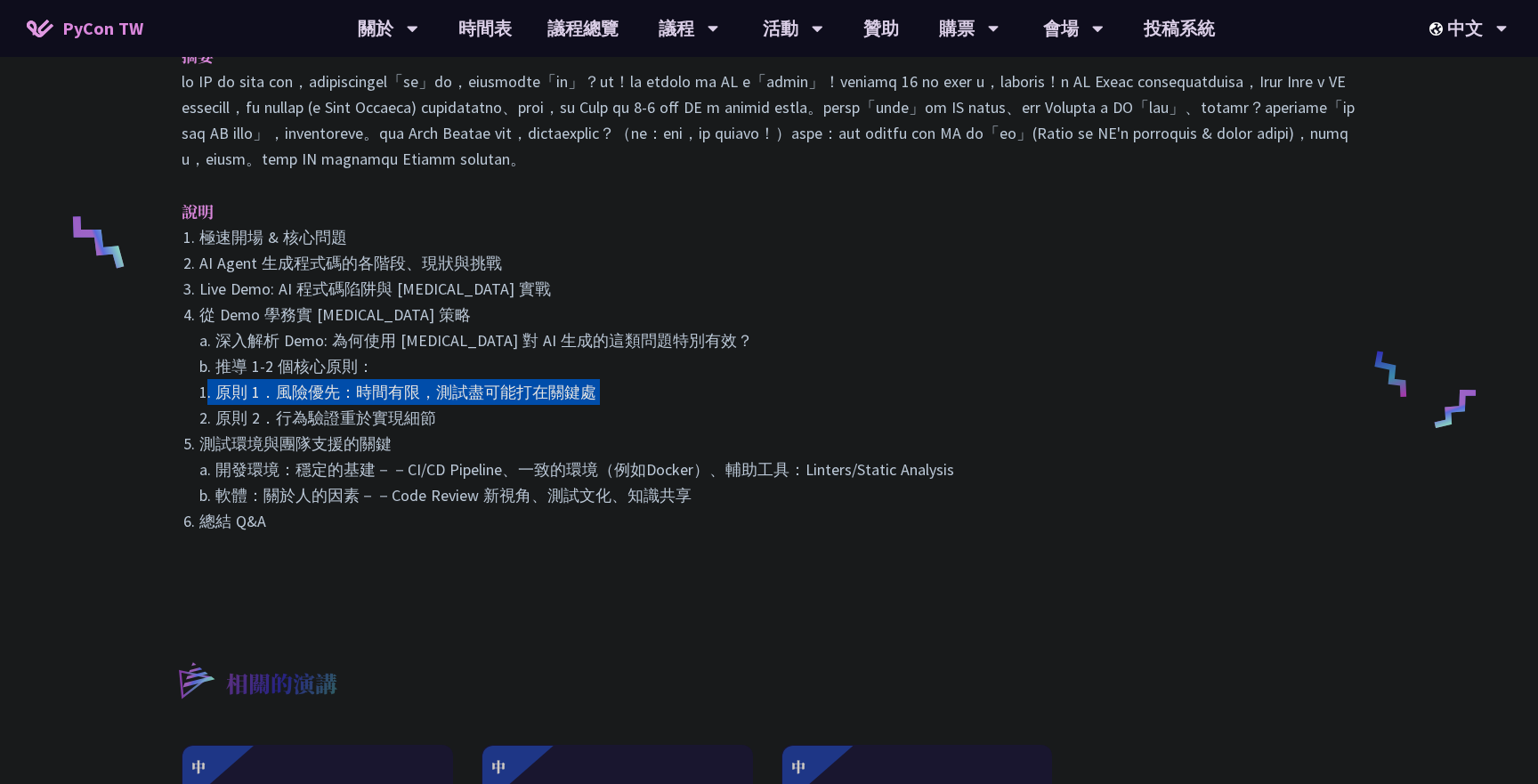
click at [544, 430] on li "從 Demo 學務實 [MEDICAL_DATA] 策略 a. 深入解析 Demo: 為何使用 [MEDICAL_DATA] 對 AI 生成的這類問題特別有效…" at bounding box center [778, 366] width 1157 height 130
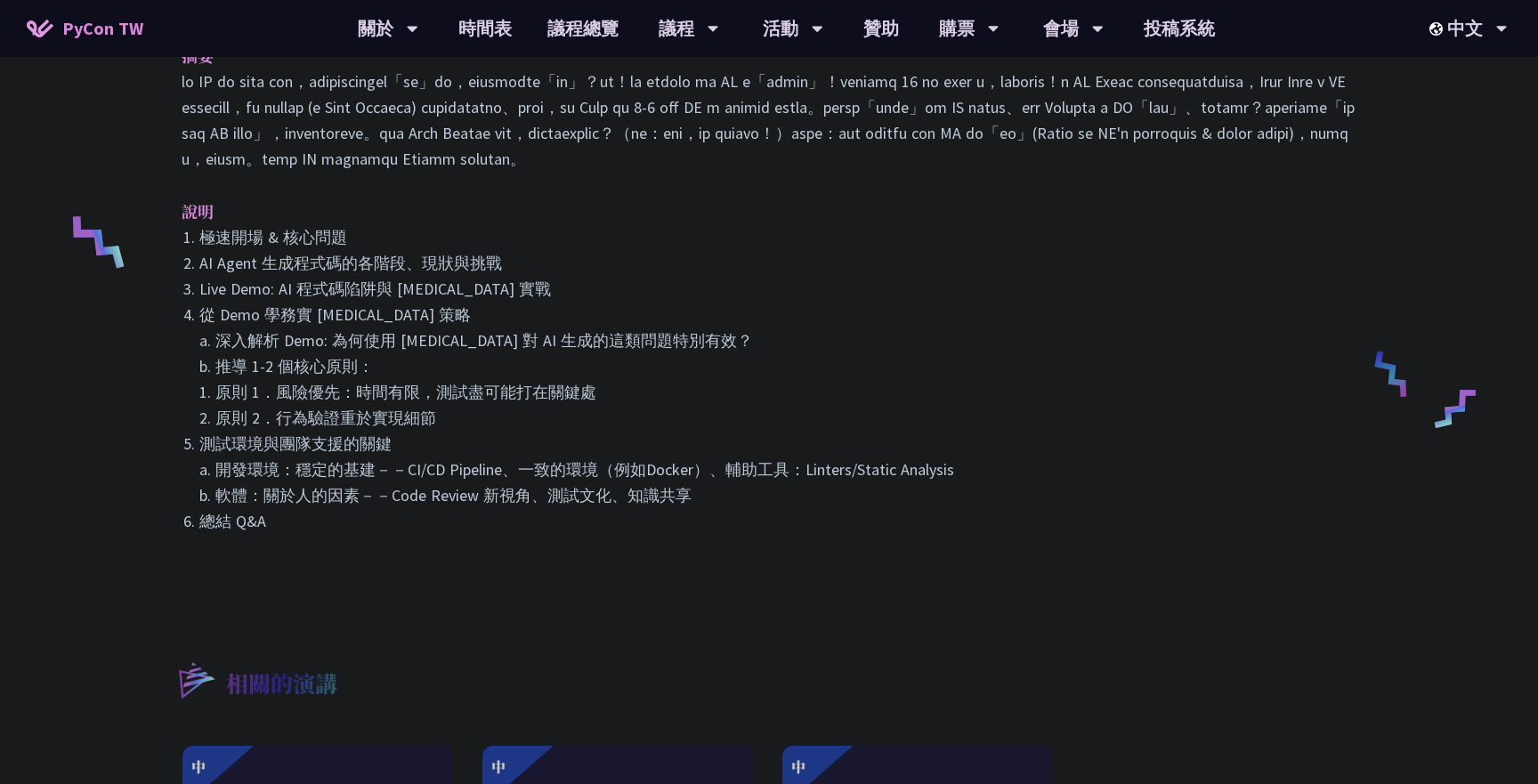
click at [522, 390] on li "從 Demo 學務實 [MEDICAL_DATA] 策略 a. 深入解析 Demo: 為何使用 [MEDICAL_DATA] 對 AI 生成的這類問題特別有效…" at bounding box center [778, 366] width 1157 height 130
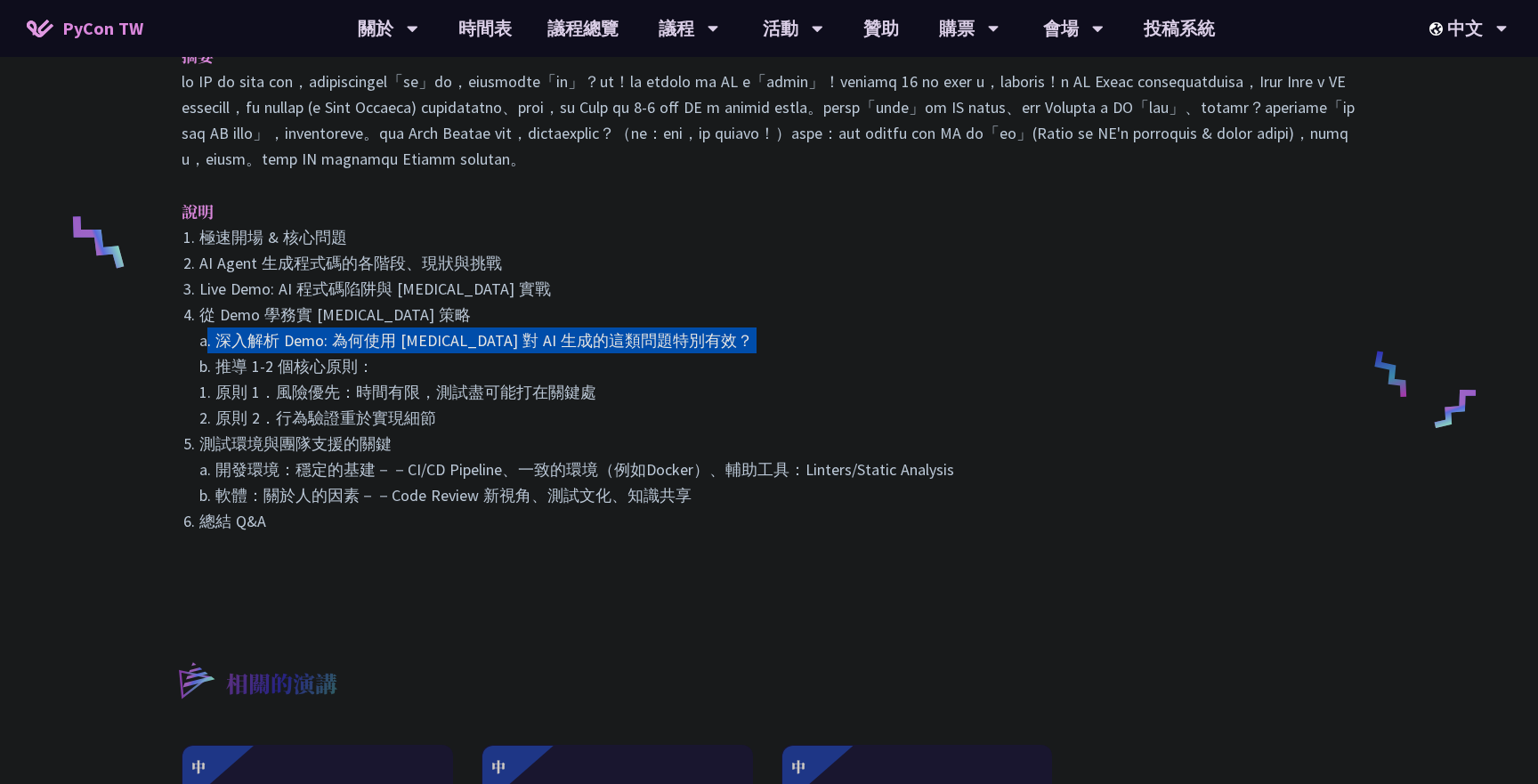
click at [522, 390] on li "從 Demo 學務實 [MEDICAL_DATA] 策略 a. 深入解析 Demo: 為何使用 [MEDICAL_DATA] 對 AI 生成的這類問題特別有效…" at bounding box center [778, 366] width 1157 height 130
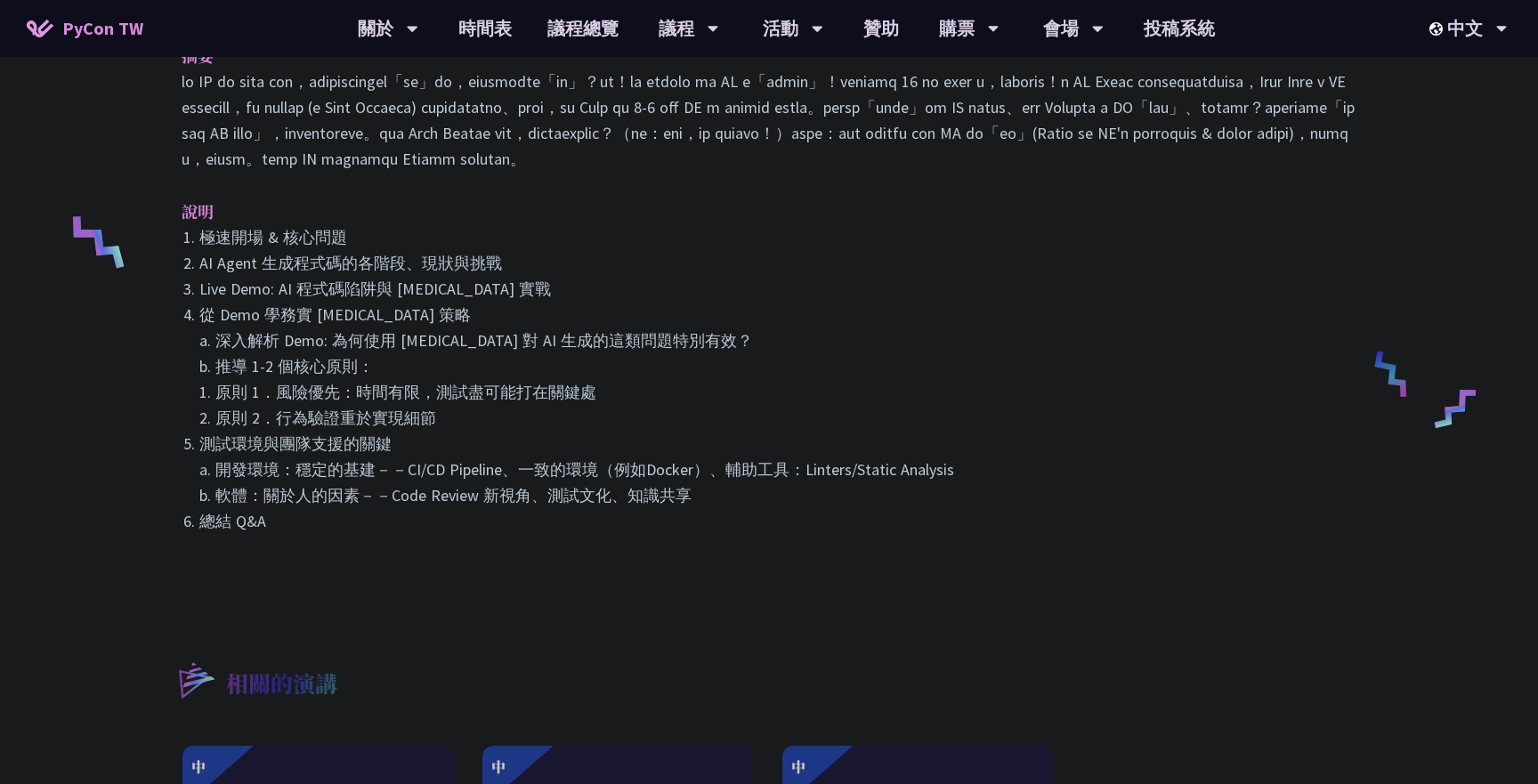
click at [458, 302] on li "Live Demo: AI 程式碼陷阱與 [MEDICAL_DATA] 實戰" at bounding box center [778, 288] width 1157 height 26
click at [417, 276] on li "AI Agent 生成程式碼的各階段、現狀與挑戰" at bounding box center [778, 263] width 1157 height 26
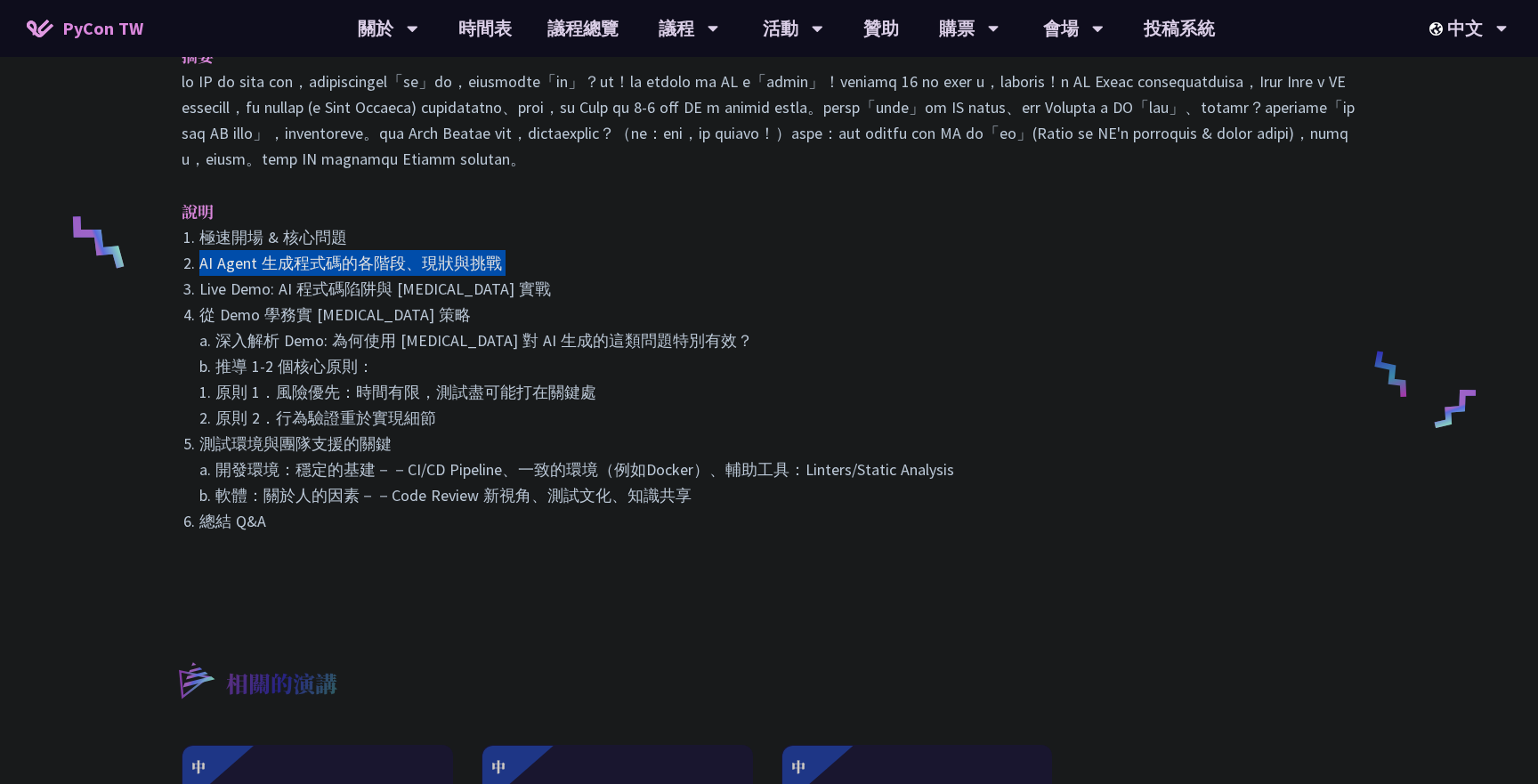
click at [417, 276] on li "AI Agent 生成程式碼的各階段、現狀與挑戰" at bounding box center [778, 263] width 1157 height 26
click at [439, 391] on li "從 Demo 學務實 [MEDICAL_DATA] 策略 a. 深入解析 Demo: 為何使用 [MEDICAL_DATA] 對 AI 生成的這類問題特別有效…" at bounding box center [778, 366] width 1157 height 130
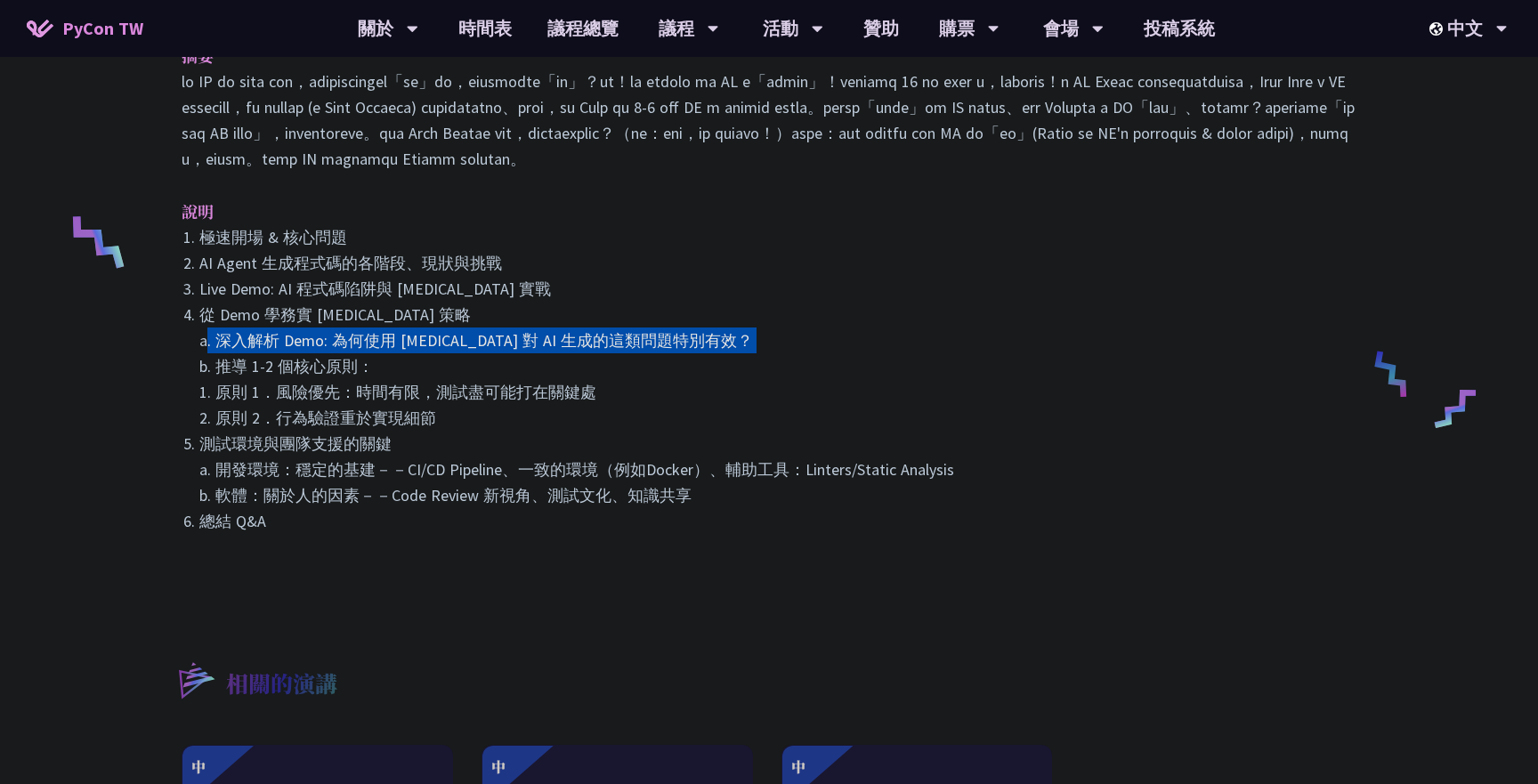
click at [439, 391] on li "從 Demo 學務實 [MEDICAL_DATA] 策略 a. 深入解析 Demo: 為何使用 [MEDICAL_DATA] 對 AI 生成的這類問題特別有效…" at bounding box center [778, 366] width 1157 height 130
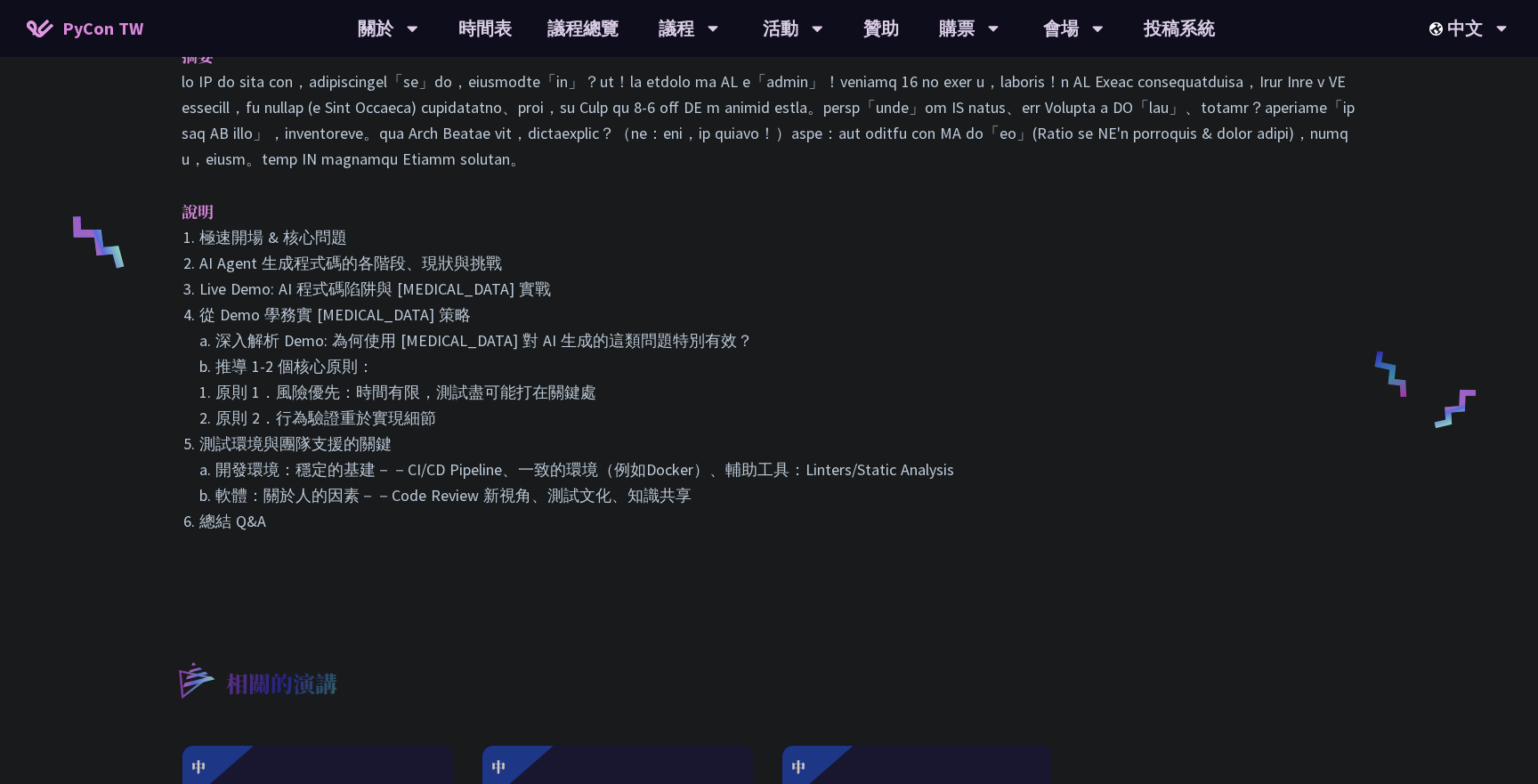
click at [393, 430] on li "從 Demo 學務實 [MEDICAL_DATA] 策略 a. 深入解析 Demo: 為何使用 [MEDICAL_DATA] 對 AI 生成的這類問題特別有效…" at bounding box center [778, 366] width 1157 height 130
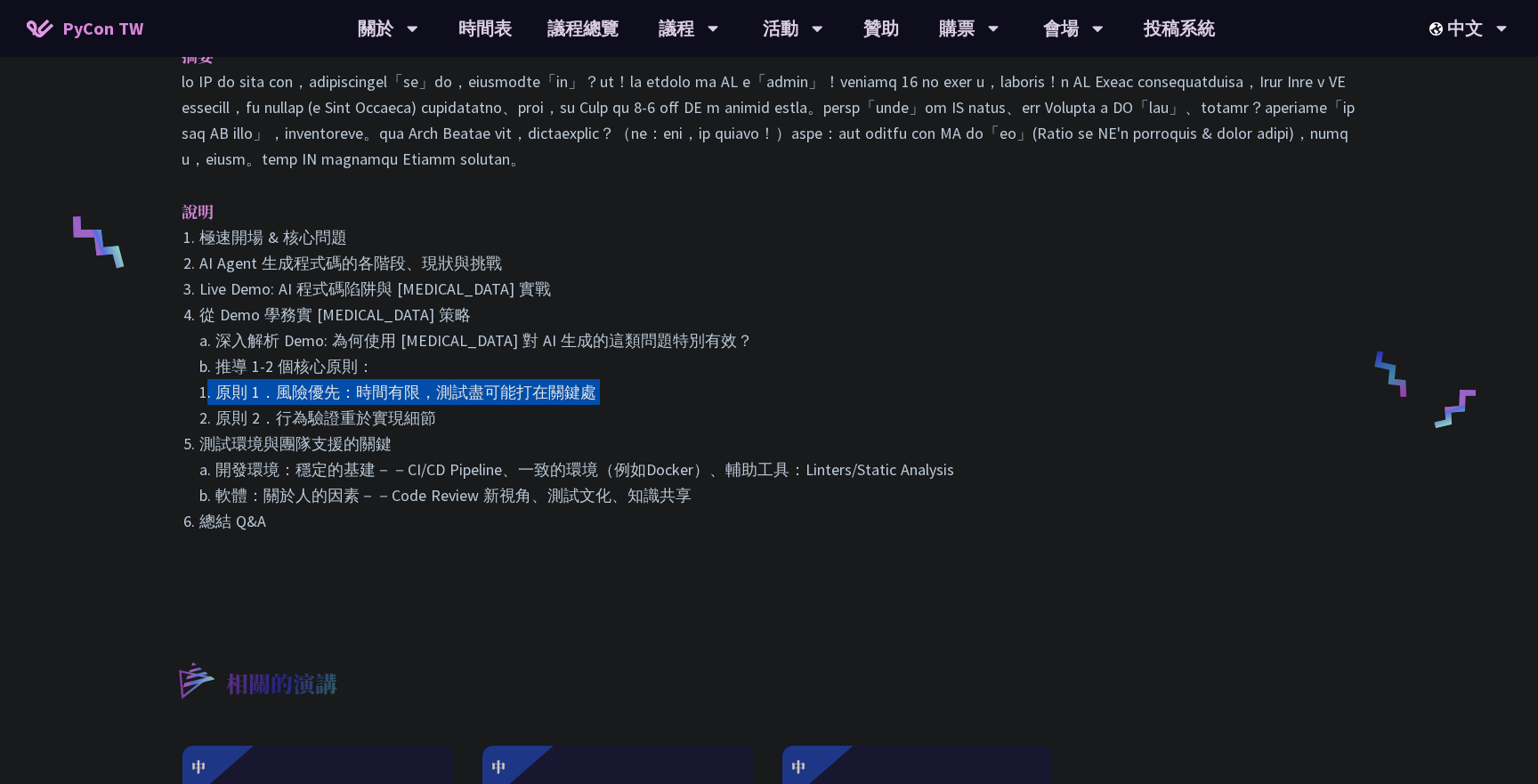
click at [393, 430] on li "從 Demo 學務實 [MEDICAL_DATA] 策略 a. 深入解析 Demo: 為何使用 [MEDICAL_DATA] 對 AI 生成的這類問題特別有效…" at bounding box center [778, 366] width 1157 height 130
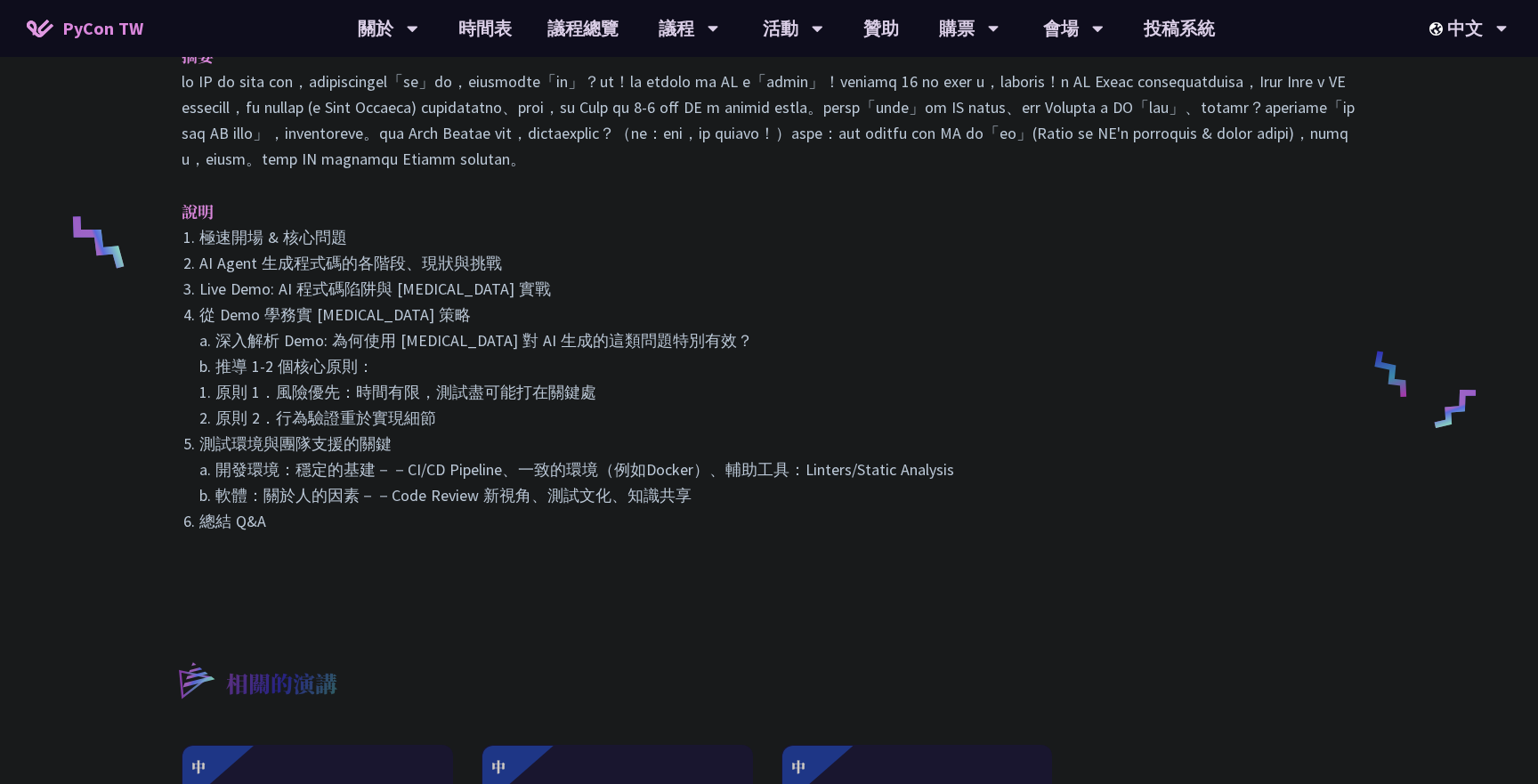
click at [431, 508] on li "測試環境與團隊支援的關鍵 a. 開發環境：穩定的基建－－CI/CD Pipeline、一致的環境（例如Docker）、輔助工具：Linters/Static …" at bounding box center [778, 469] width 1157 height 78
click at [463, 508] on li "測試環境與團隊支援的關鍵 a. 開發環境：穩定的基建－－CI/CD Pipeline、一致的環境（例如Docker）、輔助工具：Linters/Static …" at bounding box center [778, 469] width 1157 height 78
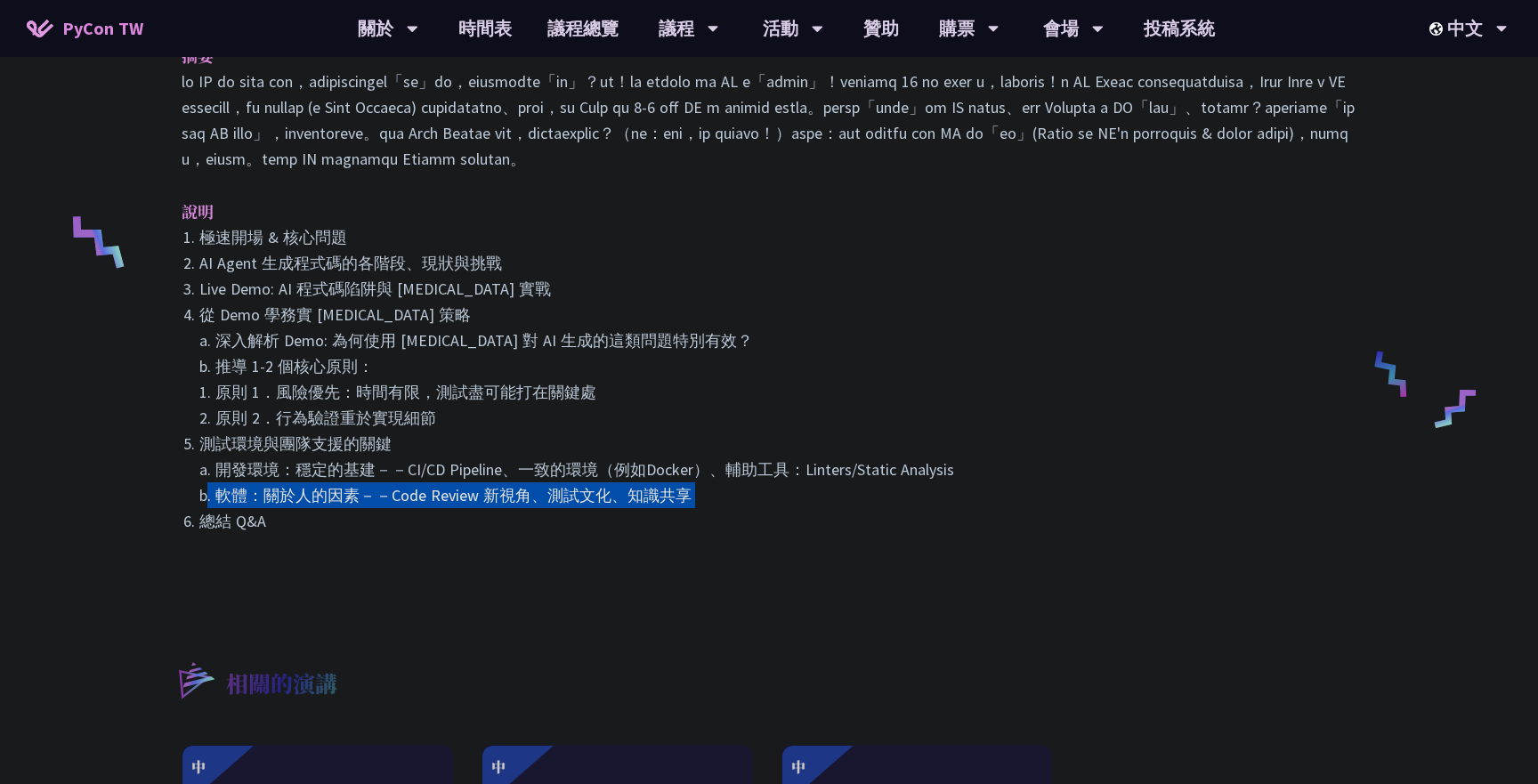
click at [463, 508] on li "測試環境與團隊支援的關鍵 a. 開發環境：穩定的基建－－CI/CD Pipeline、一致的環境（例如Docker）、輔助工具：Linters/Static …" at bounding box center [778, 469] width 1157 height 78
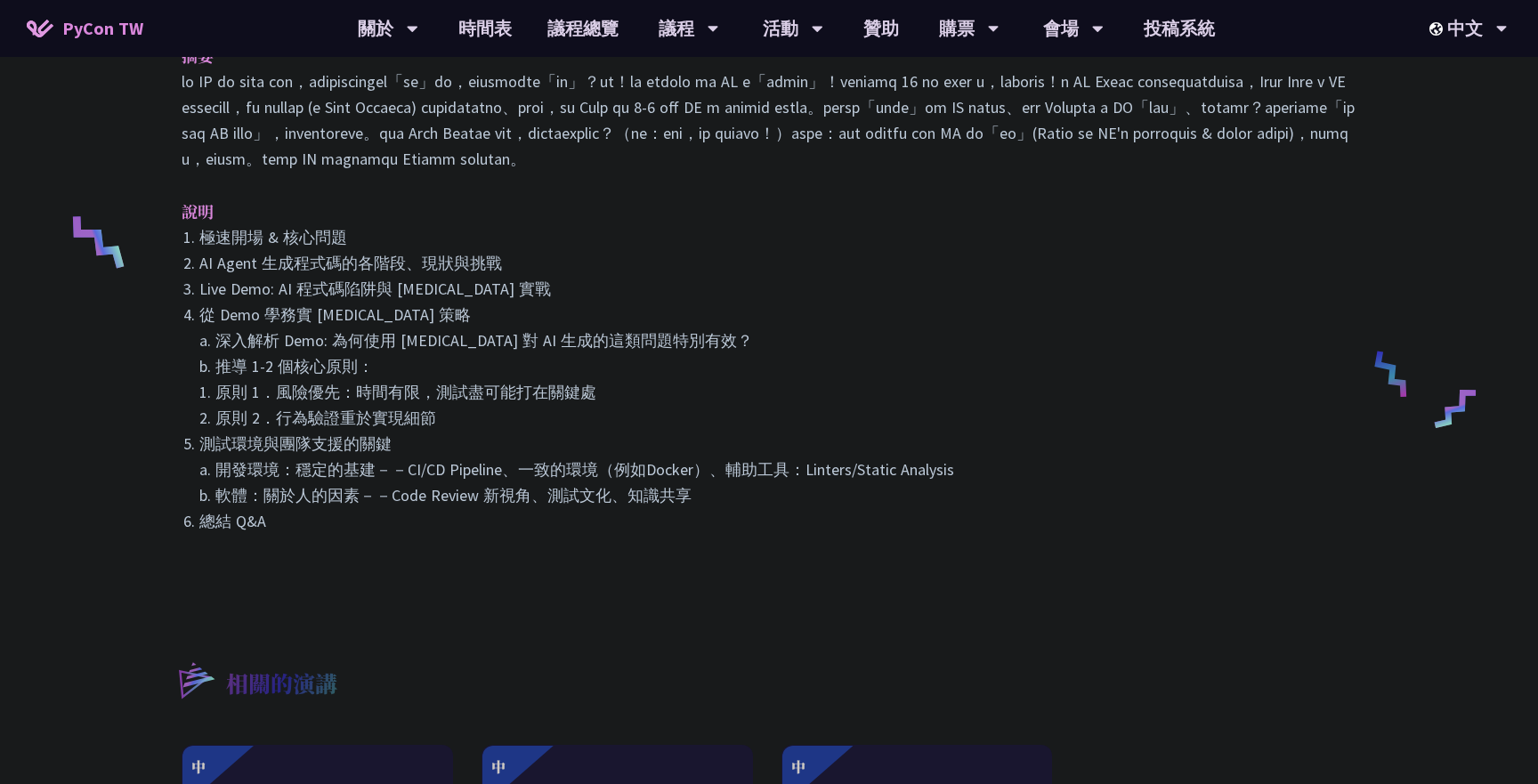
click at [456, 387] on li "從 Demo 學務實 [MEDICAL_DATA] 策略 a. 深入解析 Demo: 為何使用 [MEDICAL_DATA] 對 AI 生成的這類問題特別有效…" at bounding box center [778, 366] width 1157 height 130
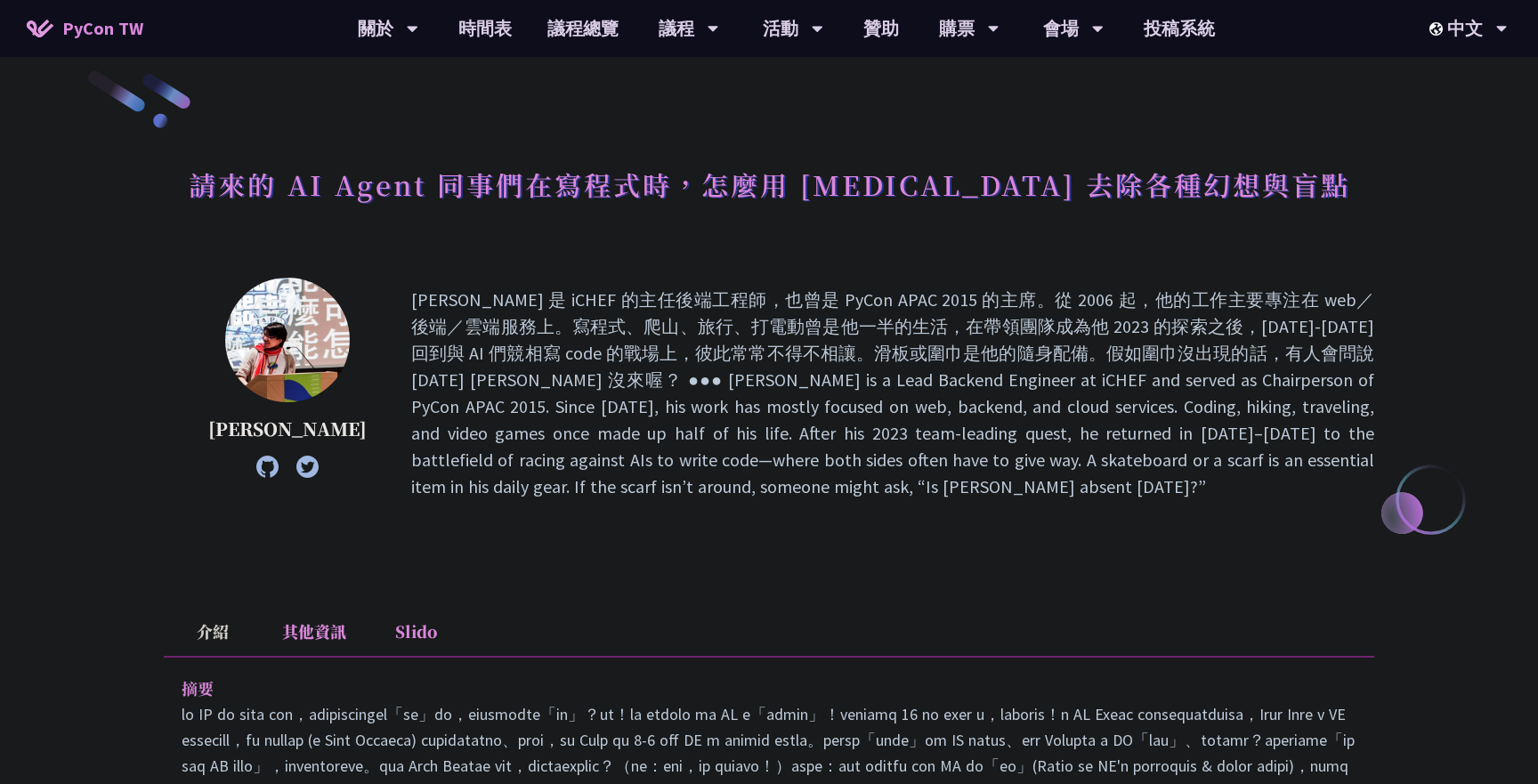
scroll to position [0, 0]
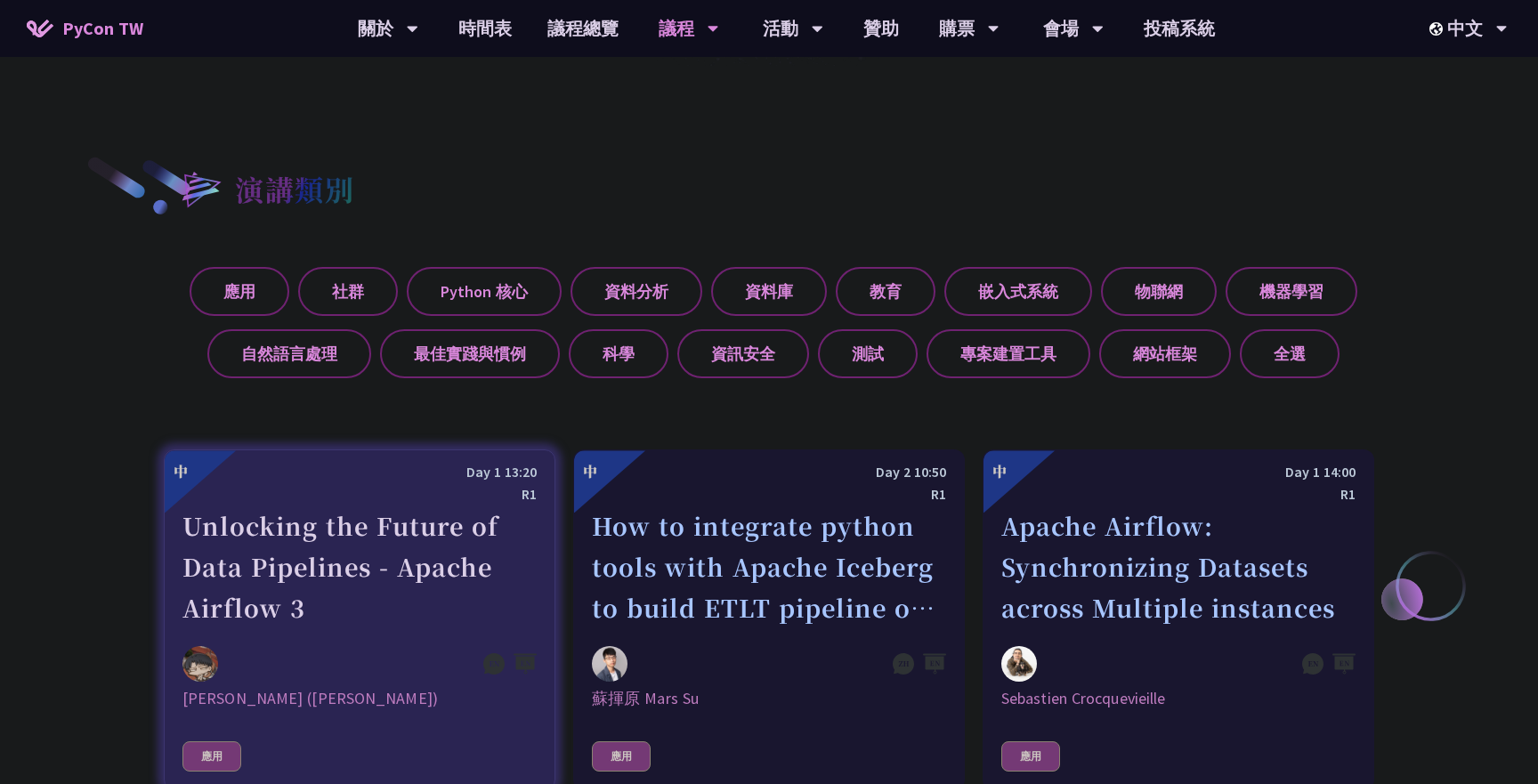
scroll to position [552, 0]
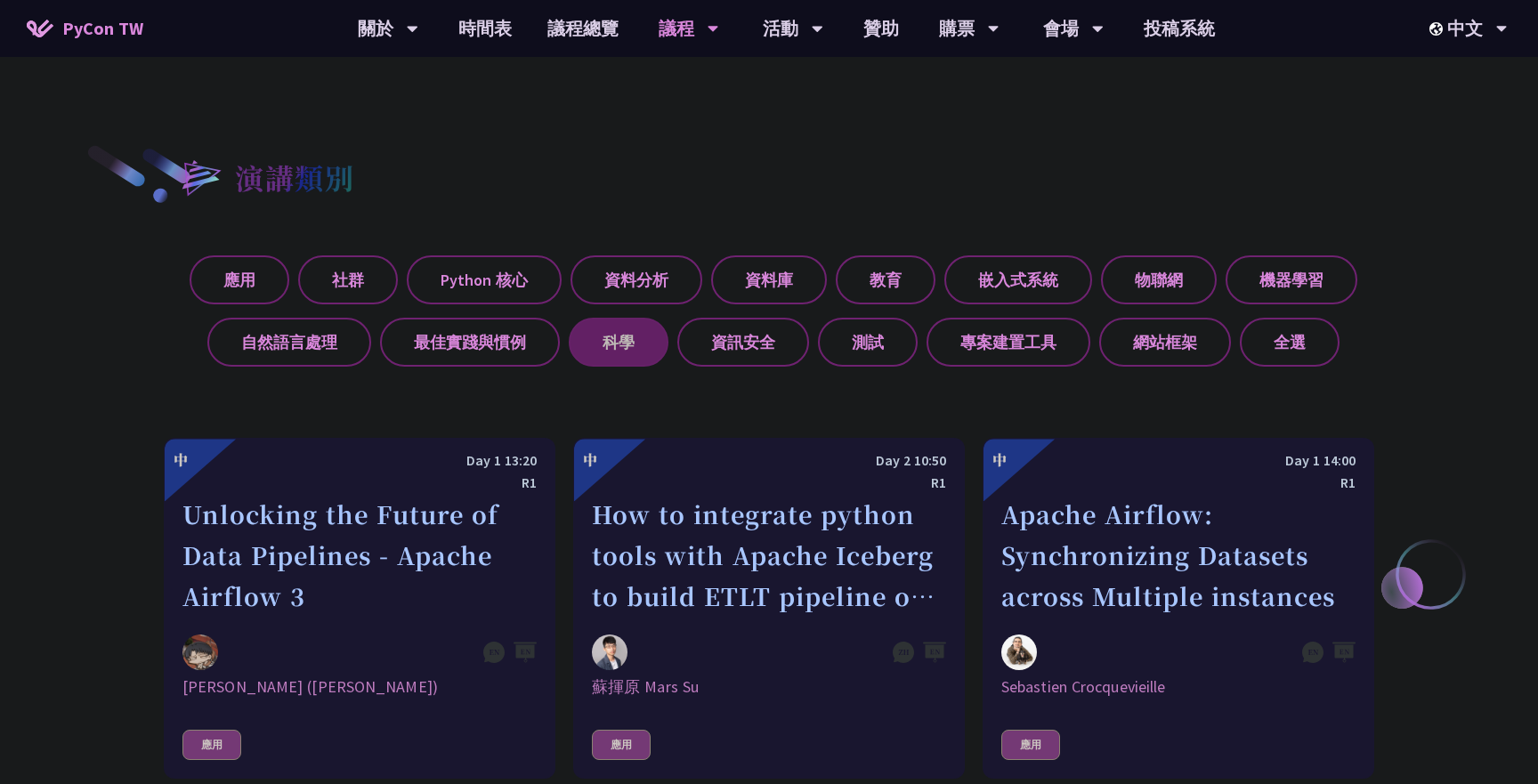
click at [658, 331] on label "科學" at bounding box center [619, 342] width 99 height 49
click at [0, 0] on input "科學" at bounding box center [0, 0] width 0 height 0
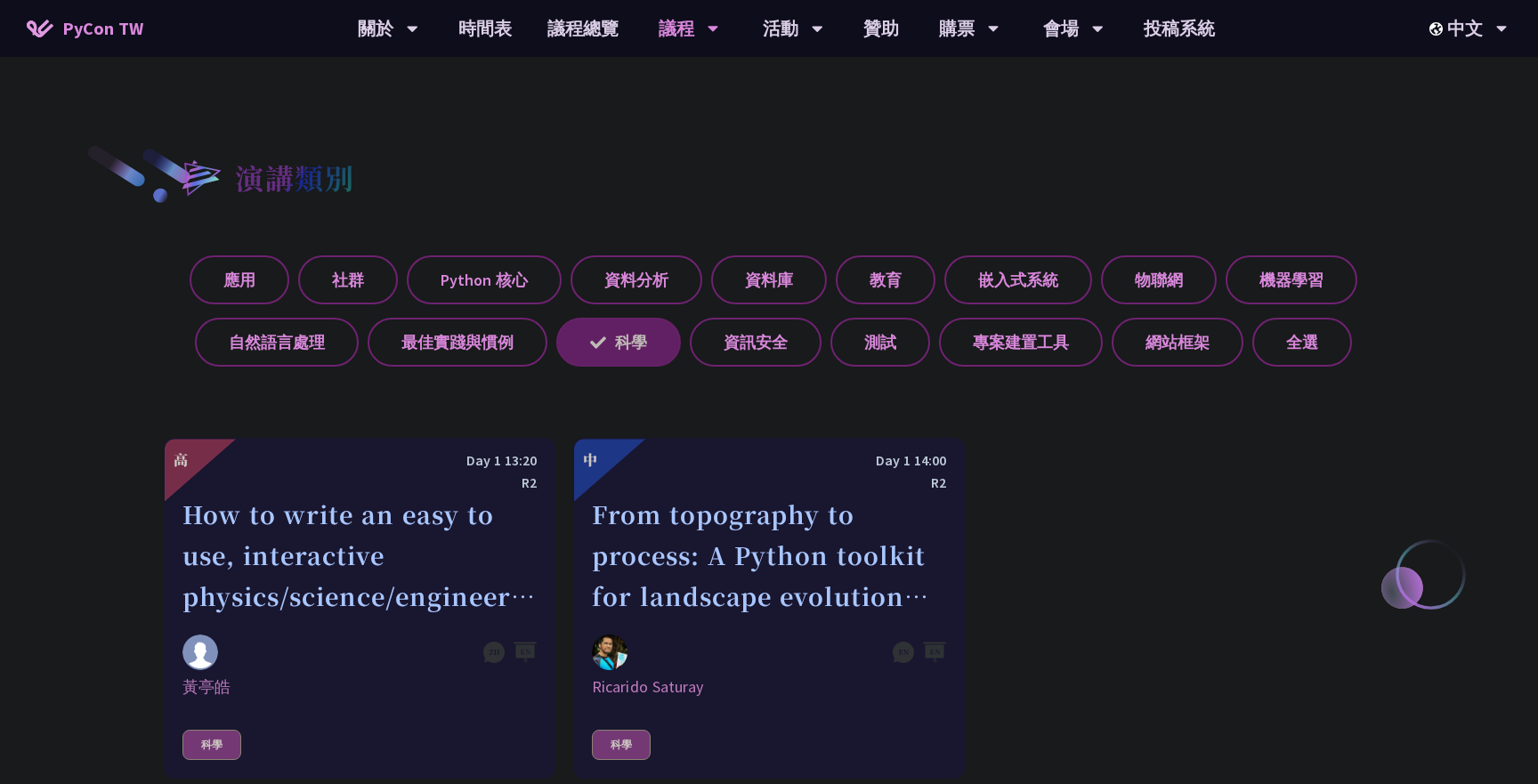
click at [655, 338] on label "科學" at bounding box center [619, 342] width 125 height 49
click at [0, 0] on input "科學" at bounding box center [0, 0] width 0 height 0
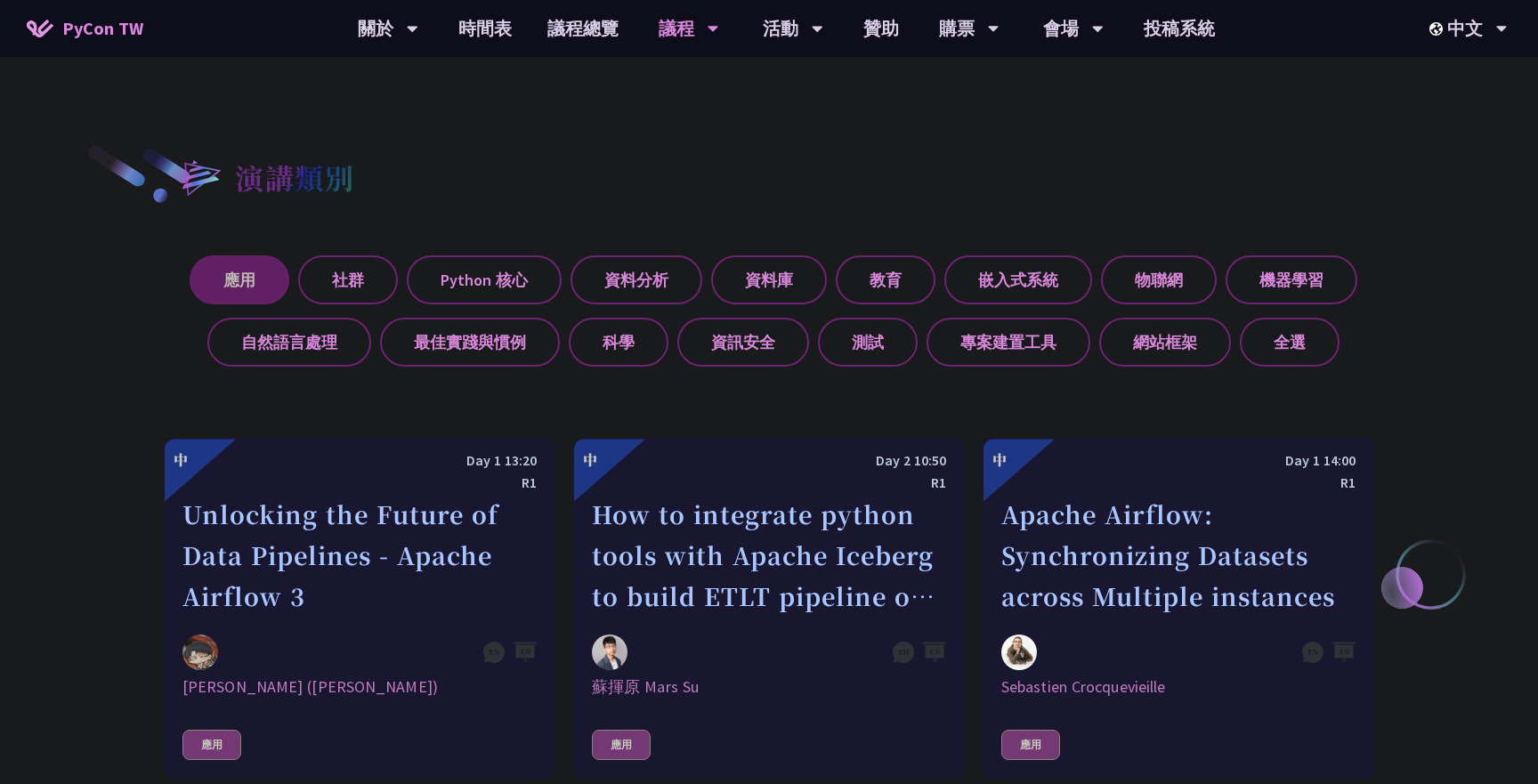
click at [269, 275] on label "應用" at bounding box center [240, 280] width 99 height 49
click at [0, 0] on input "應用" at bounding box center [0, 0] width 0 height 0
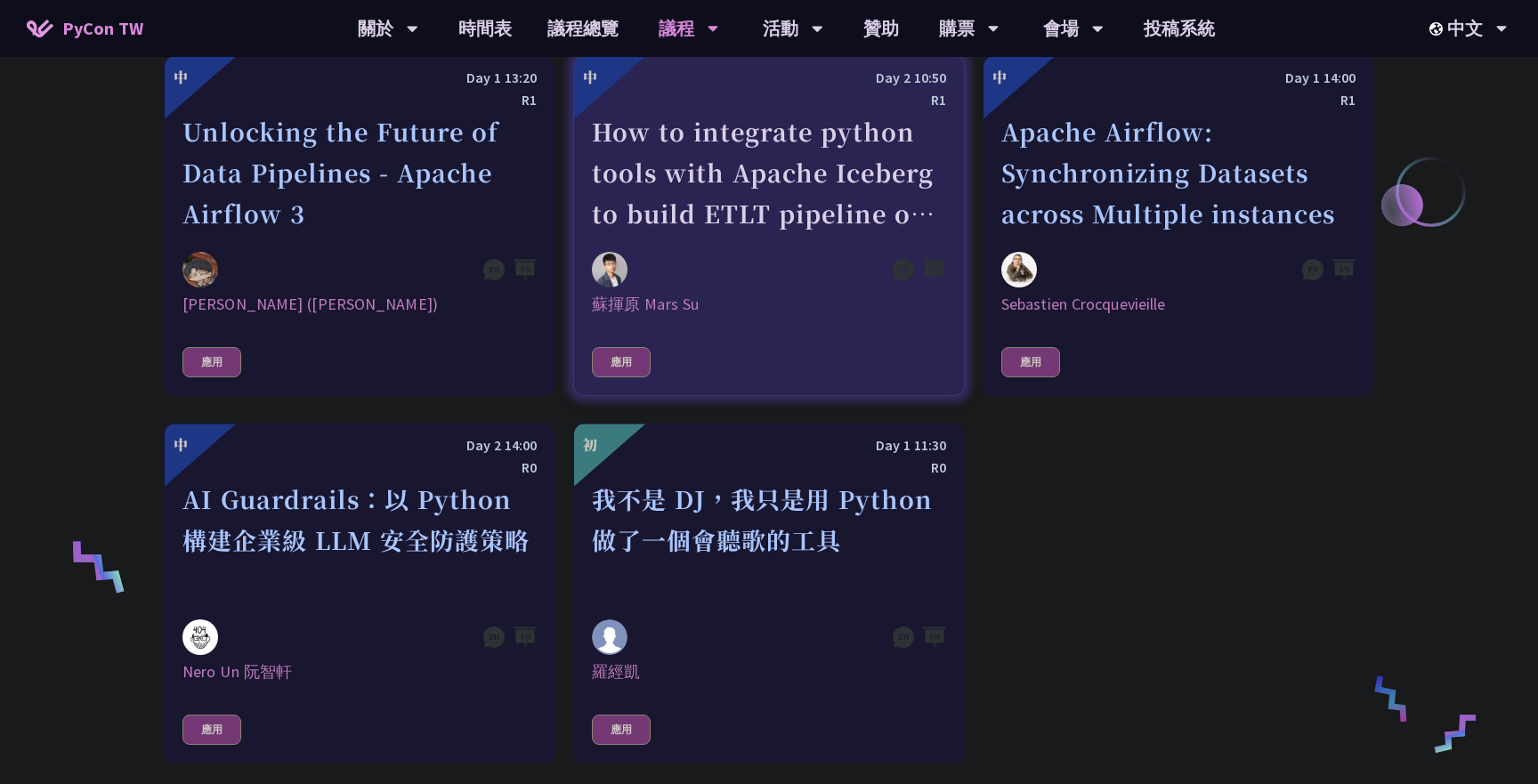
scroll to position [931, 0]
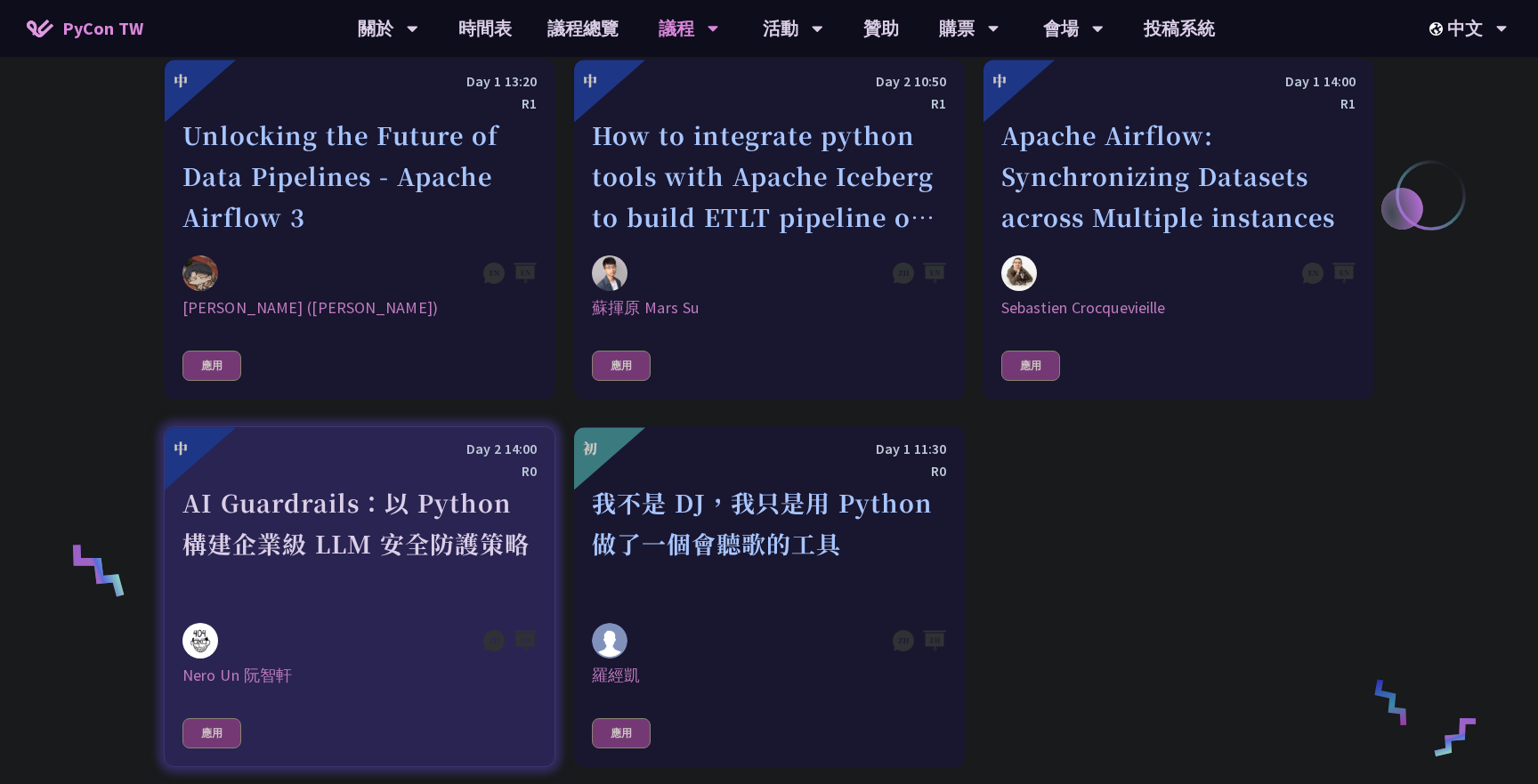
click at [398, 504] on div "AI Guardrails：以 Python 構建企業級 LLM 安全防護策略" at bounding box center [359, 543] width 355 height 123
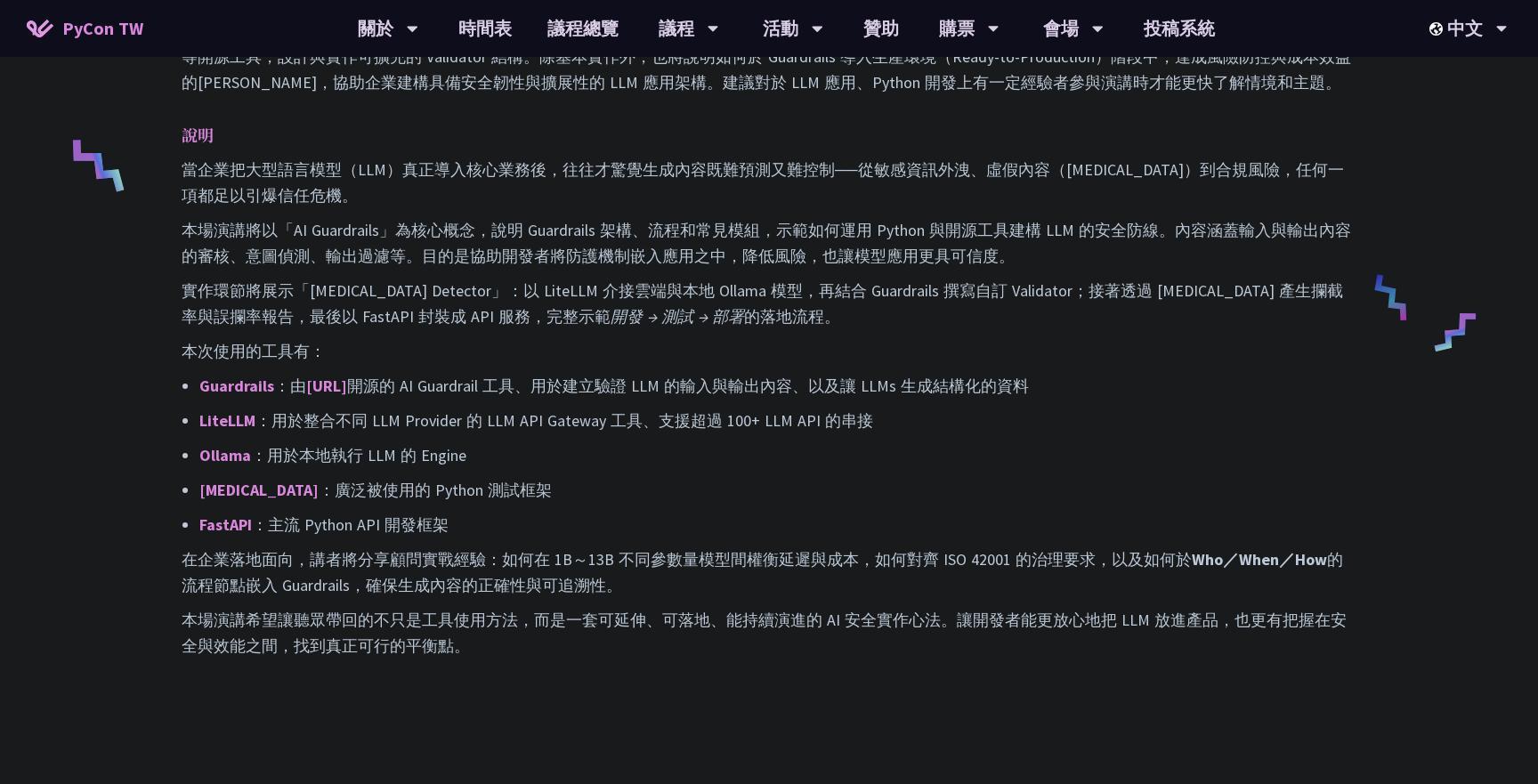
scroll to position [732, 0]
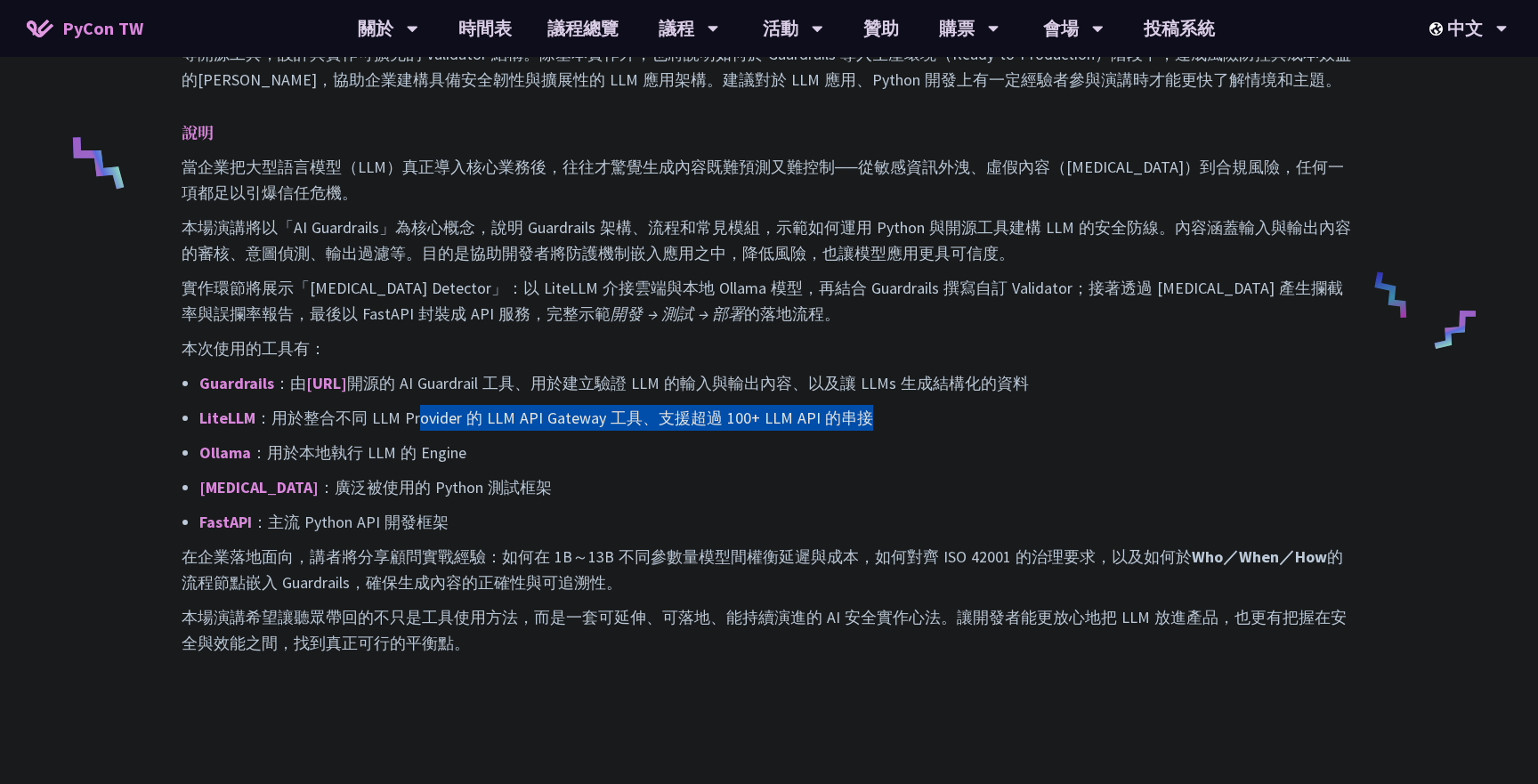
drag, startPoint x: 419, startPoint y: 409, endPoint x: 563, endPoint y: 429, distance: 145.4
click at [564, 429] on ul "Guardrails ：由 [URL] 開源的 AI Guardrail 工具、用於建立驗證 LLM 的輸入與輸出內容、以及讓 LLMs 生成結構化的資料 L…" at bounding box center [769, 452] width 1175 height 165
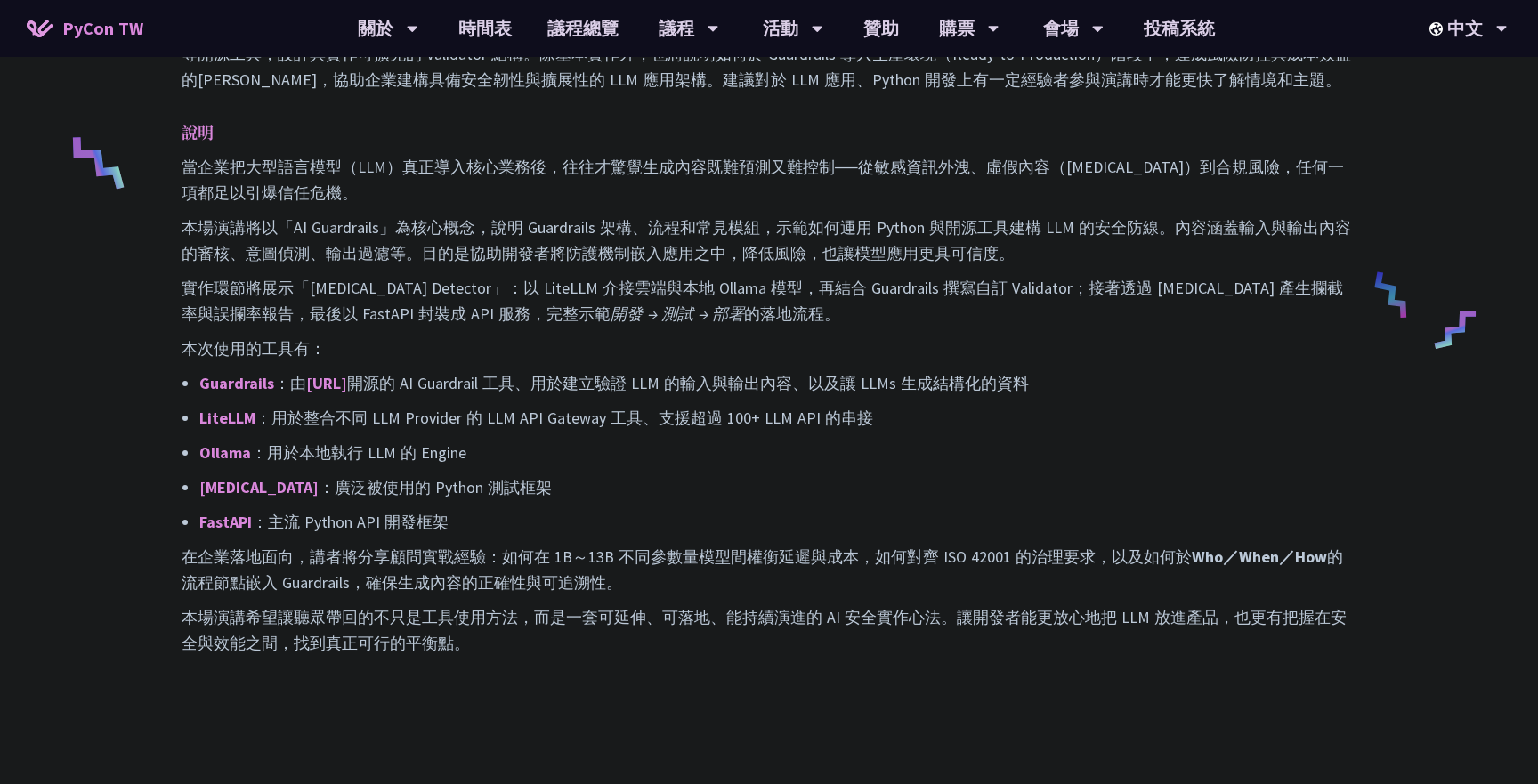
click at [498, 443] on p "Ollama ：用於本地執行 LLM 的 Engine" at bounding box center [778, 452] width 1157 height 26
click at [381, 477] on p "[MEDICAL_DATA] ：廣泛被使用的 Python 測試框架" at bounding box center [778, 487] width 1157 height 26
click at [552, 516] on p "FastAPI ：主流 Python API 開發框架" at bounding box center [778, 522] width 1157 height 26
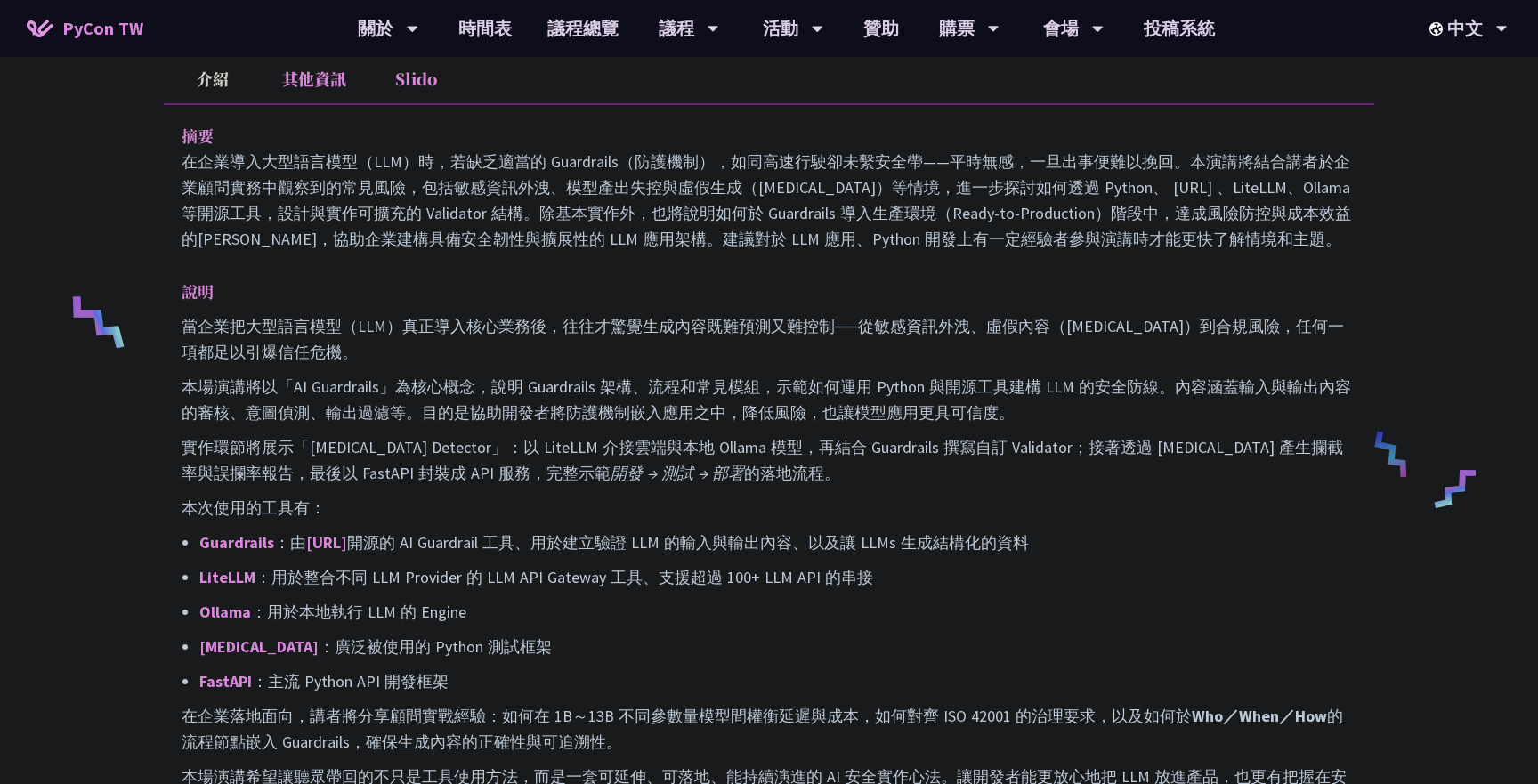
scroll to position [0, 0]
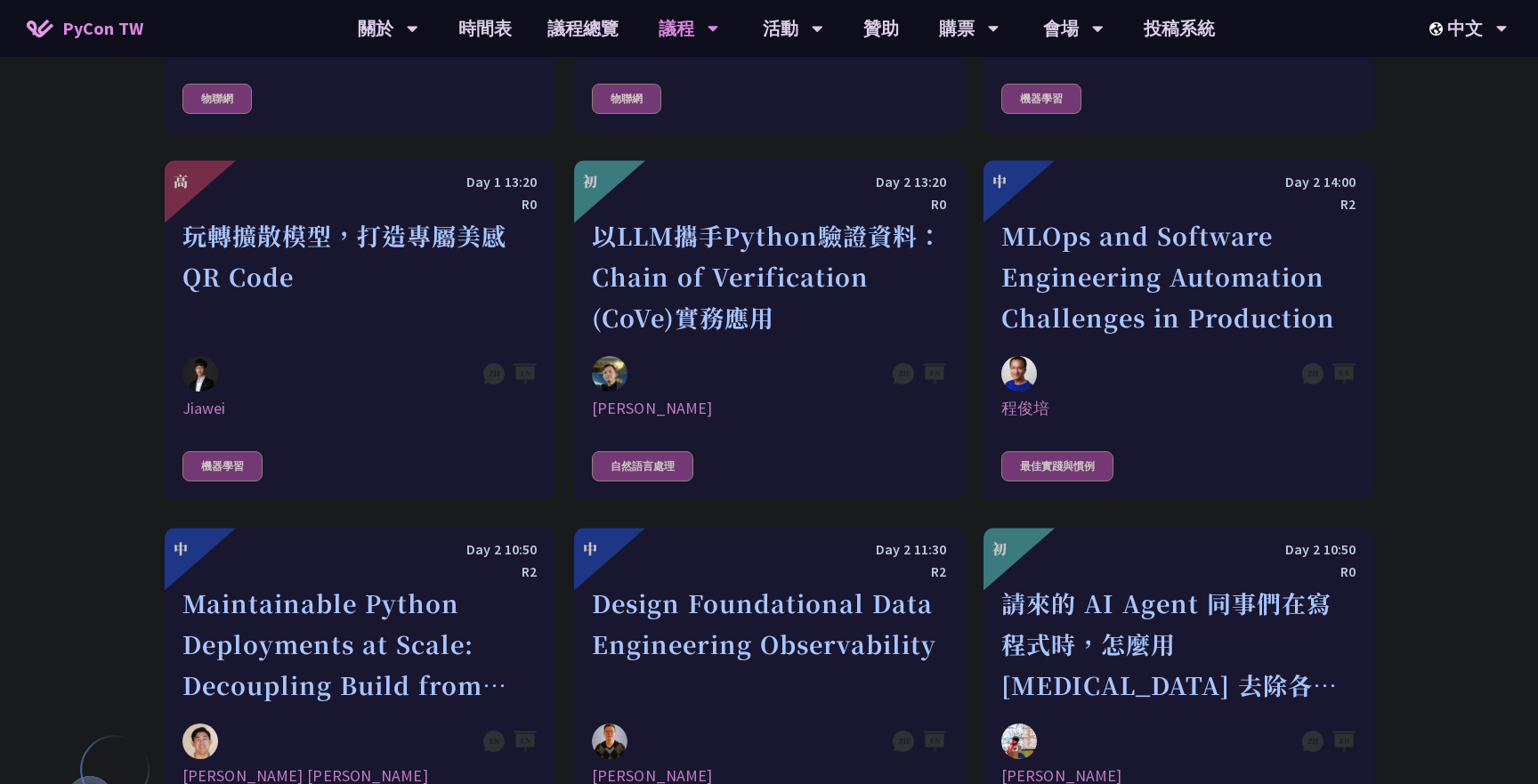
scroll to position [3795, 0]
